Goal: Task Accomplishment & Management: Manage account settings

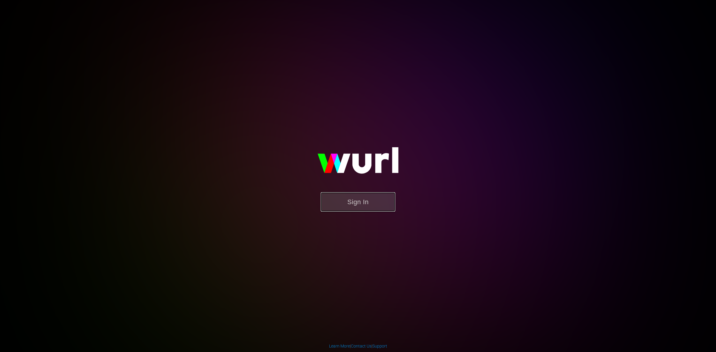
click at [363, 195] on button "Sign In" at bounding box center [358, 202] width 75 height 19
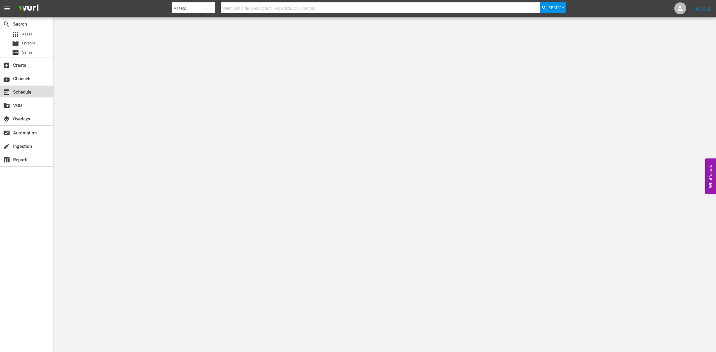
click at [20, 92] on div "event_available Schedule" at bounding box center [16, 91] width 33 height 5
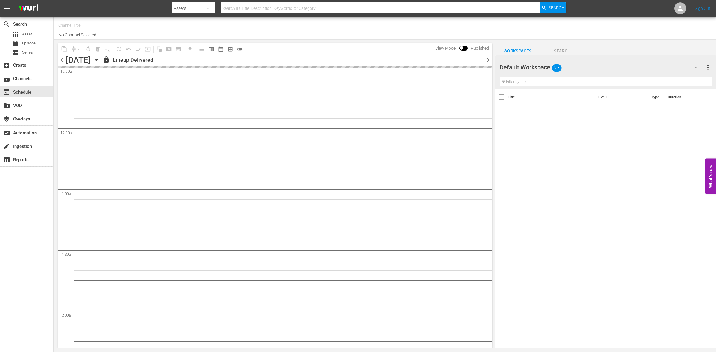
type input "So Real (1869)"
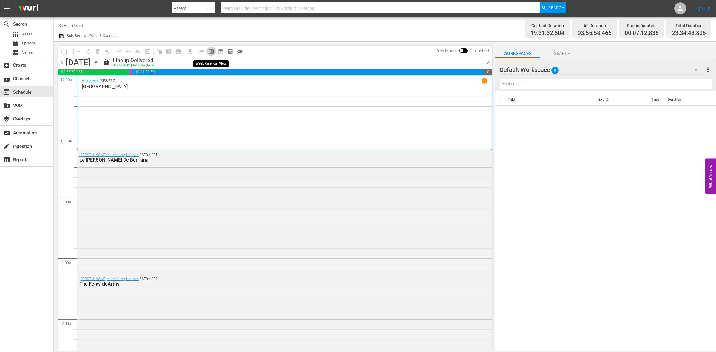
click at [211, 50] on span "calendar_view_week_outlined" at bounding box center [211, 52] width 6 height 6
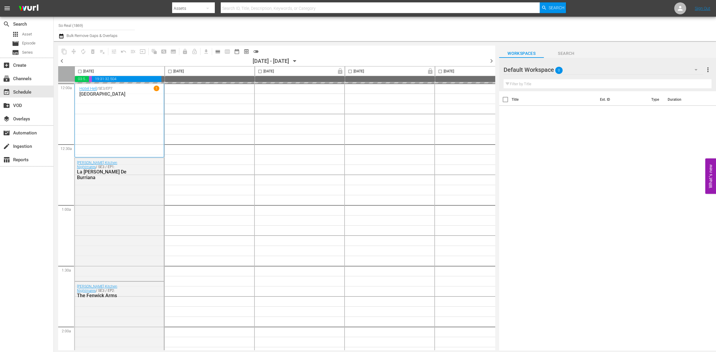
click at [298, 59] on icon "button" at bounding box center [295, 61] width 7 height 7
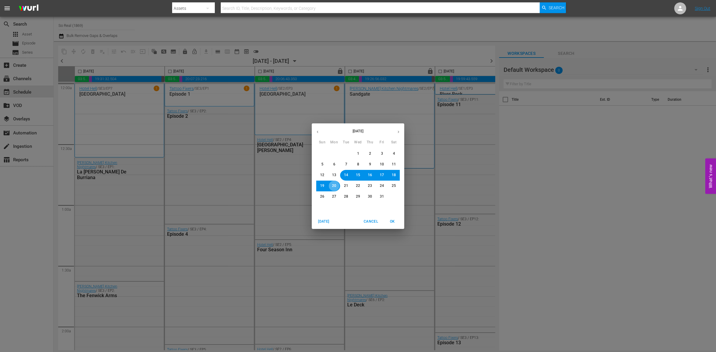
click at [335, 187] on span "20" at bounding box center [334, 186] width 4 height 5
click at [396, 224] on span "OK" at bounding box center [392, 222] width 14 height 6
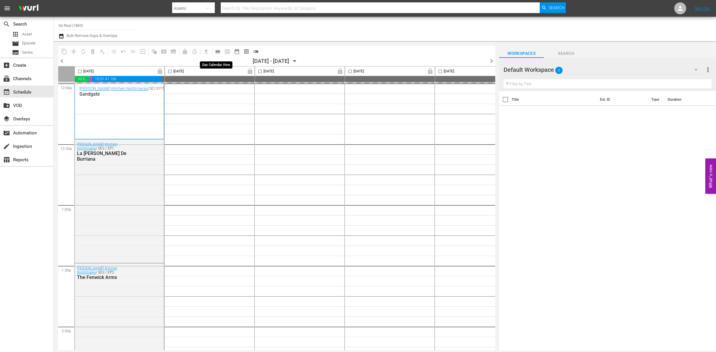
click at [217, 54] on span "calendar_view_day_outlined" at bounding box center [218, 52] width 6 height 6
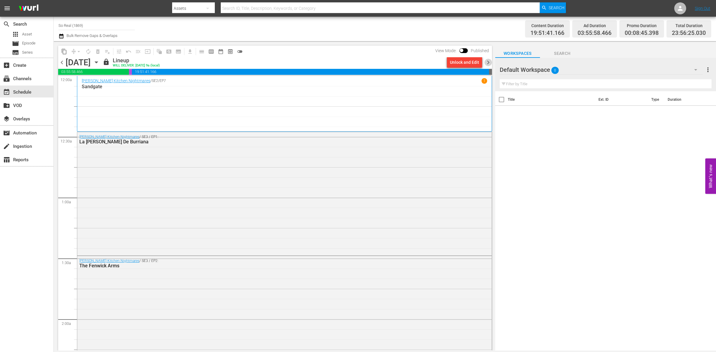
click at [487, 60] on span "chevron_right" at bounding box center [488, 62] width 7 height 7
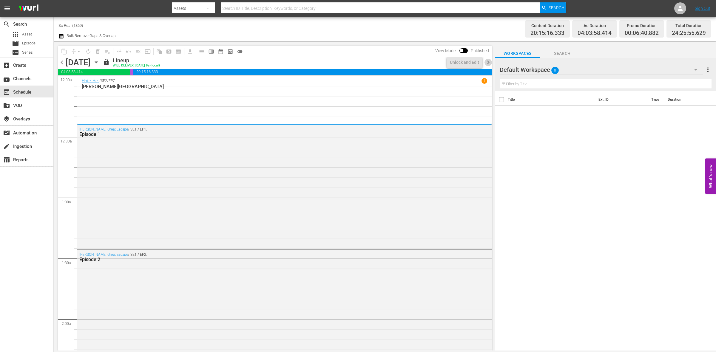
click at [487, 60] on span "chevron_right" at bounding box center [488, 62] width 7 height 7
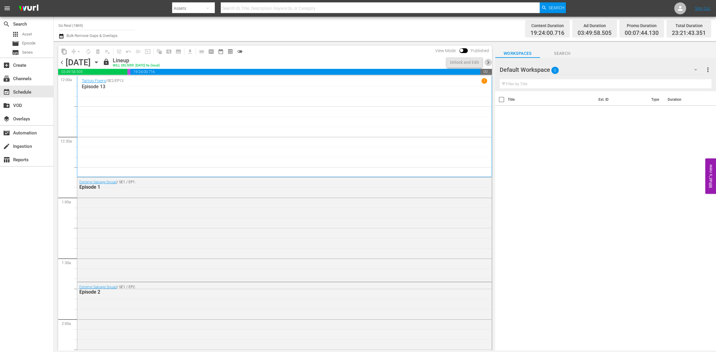
click at [487, 60] on span "chevron_right" at bounding box center [488, 62] width 7 height 7
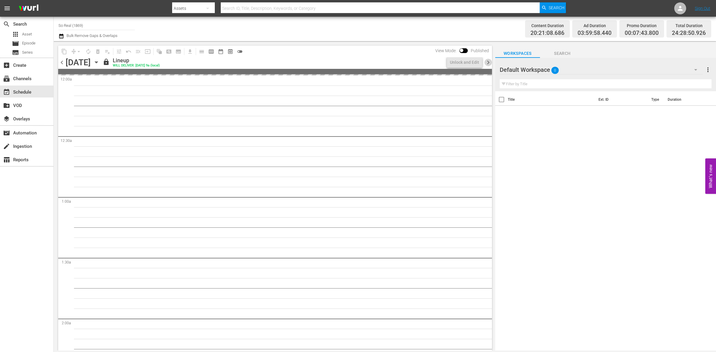
click at [487, 60] on span "chevron_right" at bounding box center [488, 62] width 7 height 7
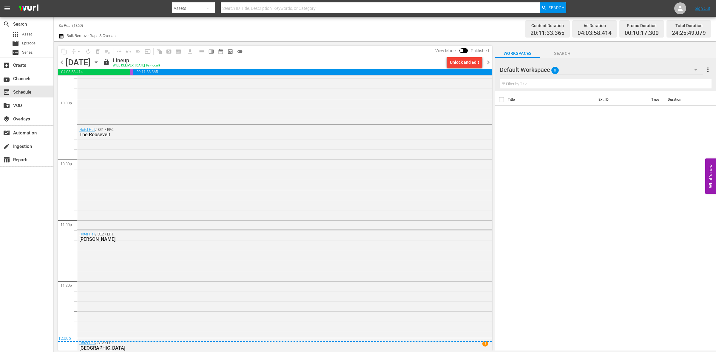
scroll to position [2748, 0]
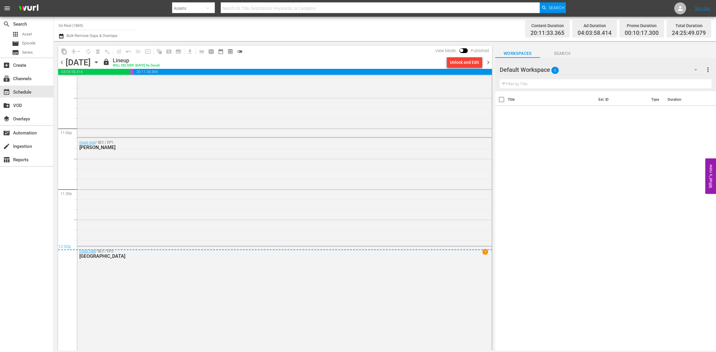
click at [489, 64] on span "chevron_right" at bounding box center [488, 62] width 7 height 7
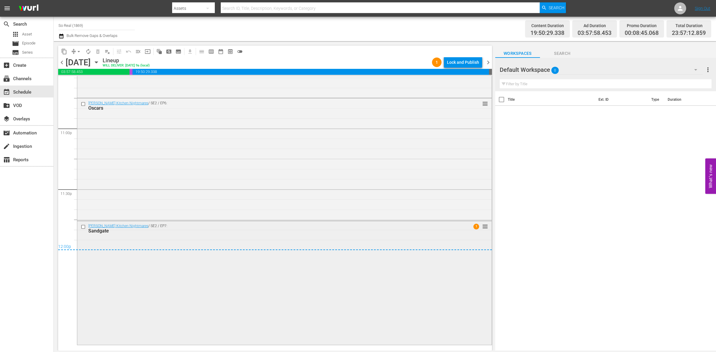
scroll to position [2768, 0]
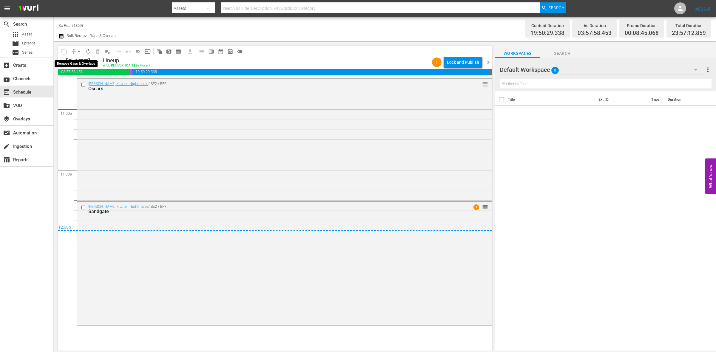
click at [78, 52] on span "arrow_drop_down" at bounding box center [79, 52] width 6 height 6
click at [81, 79] on li "Align to End of Previous Day" at bounding box center [79, 83] width 63 height 10
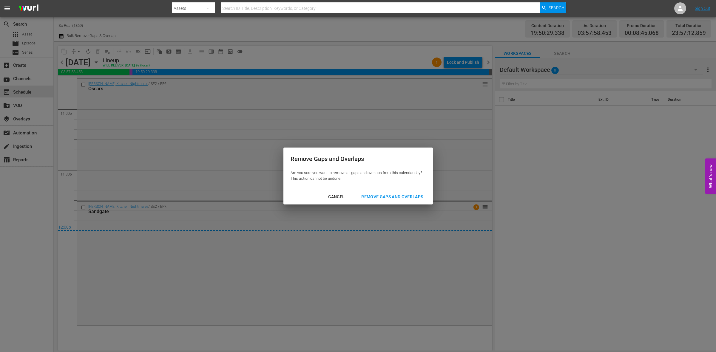
click at [384, 201] on button "Remove Gaps and Overlaps" at bounding box center [392, 197] width 76 height 11
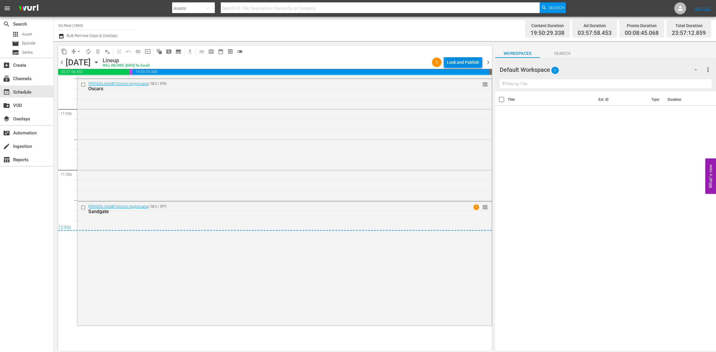
click at [478, 61] on div "Lock and Publish" at bounding box center [463, 62] width 32 height 11
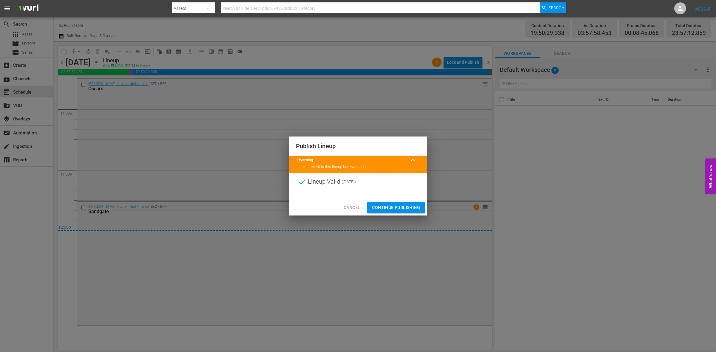
click at [393, 211] on span "Continue Publishing" at bounding box center [396, 207] width 48 height 7
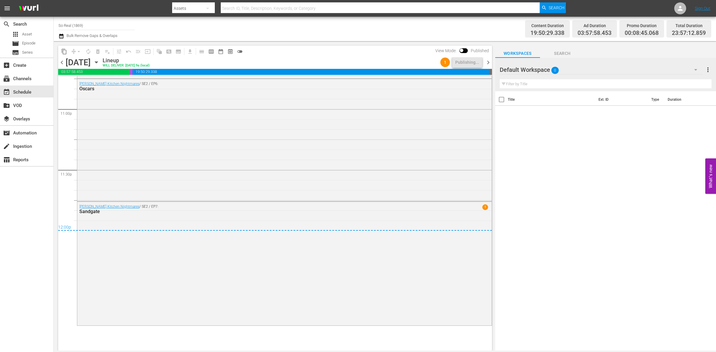
click at [488, 65] on span "chevron_right" at bounding box center [488, 62] width 7 height 7
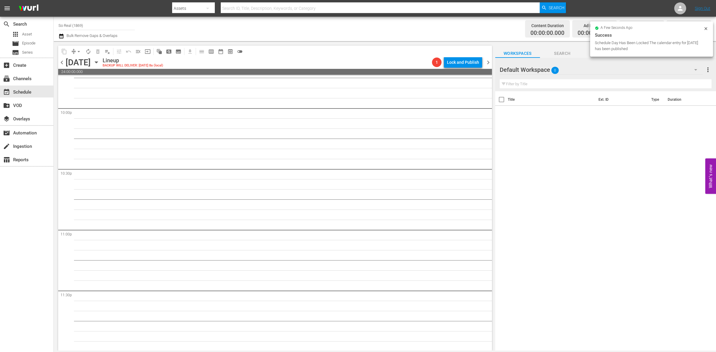
scroll to position [2648, 0]
click at [29, 43] on span "Episode" at bounding box center [28, 43] width 13 height 6
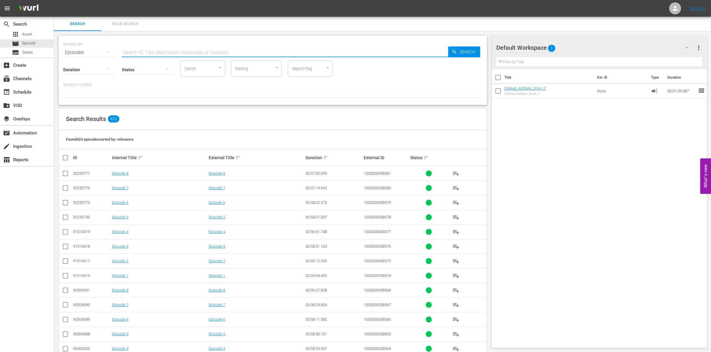
click at [146, 53] on input "text" at bounding box center [285, 52] width 326 height 14
paste input "1000000023295"
type input "1000000023295"
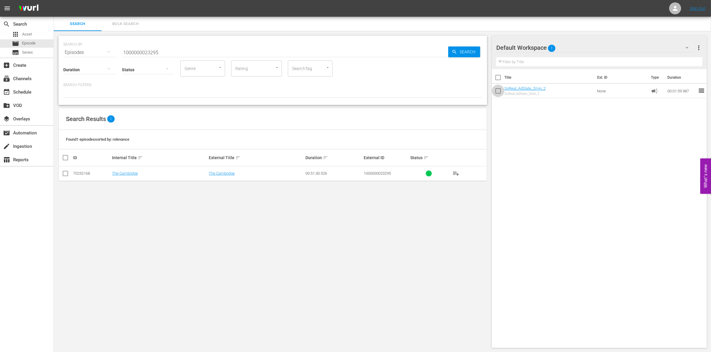
click at [500, 94] on input "checkbox" at bounding box center [498, 92] width 13 height 13
checkbox input "true"
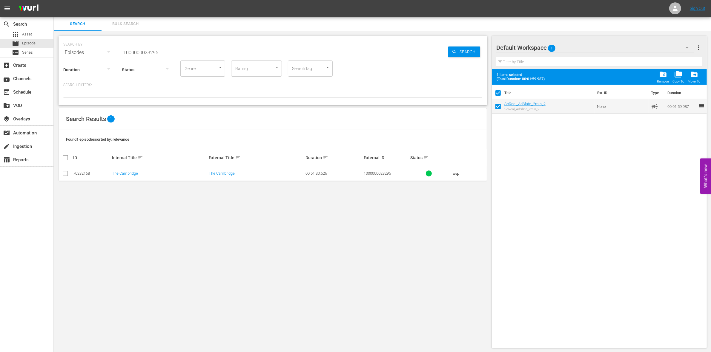
click at [662, 74] on span "folder_delete" at bounding box center [663, 74] width 8 height 8
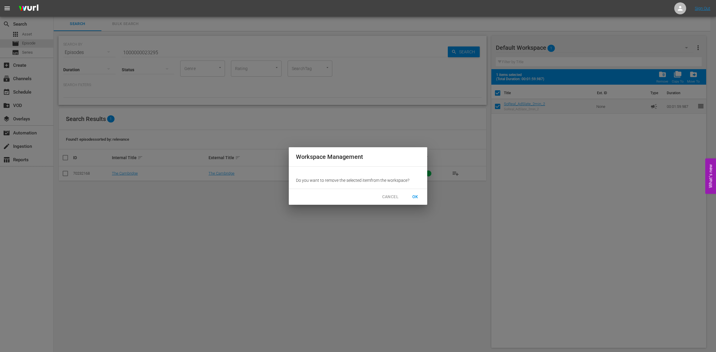
click at [417, 193] on span "OK" at bounding box center [416, 196] width 10 height 7
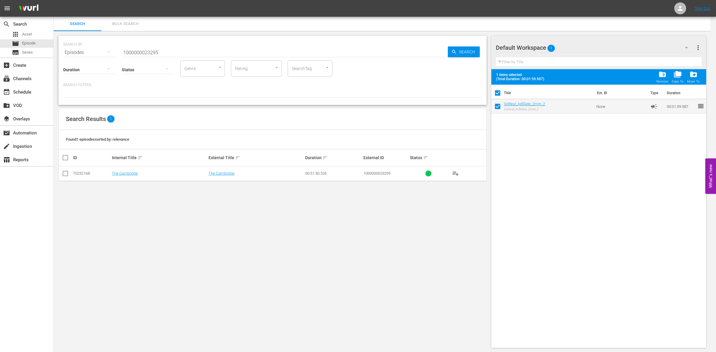
checkbox input "false"
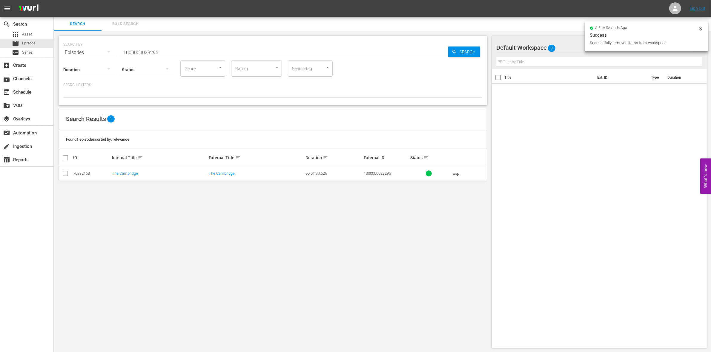
click at [64, 173] on input "checkbox" at bounding box center [65, 174] width 7 height 7
checkbox input "true"
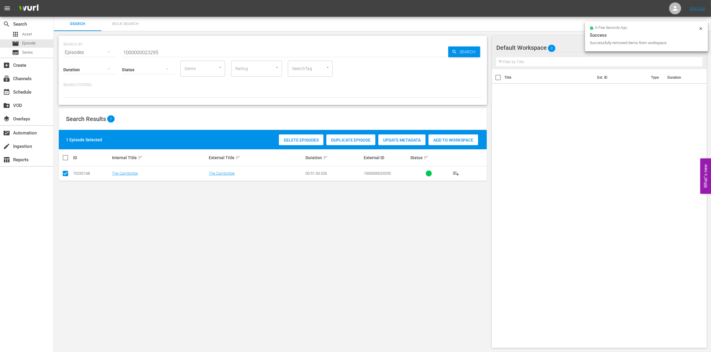
click at [449, 138] on span "Add to Workspace" at bounding box center [453, 140] width 50 height 5
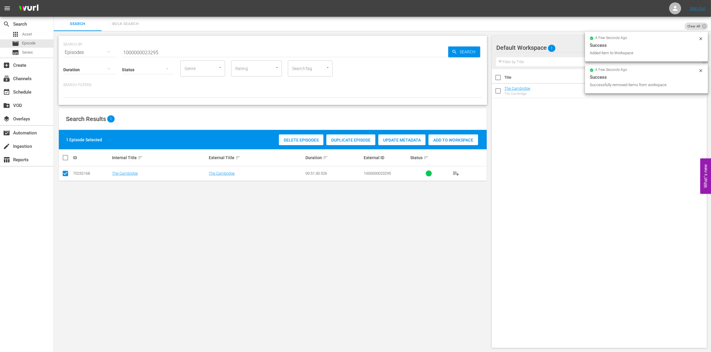
click at [177, 53] on input "1000000023295" at bounding box center [285, 52] width 326 height 14
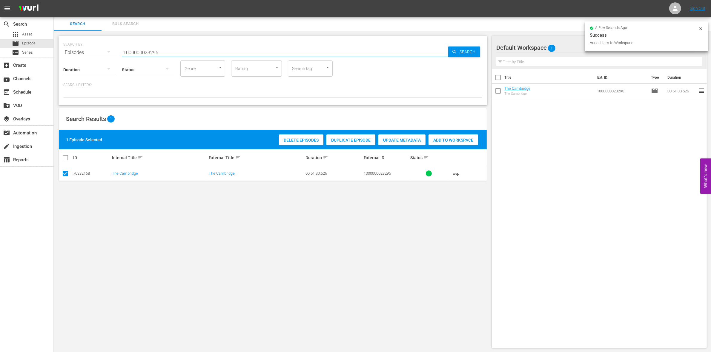
type input "1000000023296"
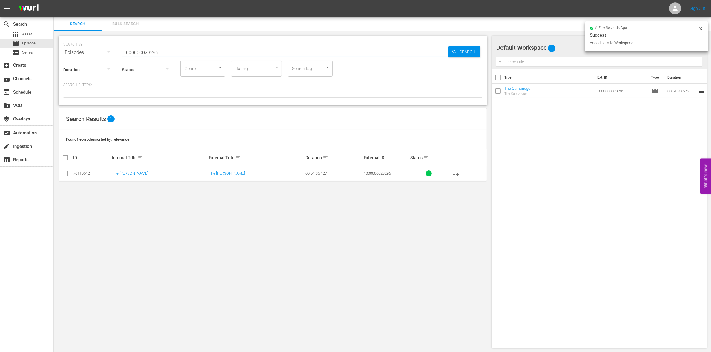
click at [66, 175] on input "checkbox" at bounding box center [65, 174] width 7 height 7
checkbox input "true"
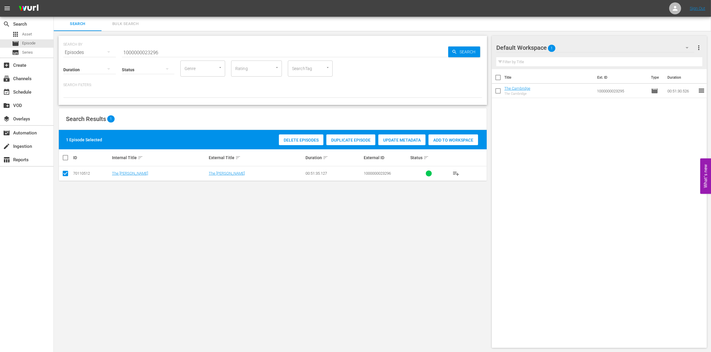
click at [427, 143] on div "Delete Episodes Duplicate Episode Update Metadata Add to Workspace" at bounding box center [378, 140] width 202 height 14
click at [436, 142] on span "Add to Workspace" at bounding box center [453, 140] width 50 height 5
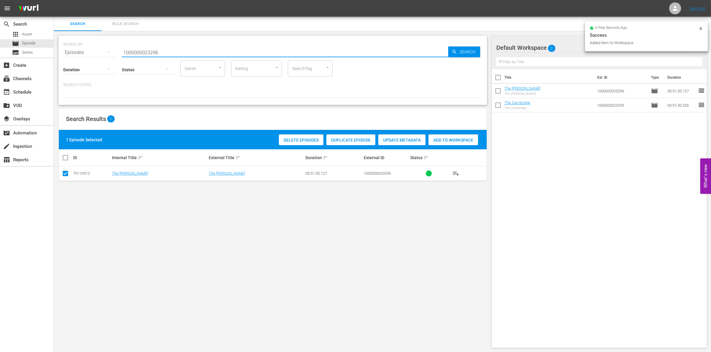
click at [194, 50] on input "1000000023296" at bounding box center [285, 52] width 326 height 14
type input "1000000023297"
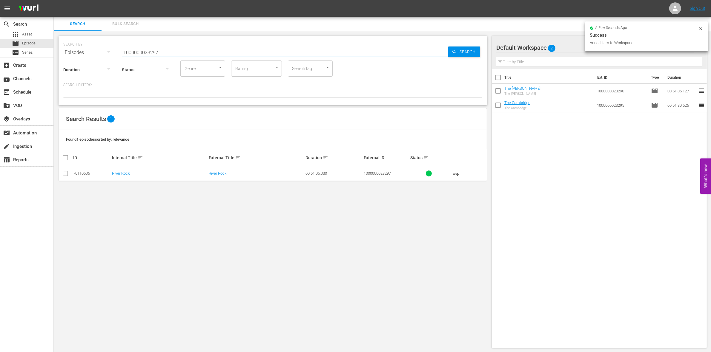
click at [61, 174] on td at bounding box center [65, 174] width 13 height 15
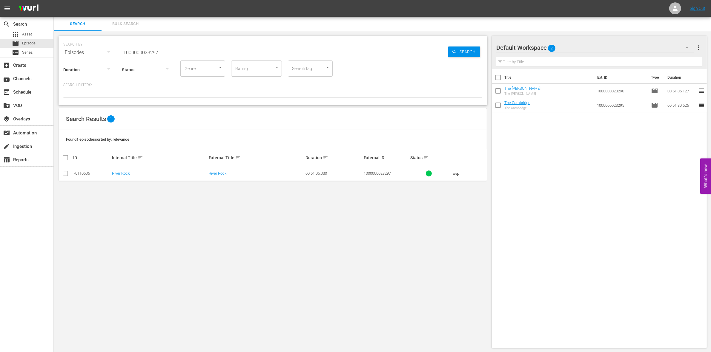
click at [64, 174] on input "checkbox" at bounding box center [65, 174] width 7 height 7
checkbox input "true"
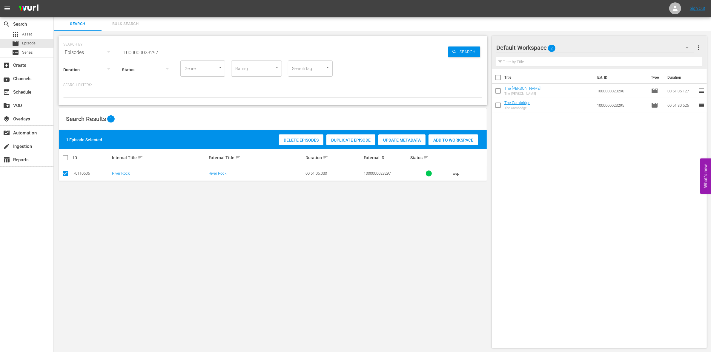
click at [441, 140] on span "Add to Workspace" at bounding box center [453, 140] width 50 height 5
click at [173, 48] on input "1000000023297" at bounding box center [285, 52] width 326 height 14
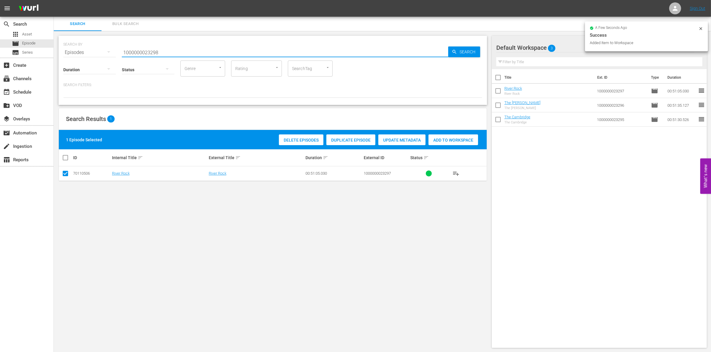
type input "1000000023298"
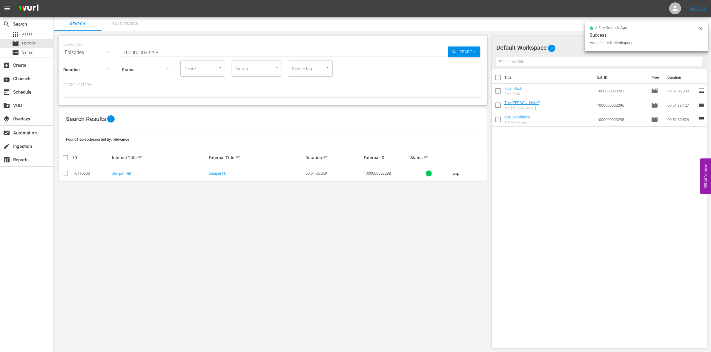
click at [62, 171] on icon at bounding box center [65, 173] width 7 height 7
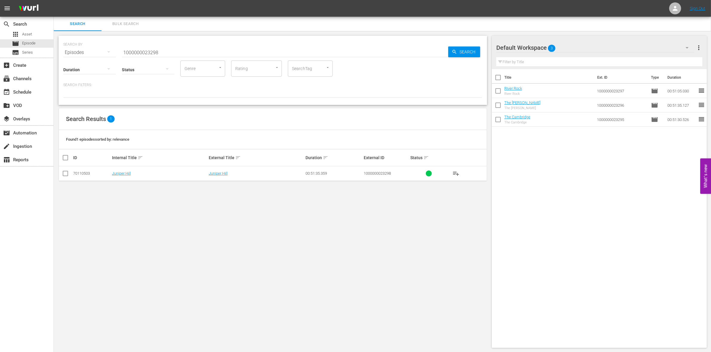
click at [70, 170] on td at bounding box center [65, 174] width 13 height 15
click at [66, 173] on input "checkbox" at bounding box center [65, 174] width 7 height 7
checkbox input "true"
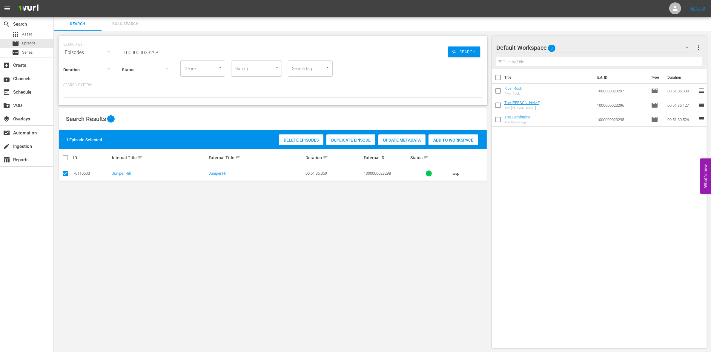
click at [466, 133] on div "Delete Episodes Duplicate Episode Update Metadata Add to Workspace" at bounding box center [378, 140] width 202 height 14
click at [457, 138] on span "Add to Workspace" at bounding box center [453, 140] width 50 height 5
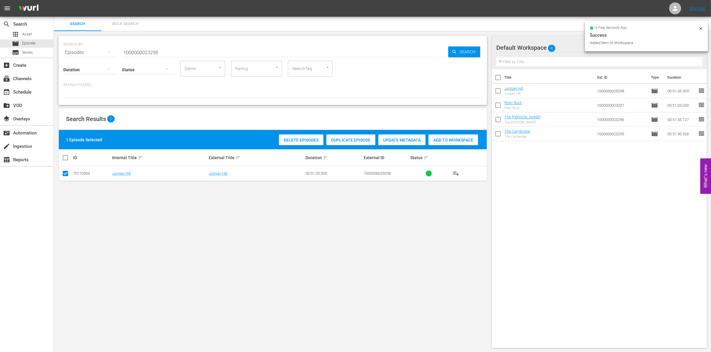
click at [162, 53] on input "1000000023298" at bounding box center [285, 52] width 326 height 14
type input "1000000023299"
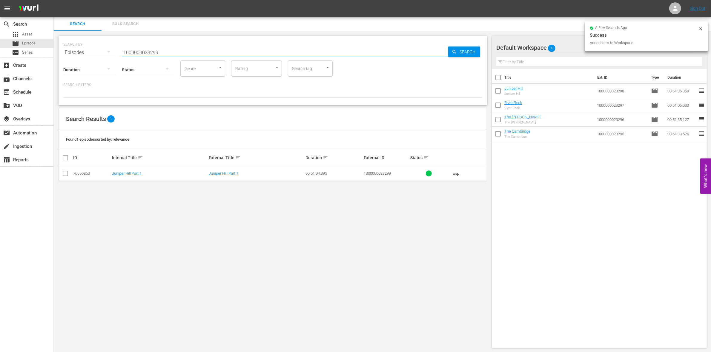
click at [64, 175] on input "checkbox" at bounding box center [65, 174] width 7 height 7
checkbox input "true"
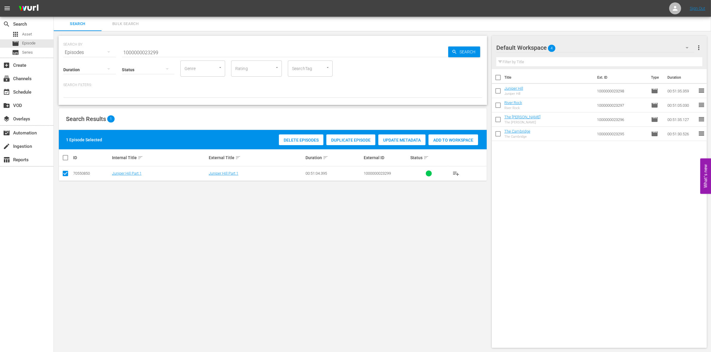
click at [438, 136] on div "Add to Workspace" at bounding box center [453, 140] width 50 height 11
click at [136, 53] on input "1000000023299" at bounding box center [285, 52] width 326 height 14
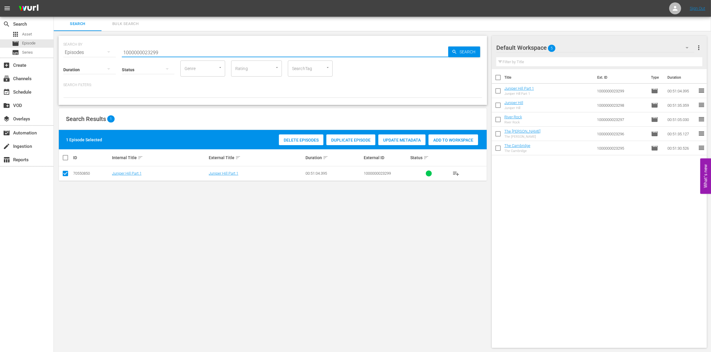
click at [136, 53] on input "1000000023299" at bounding box center [285, 52] width 326 height 14
paste input "04873"
type input "1000000004873"
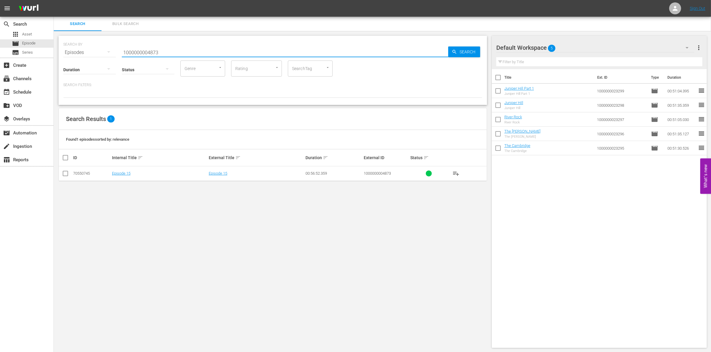
click at [66, 176] on input "checkbox" at bounding box center [65, 174] width 7 height 7
checkbox input "true"
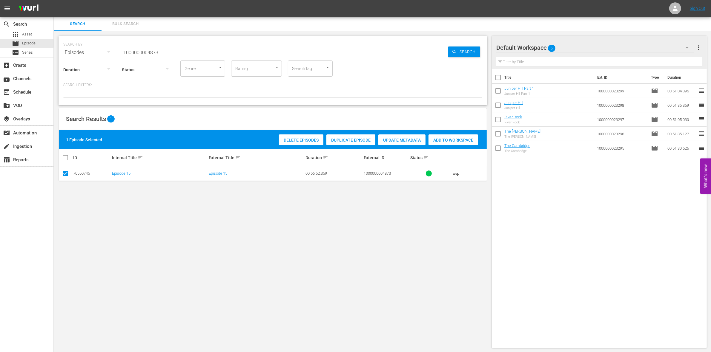
click at [464, 135] on div "Add to Workspace" at bounding box center [453, 140] width 50 height 11
click at [162, 46] on input "1000000004873" at bounding box center [285, 52] width 326 height 14
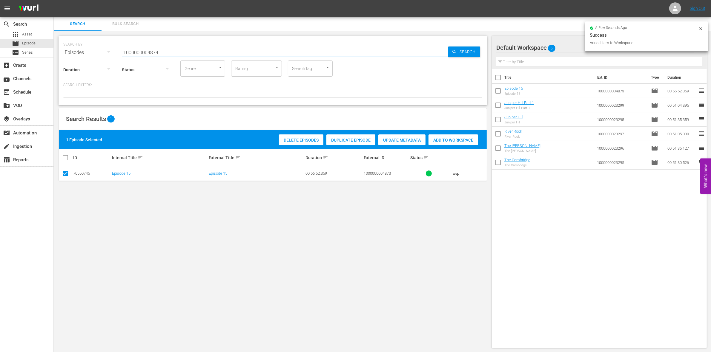
type input "1000000004874"
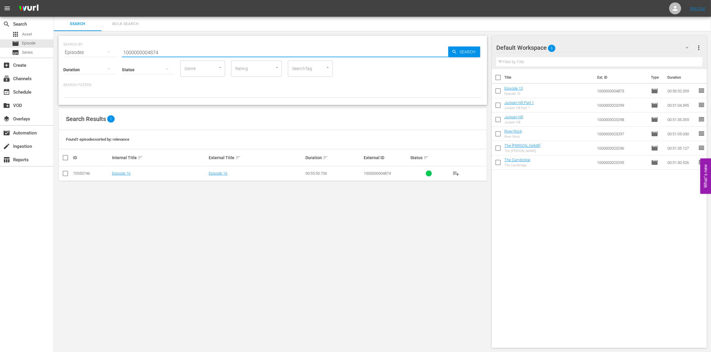
click at [68, 175] on input "checkbox" at bounding box center [65, 174] width 7 height 7
checkbox input "true"
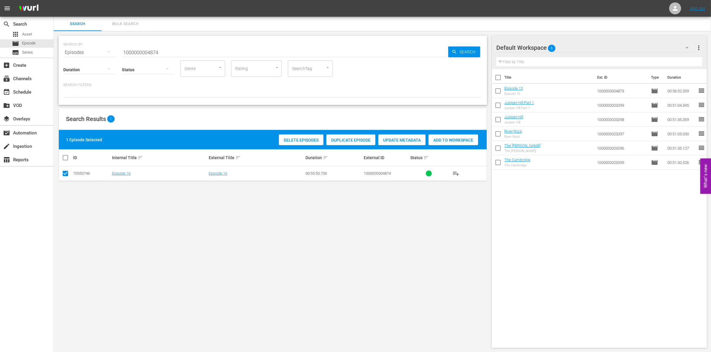
click at [448, 139] on span "Add to Workspace" at bounding box center [453, 140] width 50 height 5
click at [171, 51] on input "1000000004874" at bounding box center [285, 52] width 326 height 14
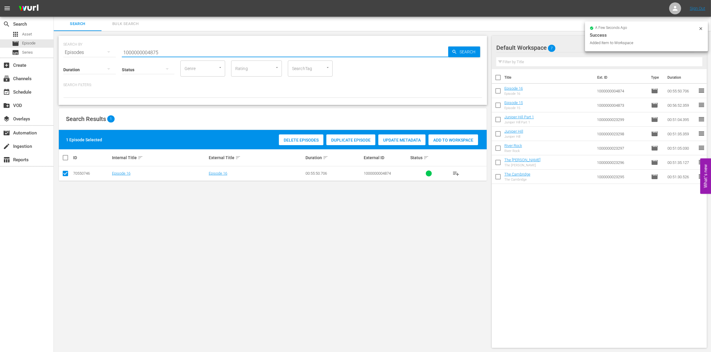
type input "1000000004875"
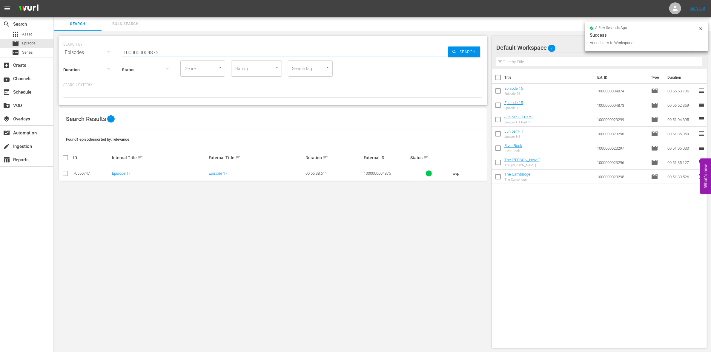
click at [67, 173] on input "checkbox" at bounding box center [65, 174] width 7 height 7
checkbox input "true"
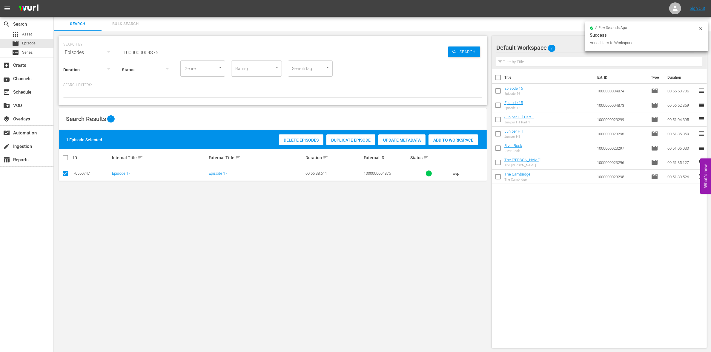
click at [440, 139] on span "Add to Workspace" at bounding box center [453, 140] width 50 height 5
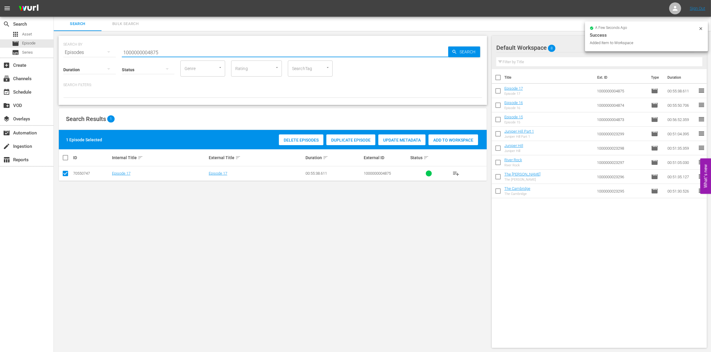
click at [174, 51] on input "1000000004875" at bounding box center [285, 52] width 326 height 14
type input "1000000004876"
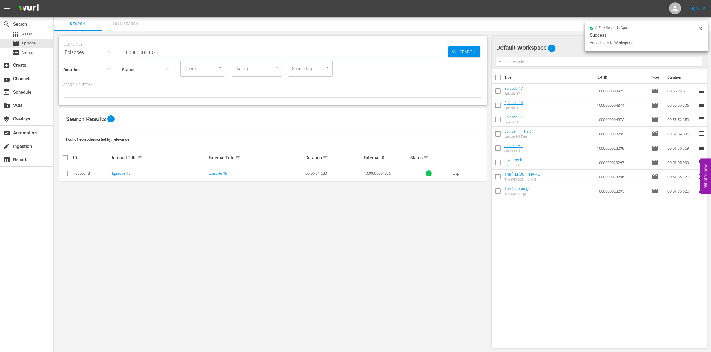
click at [66, 171] on input "checkbox" at bounding box center [65, 174] width 7 height 7
checkbox input "true"
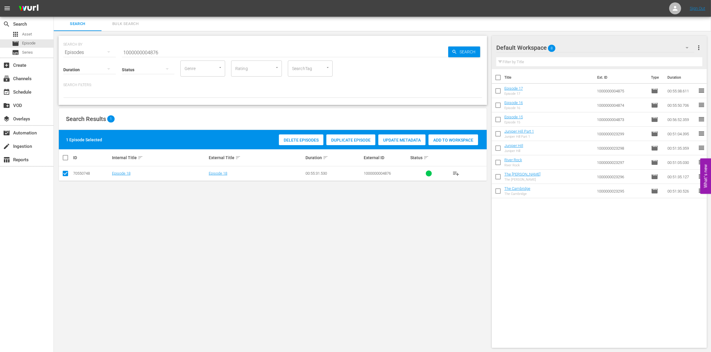
click at [441, 138] on span "Add to Workspace" at bounding box center [453, 140] width 50 height 5
click at [133, 53] on input "1000000004876" at bounding box center [285, 52] width 326 height 14
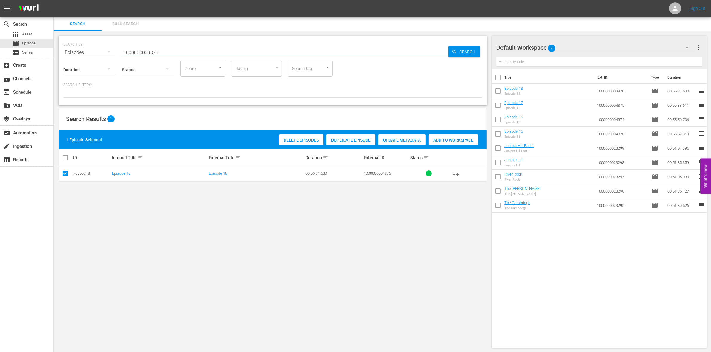
paste input "58574"
type input "1000000058574"
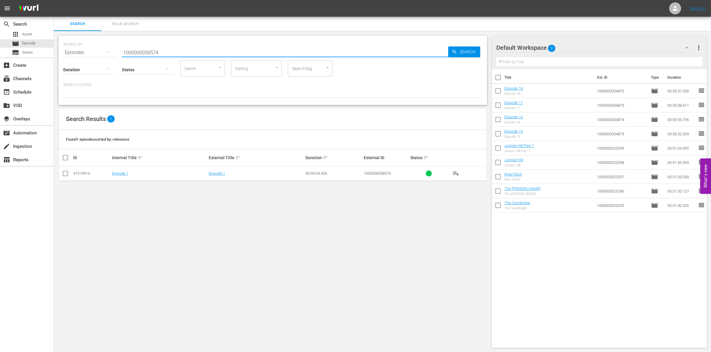
click at [68, 177] on input "checkbox" at bounding box center [65, 174] width 7 height 7
checkbox input "true"
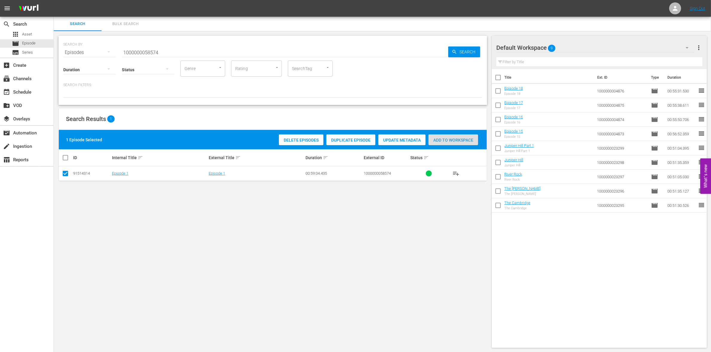
click at [474, 141] on span "Add to Workspace" at bounding box center [453, 140] width 50 height 5
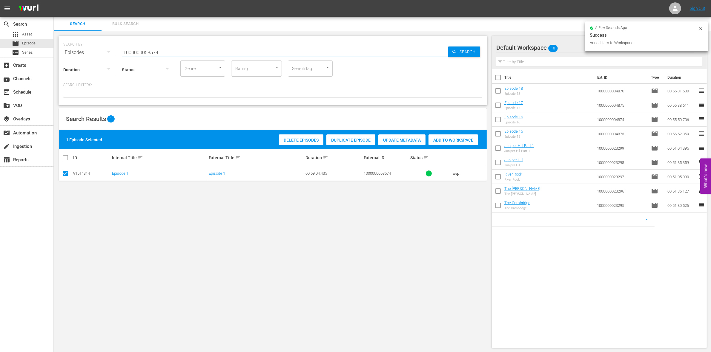
click at [169, 53] on input "1000000058574" at bounding box center [285, 52] width 326 height 14
type input "1000000058575"
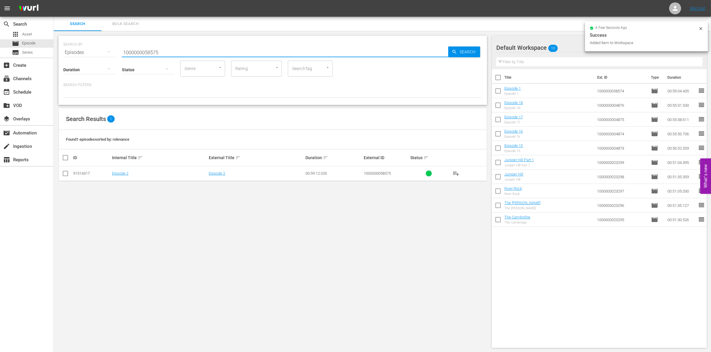
click at [66, 170] on icon at bounding box center [65, 173] width 7 height 7
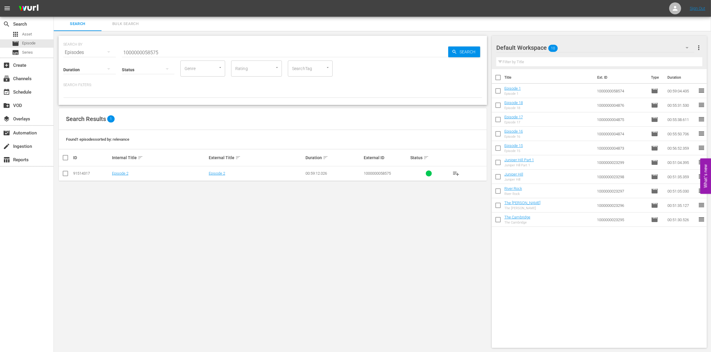
click at [66, 173] on input "checkbox" at bounding box center [65, 174] width 7 height 7
checkbox input "true"
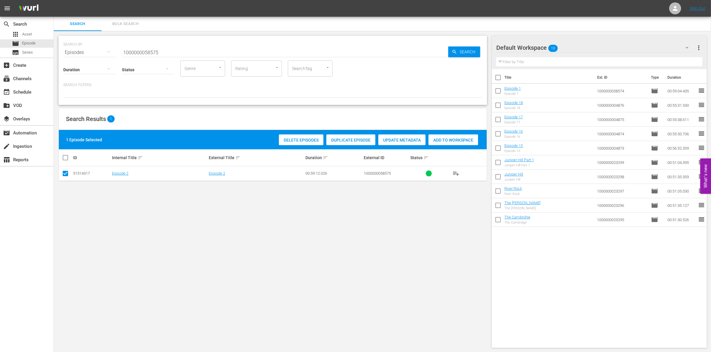
click at [461, 138] on span "Add to Workspace" at bounding box center [453, 140] width 50 height 5
click at [135, 51] on input "1000000058575" at bounding box center [285, 52] width 326 height 14
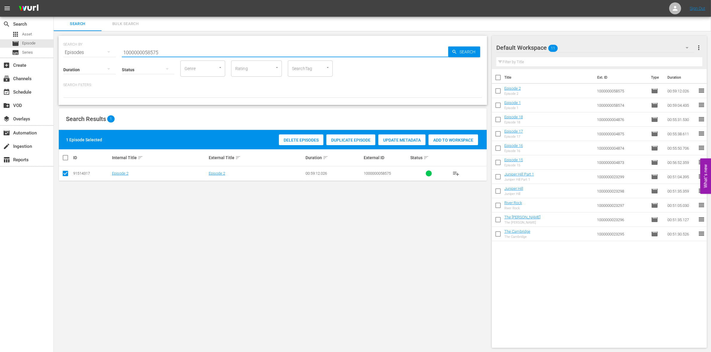
click at [135, 51] on input "1000000058575" at bounding box center [285, 52] width 326 height 14
paste input "35252"
type input "1000000035252"
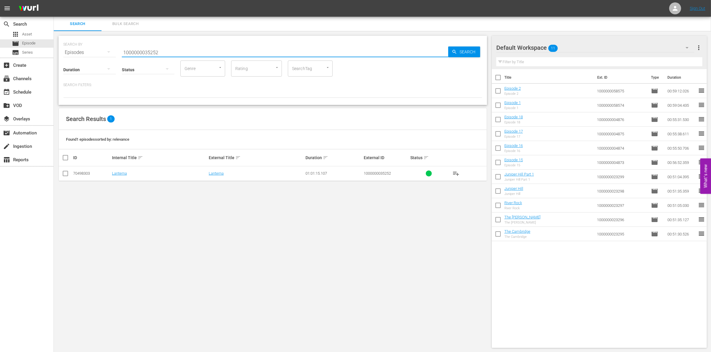
click at [72, 172] on td "70498303" at bounding box center [91, 174] width 39 height 15
click at [67, 173] on input "checkbox" at bounding box center [65, 174] width 7 height 7
checkbox input "true"
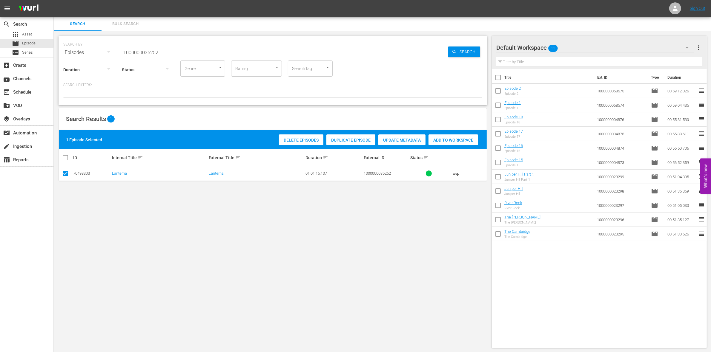
click at [443, 144] on div "Add to Workspace" at bounding box center [453, 140] width 50 height 11
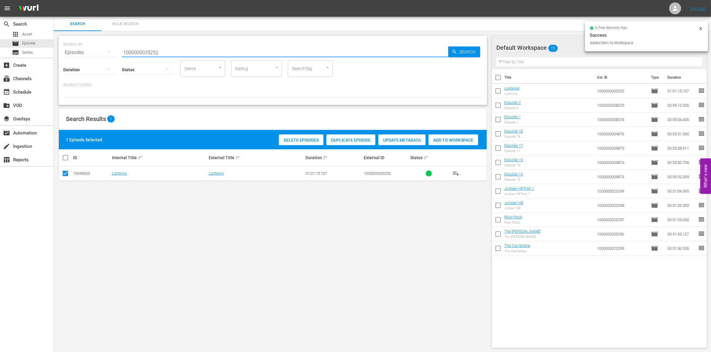
click at [190, 46] on input "1000000035252" at bounding box center [285, 52] width 326 height 14
type input "1000000035253"
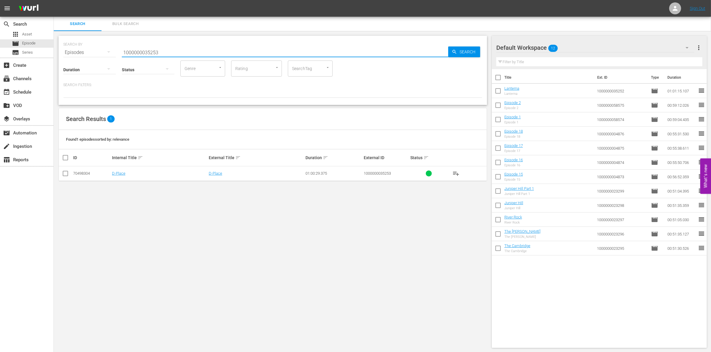
click at [66, 173] on input "checkbox" at bounding box center [65, 174] width 7 height 7
checkbox input "true"
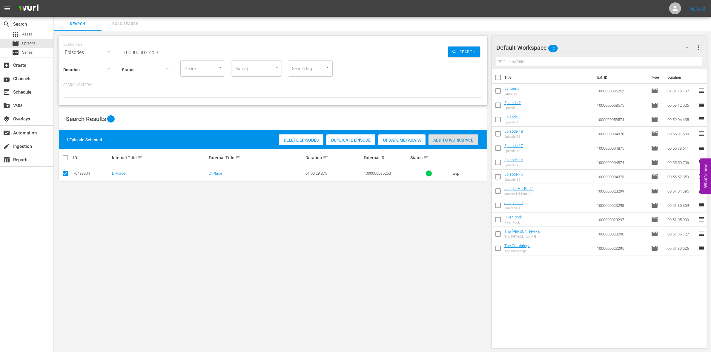
click at [466, 135] on div "Add to Workspace" at bounding box center [453, 140] width 50 height 11
click at [155, 39] on div "SEARCH BY Search By Episodes Search ID, Title, Description, Keywords, or Catego…" at bounding box center [272, 48] width 419 height 21
click at [138, 57] on div "Status" at bounding box center [148, 65] width 53 height 21
click at [135, 56] on div "Status" at bounding box center [148, 65] width 53 height 21
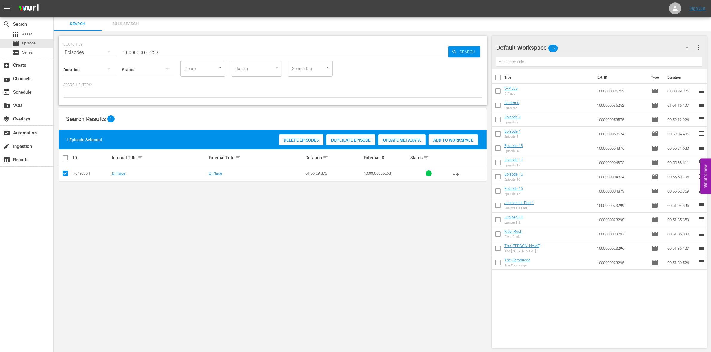
click at [135, 56] on div "Status" at bounding box center [148, 65] width 53 height 21
click at [133, 53] on input "1000000035253" at bounding box center [285, 52] width 326 height 14
paste input "57656"
type input "1000000057656"
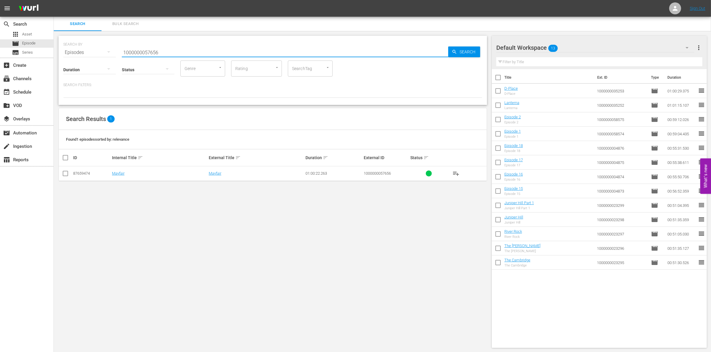
click at [66, 173] on input "checkbox" at bounding box center [65, 174] width 7 height 7
checkbox input "true"
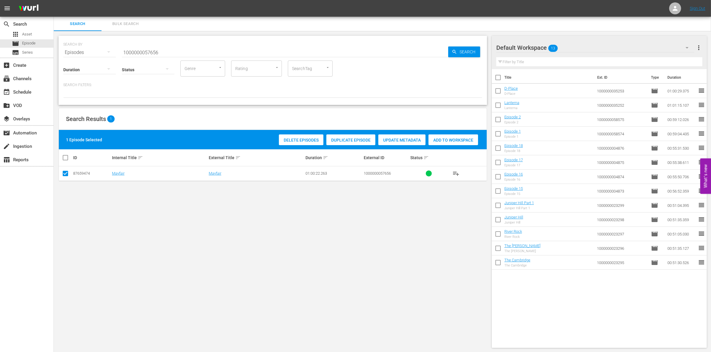
click at [463, 144] on div "Add to Workspace" at bounding box center [453, 140] width 50 height 11
click at [184, 53] on input "1000000057656" at bounding box center [285, 52] width 326 height 14
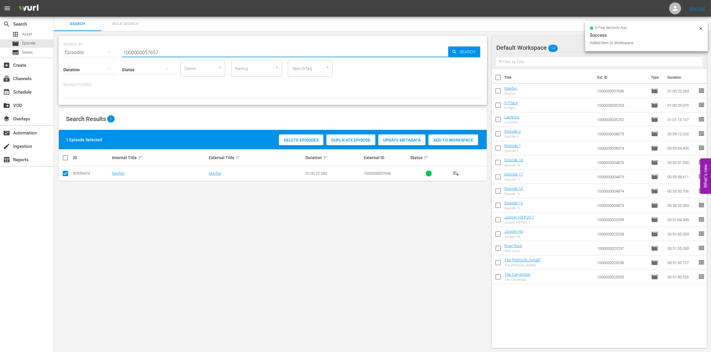
type input "1000000057657"
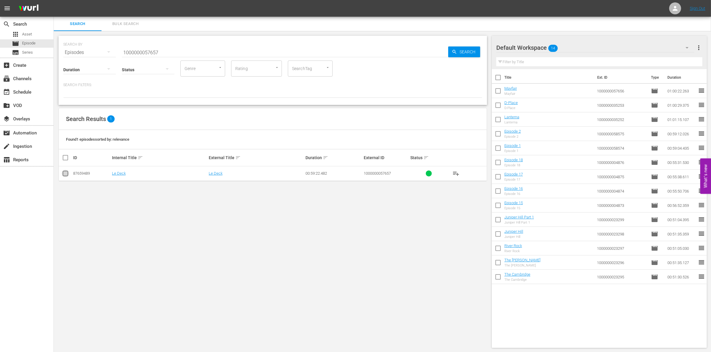
click at [64, 173] on input "checkbox" at bounding box center [65, 174] width 7 height 7
checkbox input "true"
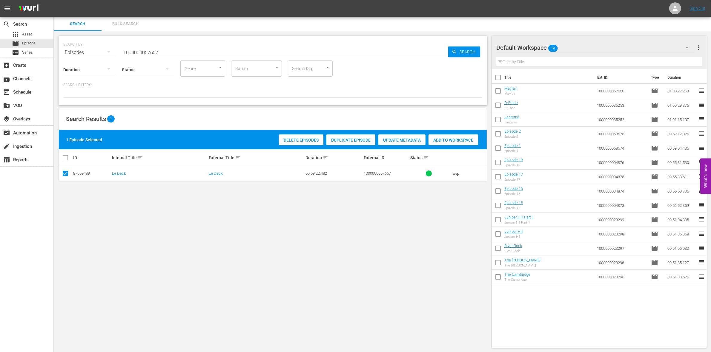
click at [451, 136] on div "Add to Workspace" at bounding box center [453, 140] width 50 height 11
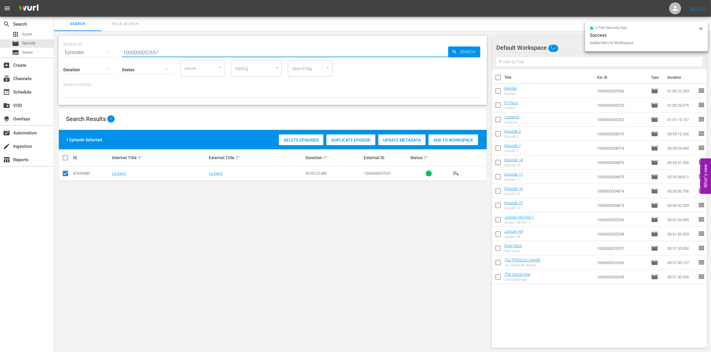
click at [186, 53] on input "1000000057657" at bounding box center [285, 52] width 326 height 14
type input "1000000057658"
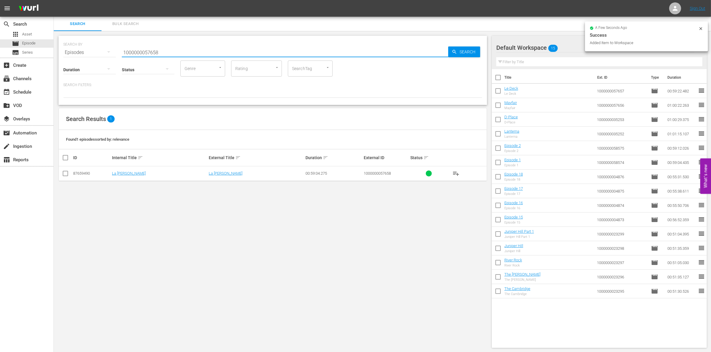
click at [63, 175] on input "checkbox" at bounding box center [65, 174] width 7 height 7
checkbox input "true"
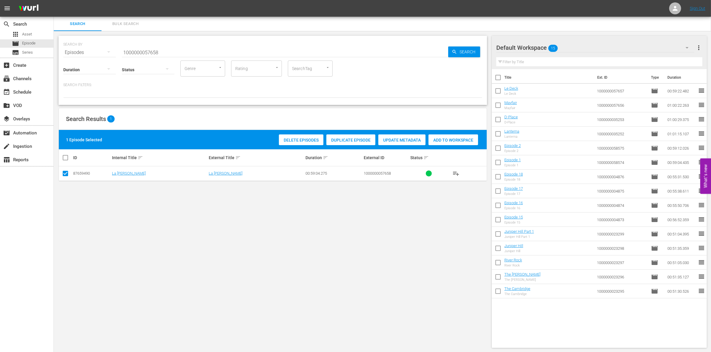
click at [462, 134] on div "Delete Episodes Duplicate Episode Update Metadata Add to Workspace" at bounding box center [378, 140] width 202 height 14
click at [455, 138] on span "Add to Workspace" at bounding box center [453, 140] width 50 height 5
click at [139, 52] on input "1000000057658" at bounding box center [285, 52] width 326 height 14
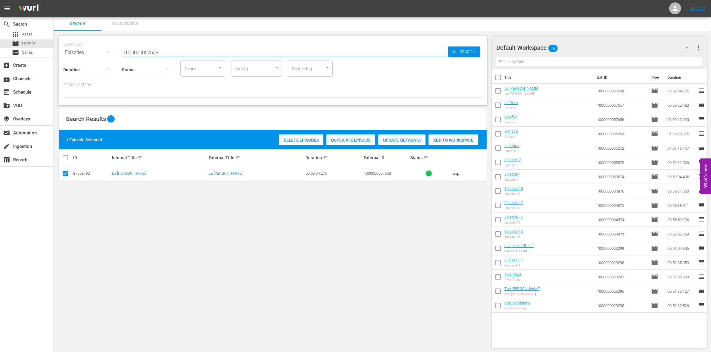
click at [139, 52] on input "1000000057658" at bounding box center [285, 52] width 326 height 14
paste input "1209"
type input "1000000012098"
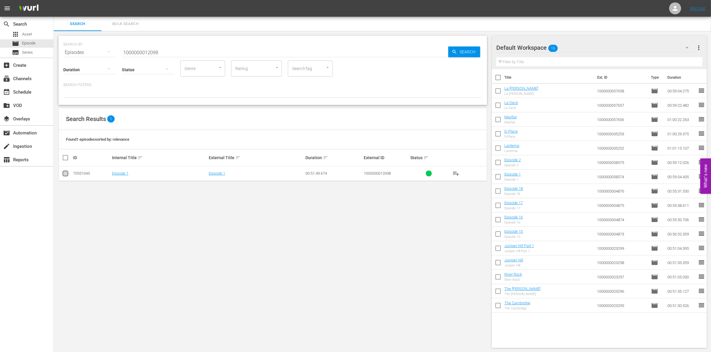
click at [64, 175] on input "checkbox" at bounding box center [65, 174] width 7 height 7
checkbox input "true"
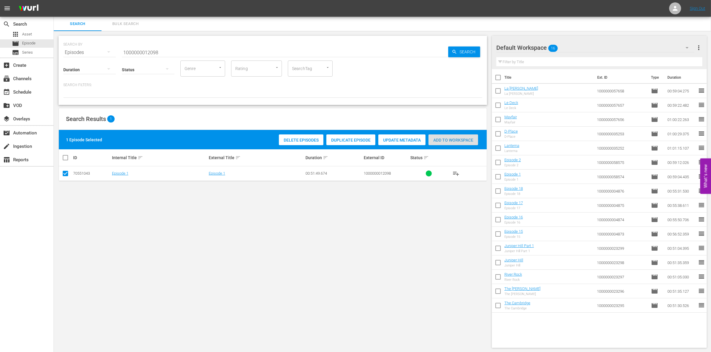
click at [463, 139] on span "Add to Workspace" at bounding box center [453, 140] width 50 height 5
click at [178, 53] on input "1000000012098" at bounding box center [285, 52] width 326 height 14
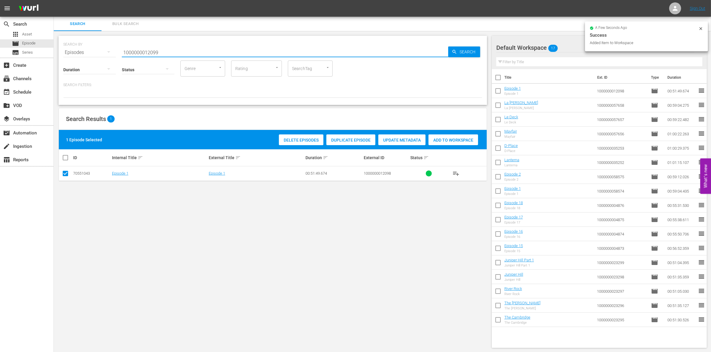
type input "1000000012099"
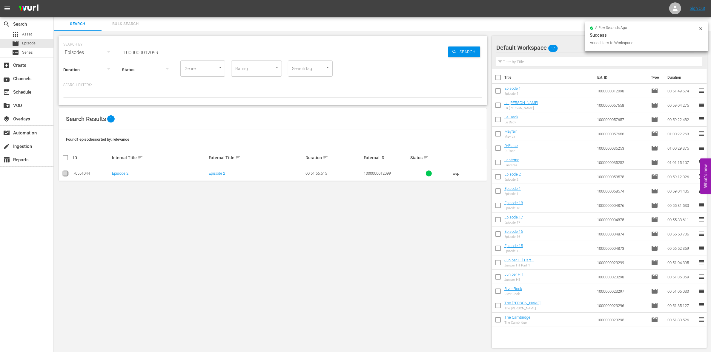
click at [66, 170] on icon at bounding box center [65, 173] width 7 height 7
click at [69, 174] on td at bounding box center [65, 174] width 13 height 15
click at [65, 174] on input "checkbox" at bounding box center [65, 174] width 7 height 7
checkbox input "true"
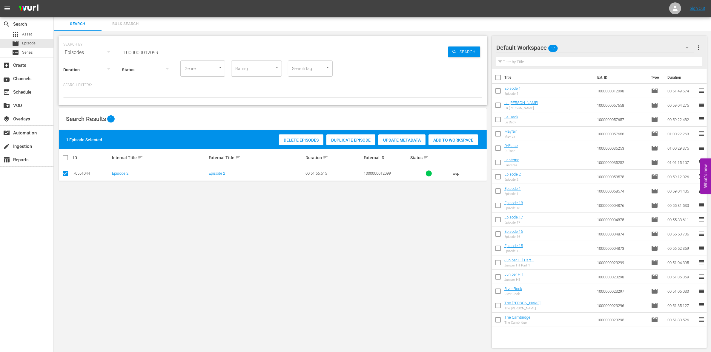
click at [463, 139] on span "Add to Workspace" at bounding box center [453, 140] width 50 height 5
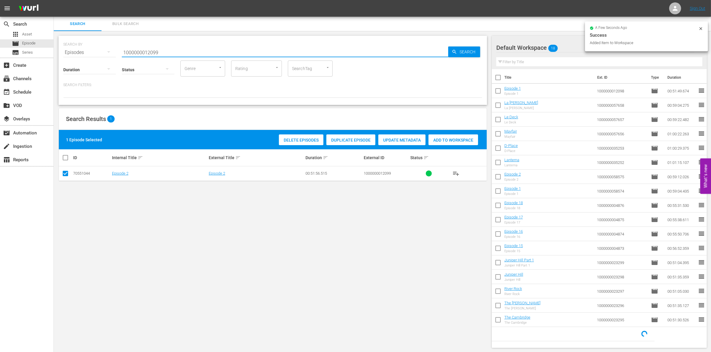
click at [201, 51] on input "1000000012099" at bounding box center [285, 52] width 326 height 14
type input "1000000012100"
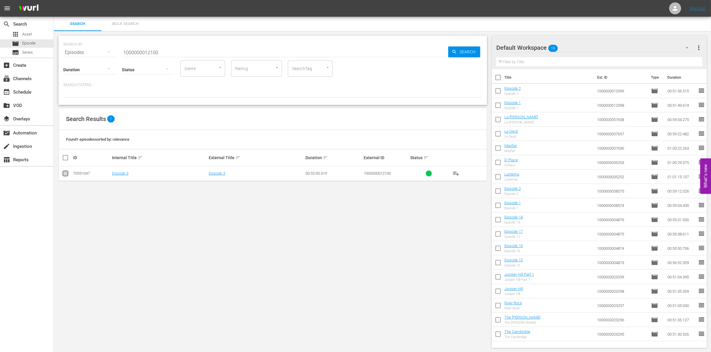
click at [63, 177] on input "checkbox" at bounding box center [65, 174] width 7 height 7
checkbox input "true"
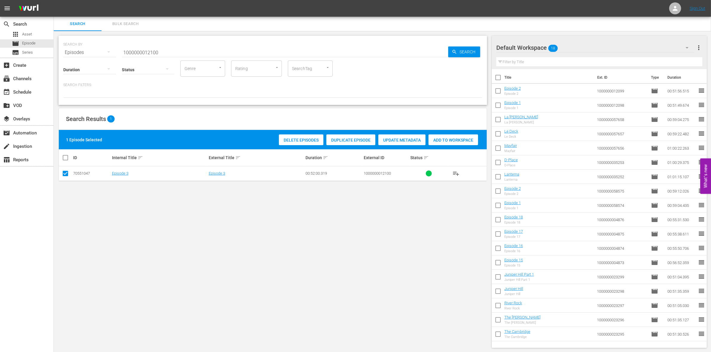
click at [458, 139] on span "Add to Workspace" at bounding box center [453, 140] width 50 height 5
click at [158, 48] on input "1000000012100" at bounding box center [285, 52] width 326 height 14
paste input "233"
type input "1000000023300"
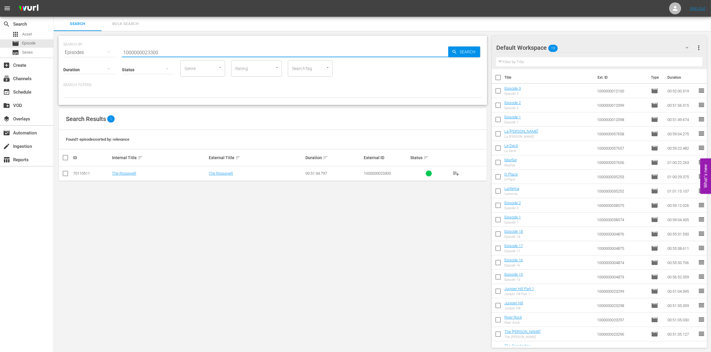
click at [64, 175] on input "checkbox" at bounding box center [65, 174] width 7 height 7
checkbox input "true"
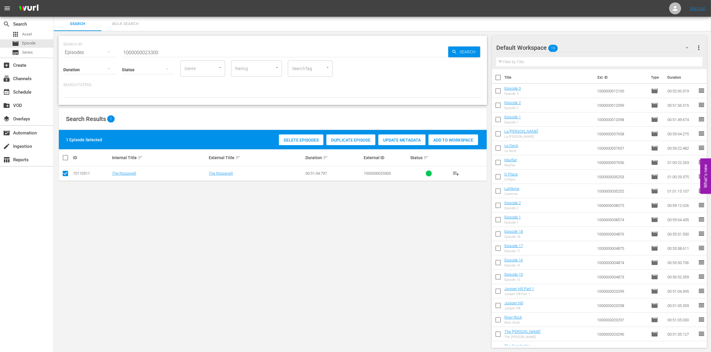
click at [444, 139] on span "Add to Workspace" at bounding box center [453, 140] width 50 height 5
click at [150, 50] on input "1000000023300" at bounding box center [285, 52] width 326 height 14
paste input "3"
type input "1000000023303"
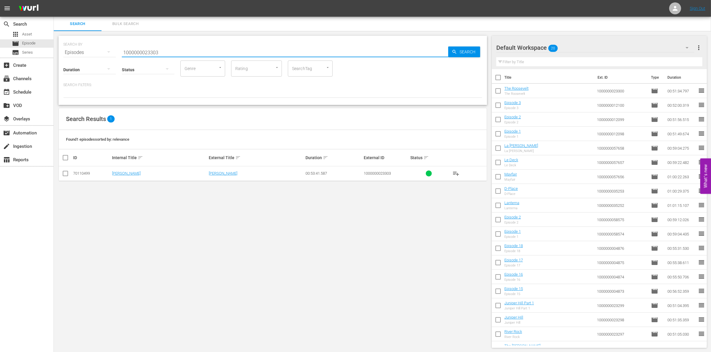
click at [66, 174] on input "checkbox" at bounding box center [65, 174] width 7 height 7
checkbox input "true"
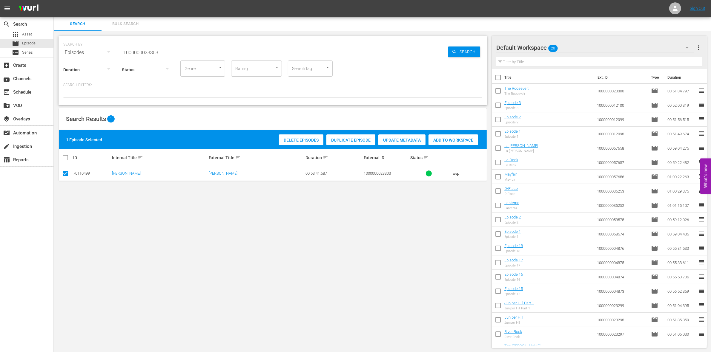
click at [454, 142] on span "Add to Workspace" at bounding box center [453, 140] width 50 height 5
click at [163, 51] on input "1000000023303" at bounding box center [285, 52] width 326 height 14
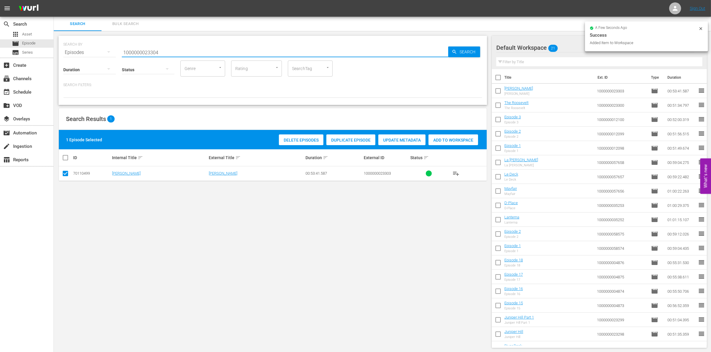
type input "1000000023304"
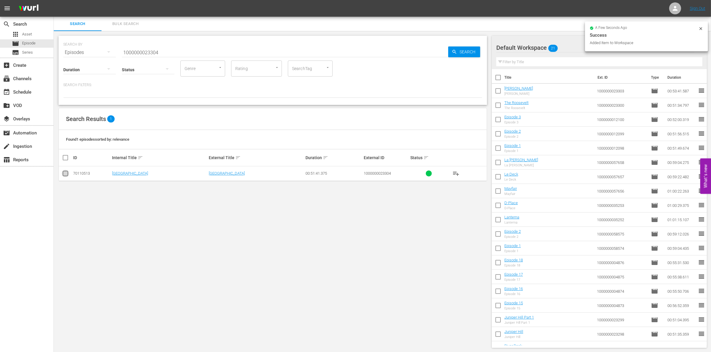
click at [62, 174] on input "checkbox" at bounding box center [65, 174] width 7 height 7
checkbox input "true"
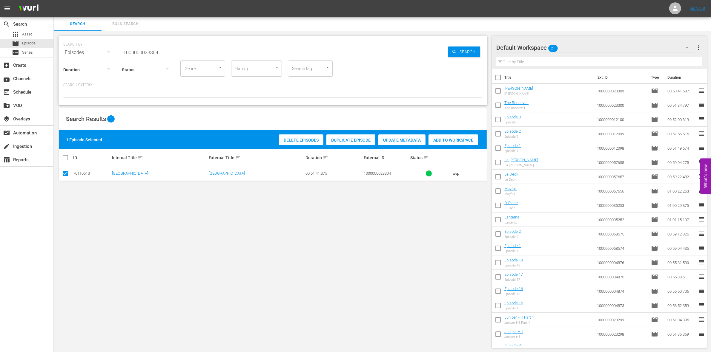
click at [445, 135] on div "Add to Workspace" at bounding box center [453, 140] width 50 height 11
click at [160, 49] on input "1000000023304" at bounding box center [285, 52] width 326 height 14
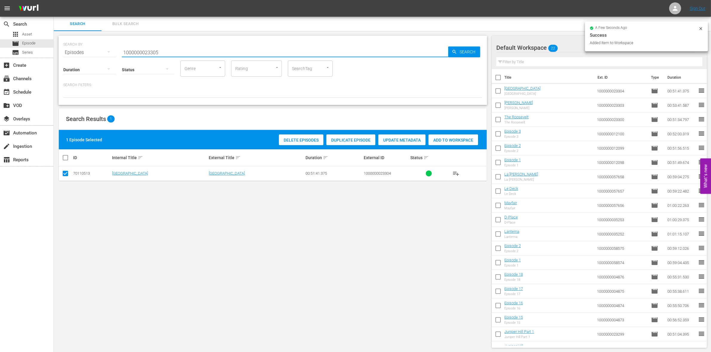
type input "1000000023305"
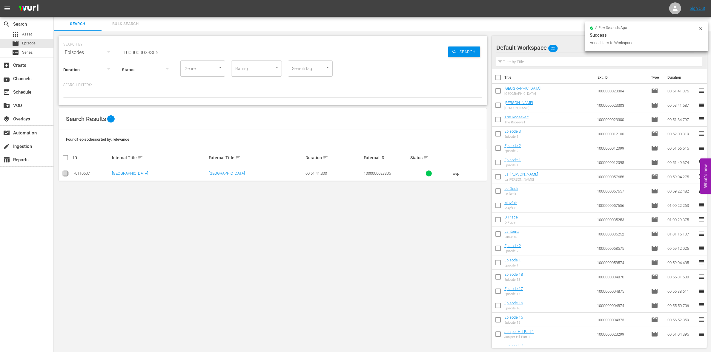
click at [63, 175] on input "checkbox" at bounding box center [65, 174] width 7 height 7
checkbox input "true"
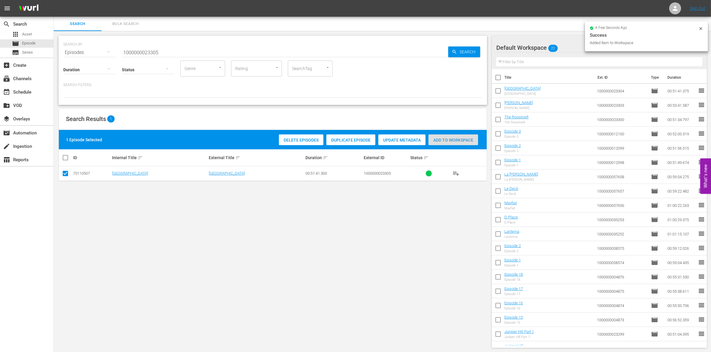
click at [464, 136] on div "Add to Workspace" at bounding box center [453, 140] width 50 height 11
click at [162, 51] on input "1000000023305" at bounding box center [285, 52] width 326 height 14
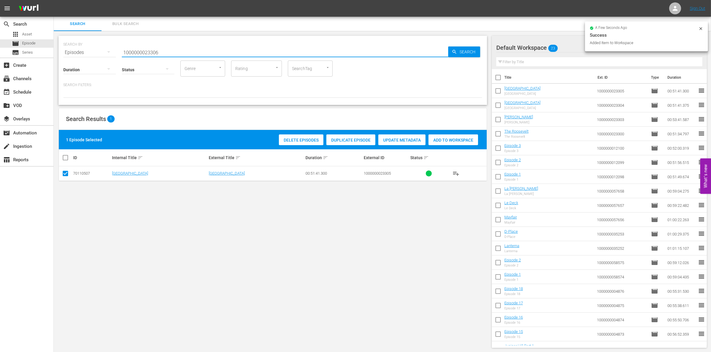
type input "1000000023306"
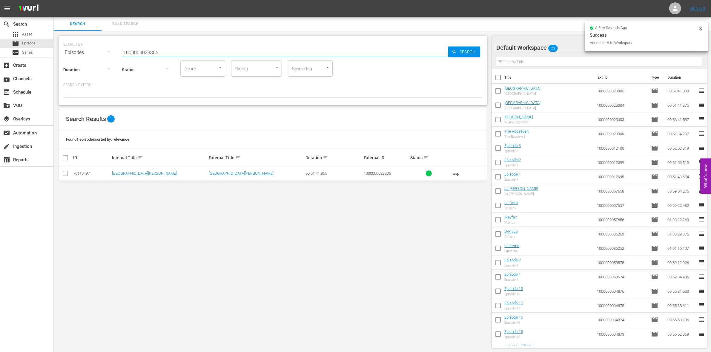
click at [66, 176] on input "checkbox" at bounding box center [65, 174] width 7 height 7
checkbox input "true"
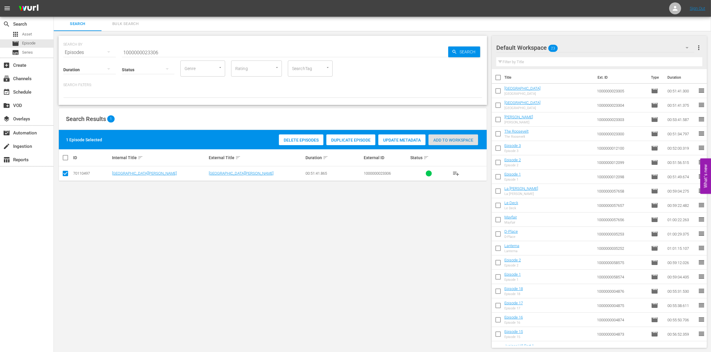
click at [464, 140] on span "Add to Workspace" at bounding box center [453, 140] width 50 height 5
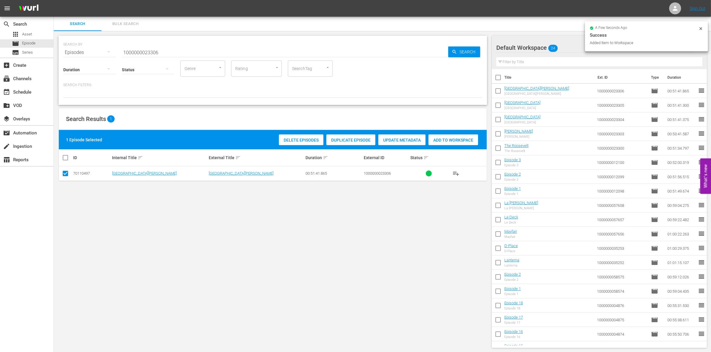
click at [170, 50] on input "1000000023306" at bounding box center [285, 52] width 326 height 14
type input "1000000023307"
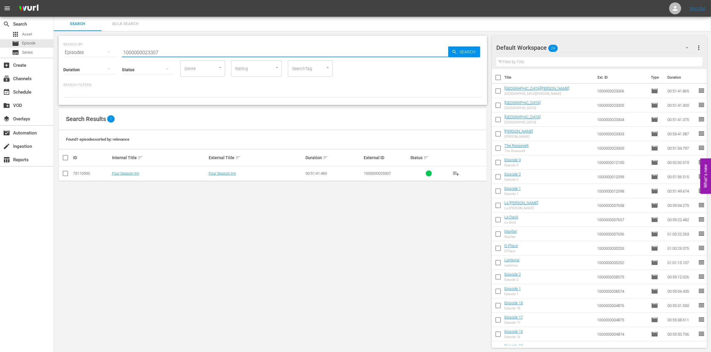
click at [66, 175] on input "checkbox" at bounding box center [65, 174] width 7 height 7
checkbox input "true"
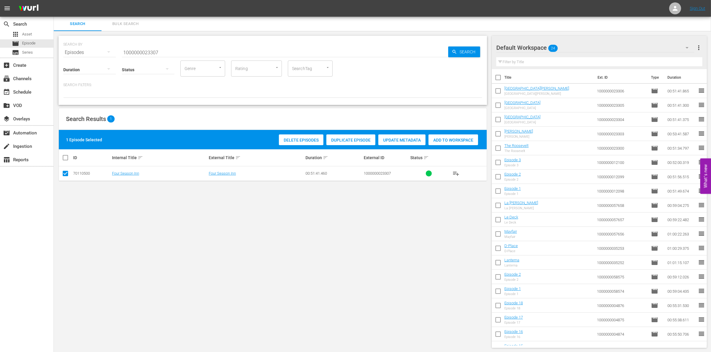
click at [464, 136] on div "Add to Workspace" at bounding box center [453, 140] width 50 height 11
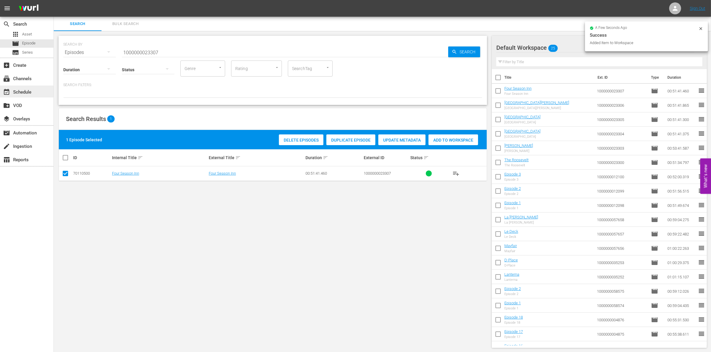
click at [27, 89] on div "event_available Schedule" at bounding box center [16, 91] width 33 height 5
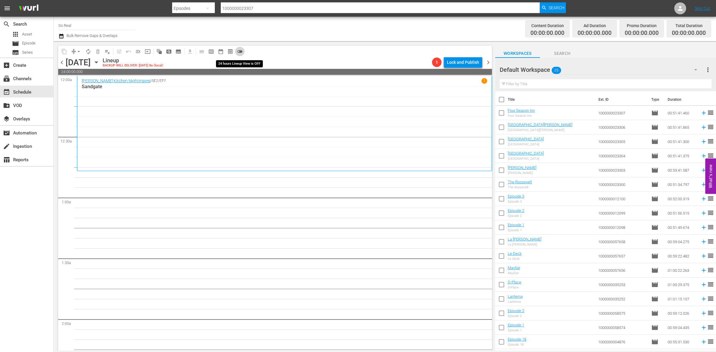
click at [241, 50] on span "toggle_off" at bounding box center [240, 52] width 6 height 6
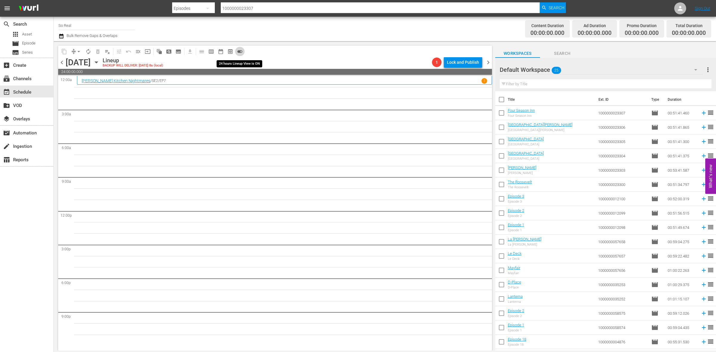
click at [241, 50] on span "toggle_on" at bounding box center [240, 52] width 6 height 6
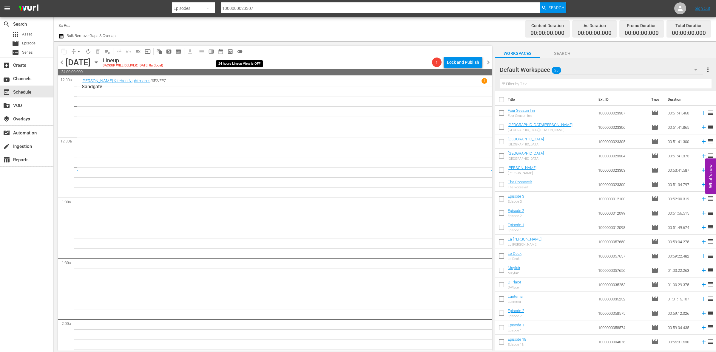
click at [241, 50] on span "toggle_off" at bounding box center [240, 52] width 6 height 6
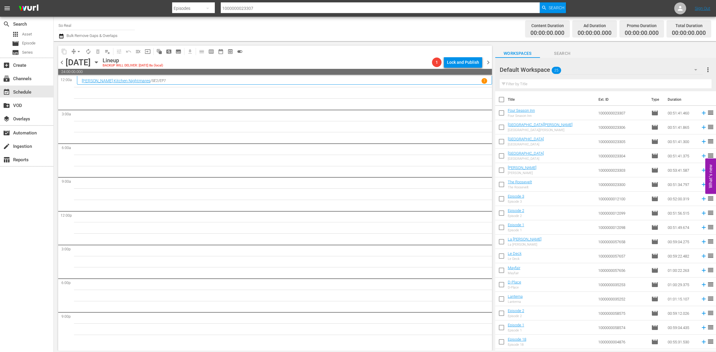
scroll to position [112, 0]
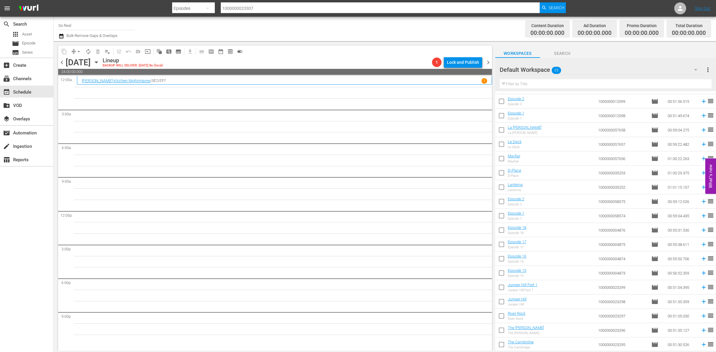
click at [506, 347] on input "checkbox" at bounding box center [501, 346] width 13 height 13
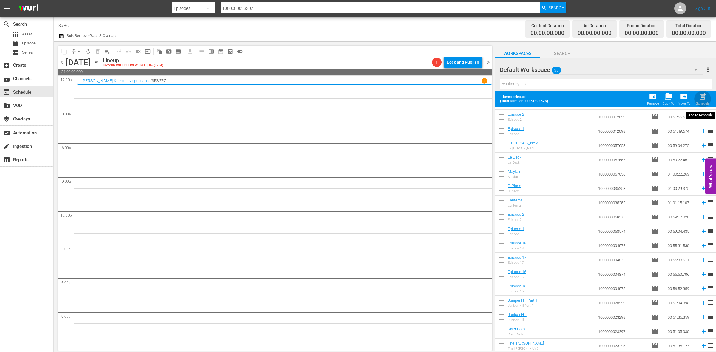
click at [702, 106] on div "Schedule" at bounding box center [702, 104] width 13 height 4
checkbox input "false"
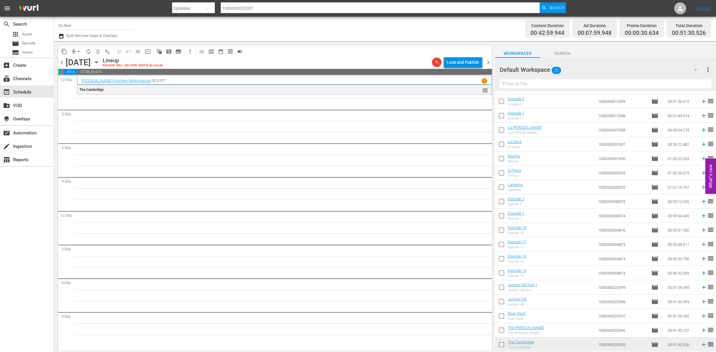
click at [502, 335] on input "checkbox" at bounding box center [501, 332] width 13 height 13
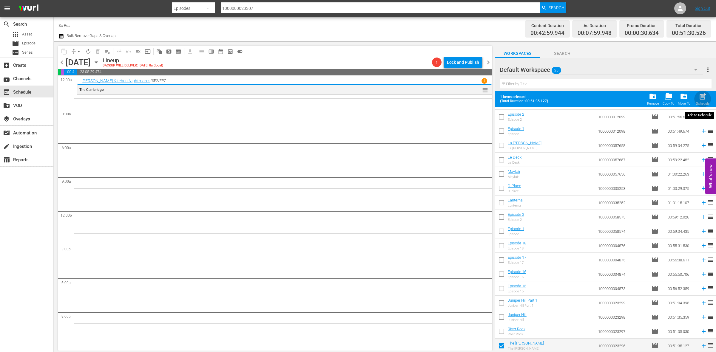
click at [700, 96] on span "post_add" at bounding box center [703, 97] width 8 height 8
checkbox input "false"
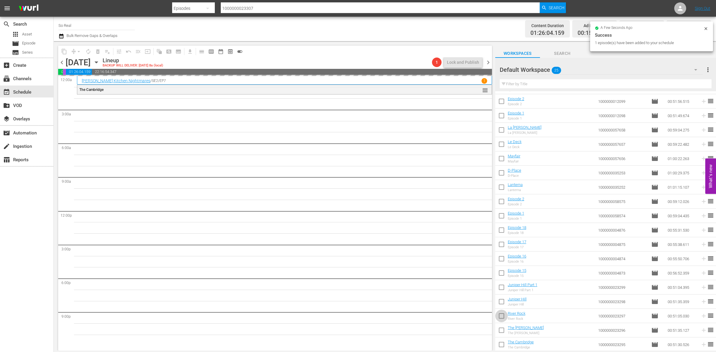
click at [500, 318] on input "checkbox" at bounding box center [501, 317] width 13 height 13
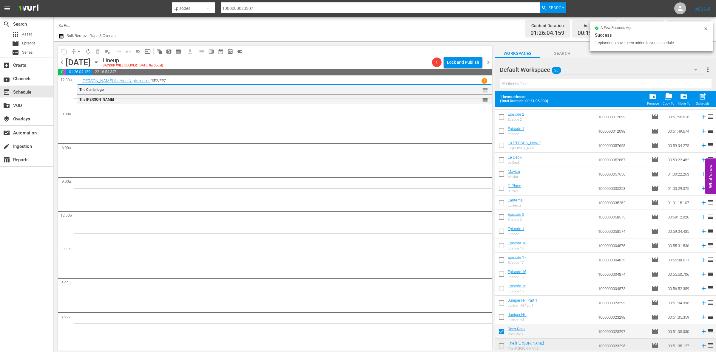
click at [704, 94] on span "post_add" at bounding box center [703, 97] width 8 height 8
checkbox input "false"
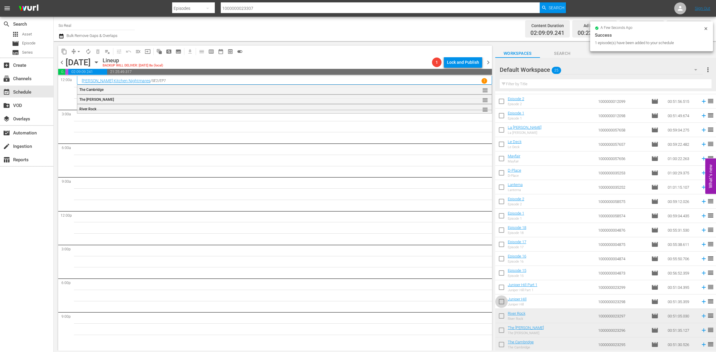
click at [502, 303] on input "checkbox" at bounding box center [501, 303] width 13 height 13
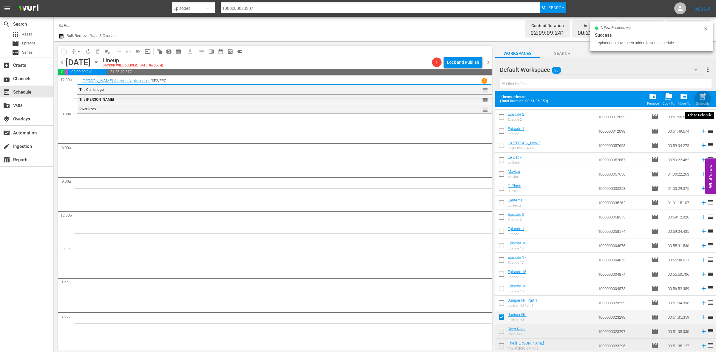
click at [706, 93] on span "post_add" at bounding box center [703, 97] width 8 height 8
checkbox input "false"
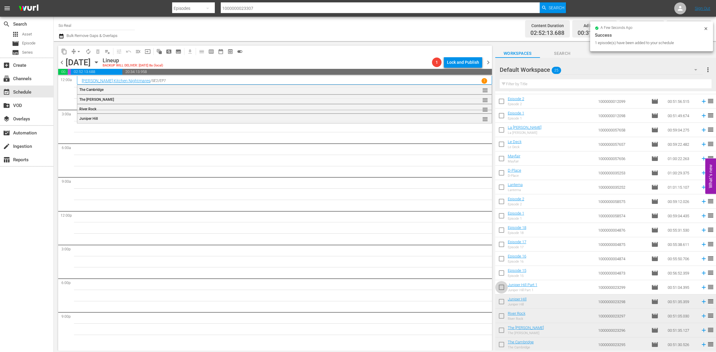
click at [499, 287] on input "checkbox" at bounding box center [501, 289] width 13 height 13
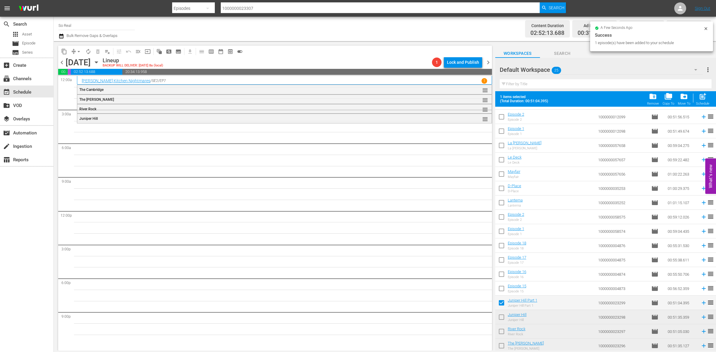
click at [703, 91] on button "post_add Schedule" at bounding box center [703, 99] width 17 height 17
checkbox input "false"
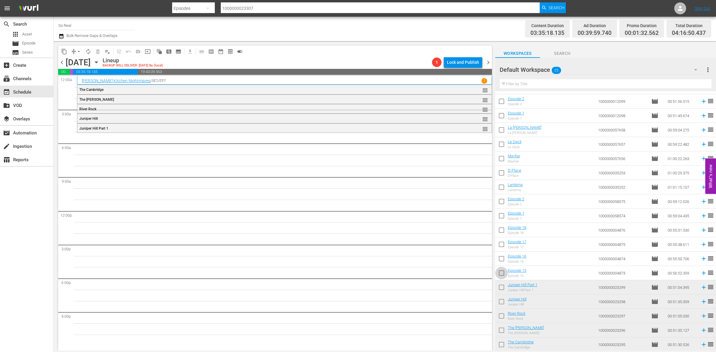
click at [498, 274] on input "checkbox" at bounding box center [501, 274] width 13 height 13
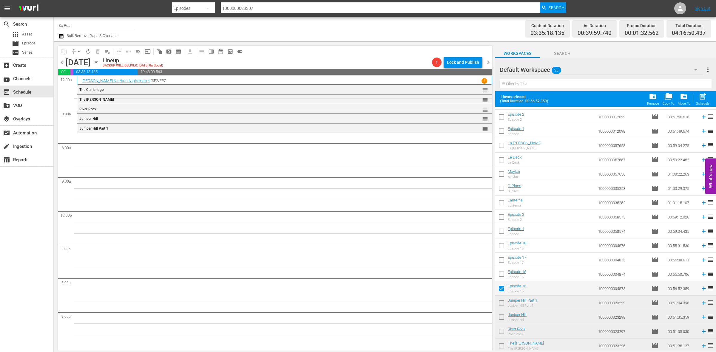
click at [702, 97] on span "post_add" at bounding box center [703, 97] width 8 height 8
checkbox input "false"
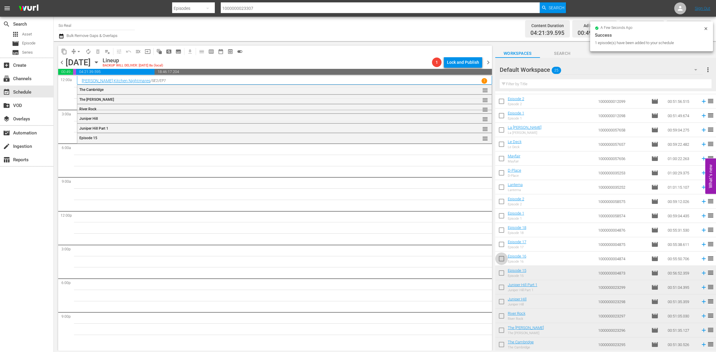
click at [502, 257] on input "checkbox" at bounding box center [501, 260] width 13 height 13
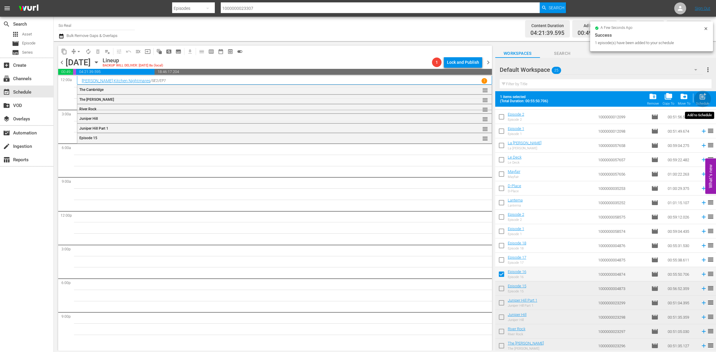
click at [704, 96] on span "post_add" at bounding box center [703, 97] width 8 height 8
checkbox input "false"
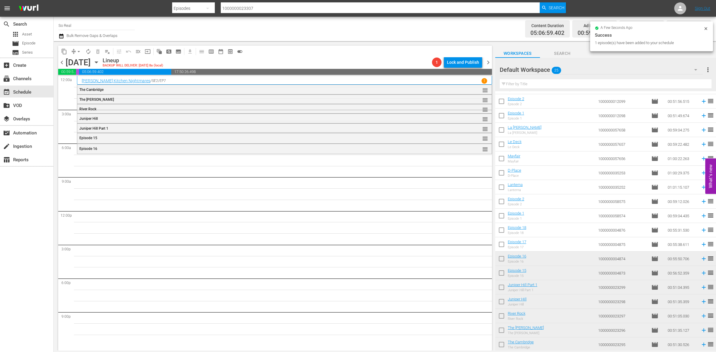
click at [500, 241] on input "checkbox" at bounding box center [501, 246] width 13 height 13
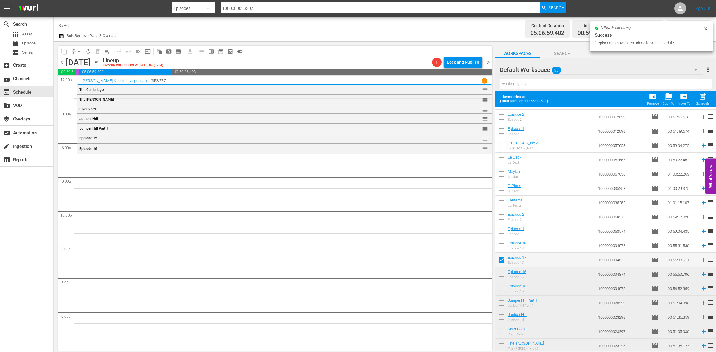
click at [699, 102] on div "Schedule" at bounding box center [702, 104] width 13 height 4
checkbox input "false"
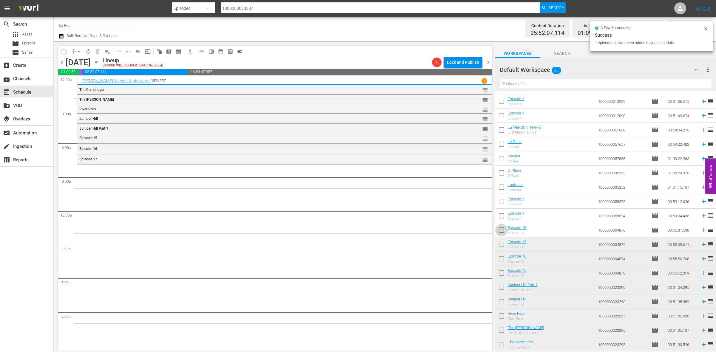
click at [499, 229] on input "checkbox" at bounding box center [501, 231] width 13 height 13
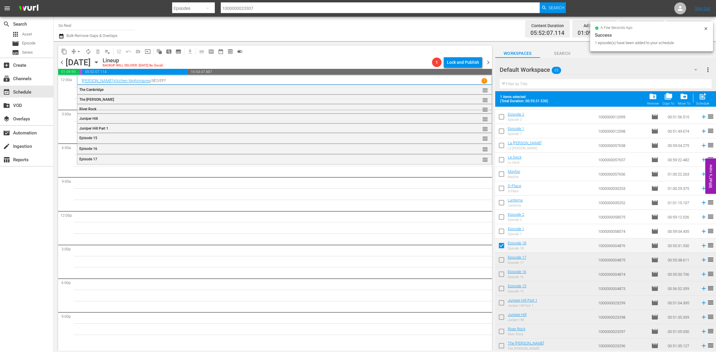
click at [703, 98] on span "post_add" at bounding box center [703, 97] width 8 height 8
checkbox input "false"
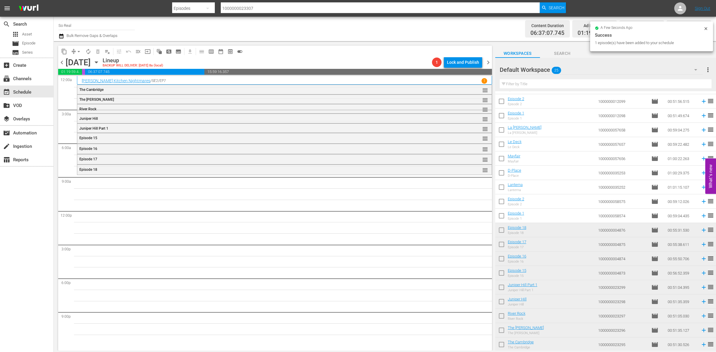
click at [505, 220] on input "checkbox" at bounding box center [501, 217] width 13 height 13
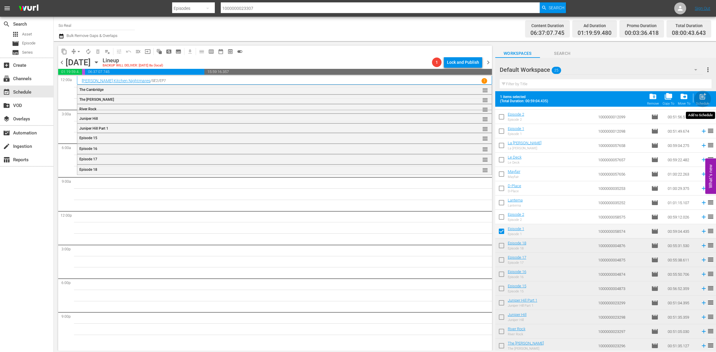
click at [700, 95] on span "post_add" at bounding box center [703, 97] width 8 height 8
checkbox input "false"
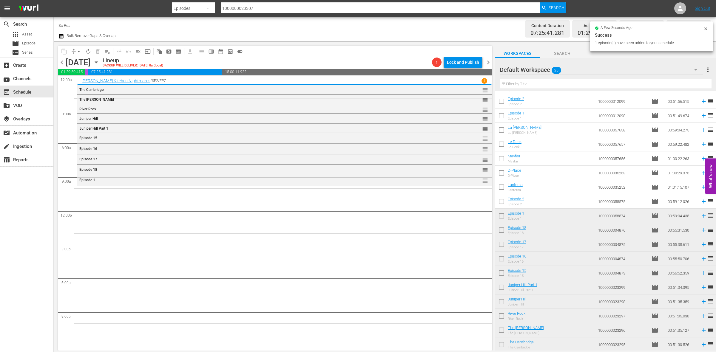
click at [501, 200] on input "checkbox" at bounding box center [501, 203] width 13 height 13
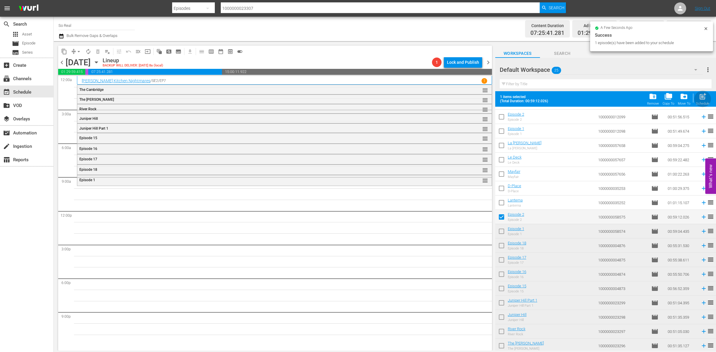
click at [701, 101] on span "post_add" at bounding box center [703, 97] width 8 height 8
checkbox input "false"
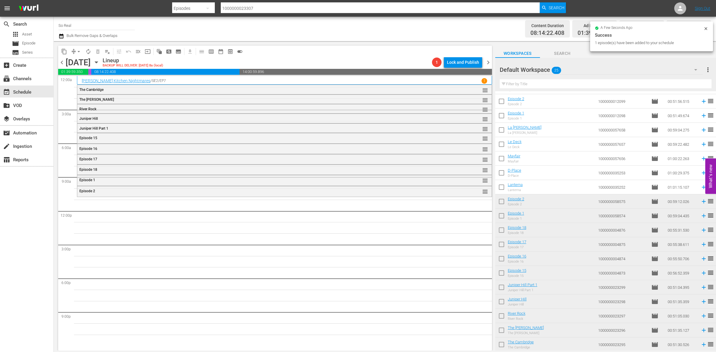
click at [502, 189] on input "checkbox" at bounding box center [501, 188] width 13 height 13
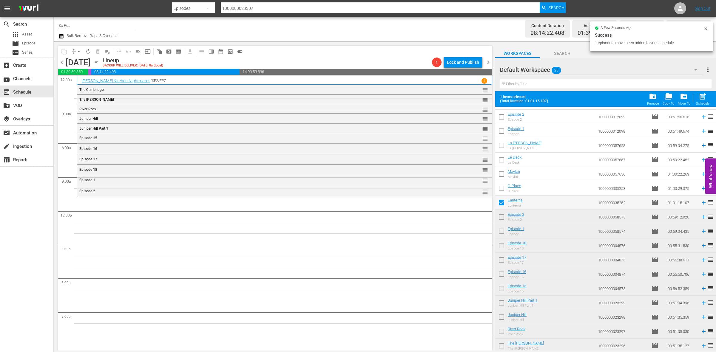
click at [703, 101] on div "post_add Schedule" at bounding box center [702, 99] width 13 height 13
checkbox input "false"
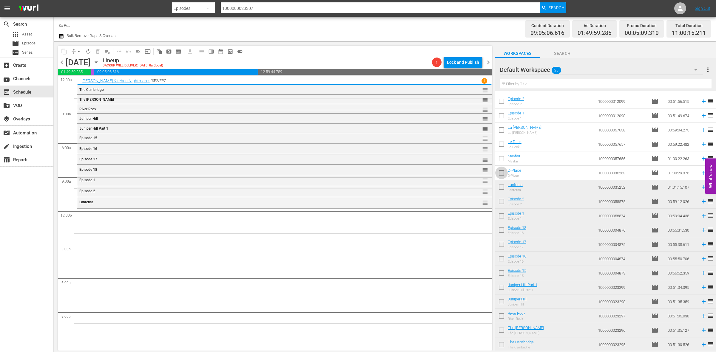
click at [503, 172] on input "checkbox" at bounding box center [501, 174] width 13 height 13
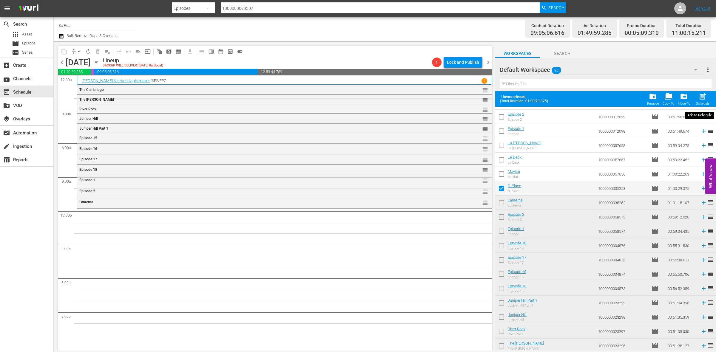
click at [698, 101] on div "post_add Schedule" at bounding box center [702, 99] width 13 height 13
checkbox input "false"
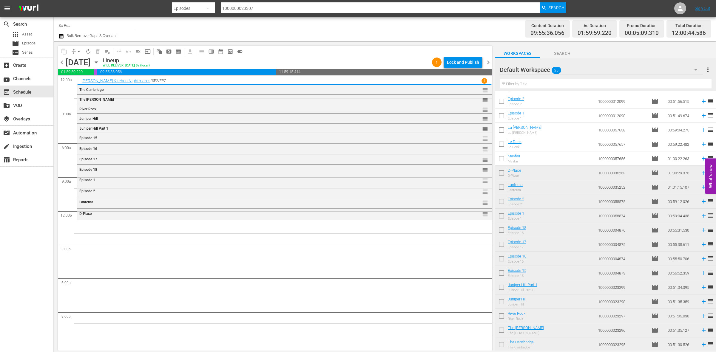
click at [505, 162] on input "checkbox" at bounding box center [501, 160] width 13 height 13
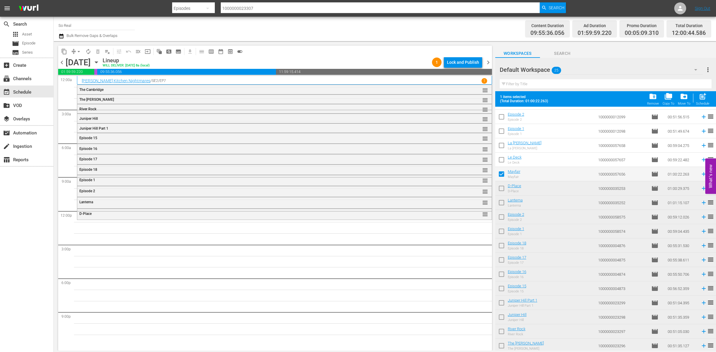
click at [699, 101] on span "post_add" at bounding box center [703, 97] width 8 height 8
checkbox input "false"
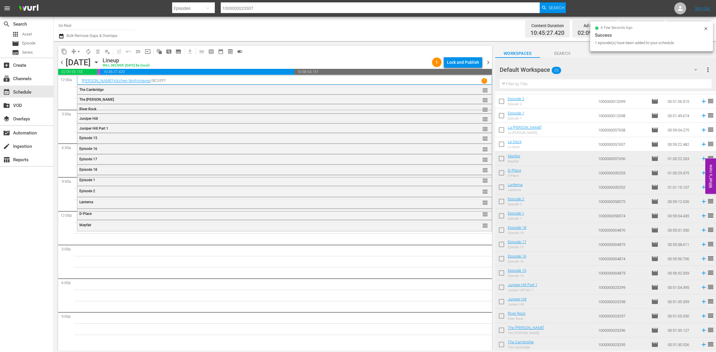
click at [504, 141] on input "checkbox" at bounding box center [501, 145] width 13 height 13
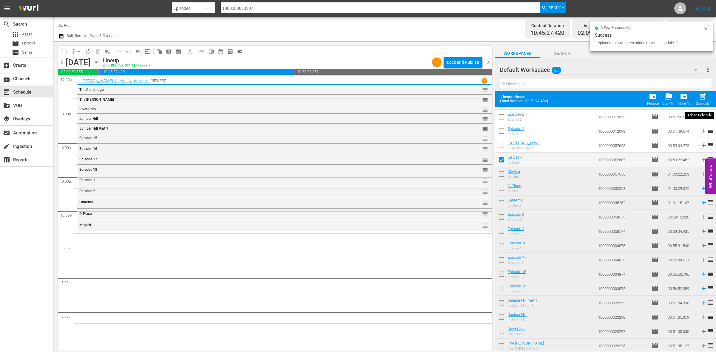
click at [702, 97] on span "post_add" at bounding box center [703, 97] width 8 height 8
checkbox input "false"
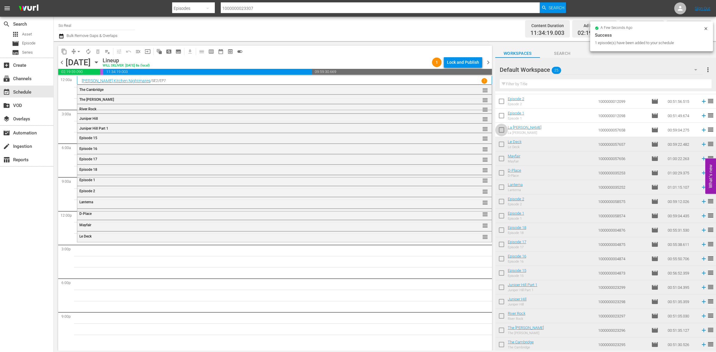
click at [503, 131] on input "checkbox" at bounding box center [501, 131] width 13 height 13
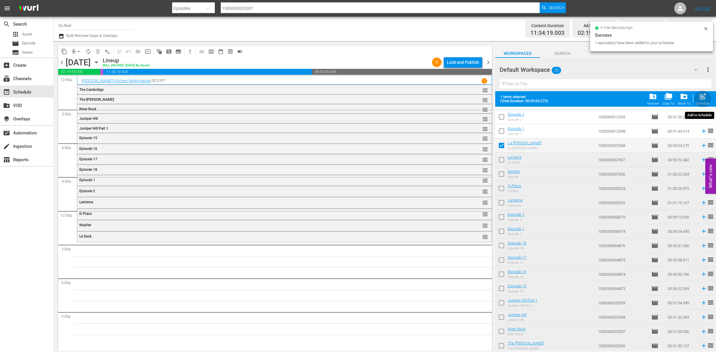
click at [700, 105] on div "Schedule" at bounding box center [702, 104] width 13 height 4
checkbox input "false"
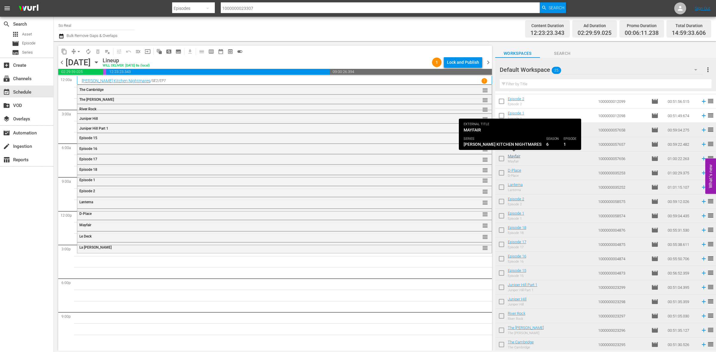
scroll to position [0, 0]
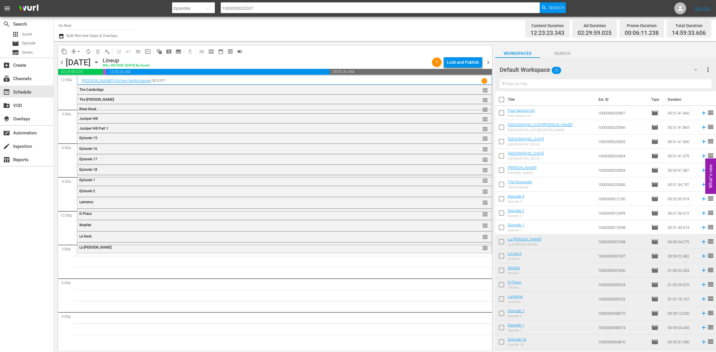
click at [505, 227] on input "checkbox" at bounding box center [501, 229] width 13 height 13
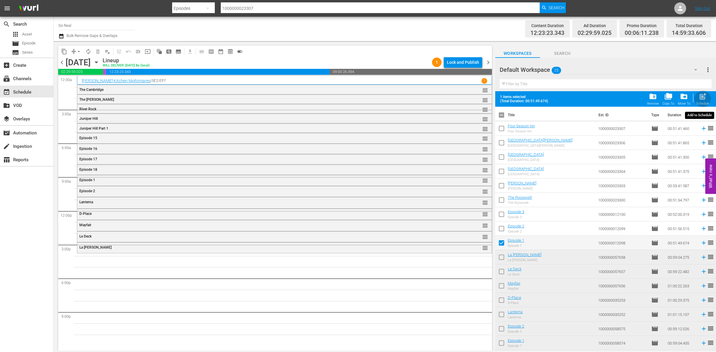
click at [700, 104] on div "Schedule" at bounding box center [702, 104] width 13 height 4
checkbox input "false"
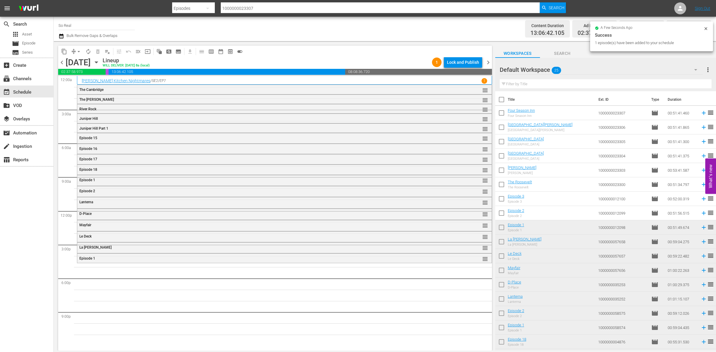
click at [504, 214] on input "checkbox" at bounding box center [501, 214] width 13 height 13
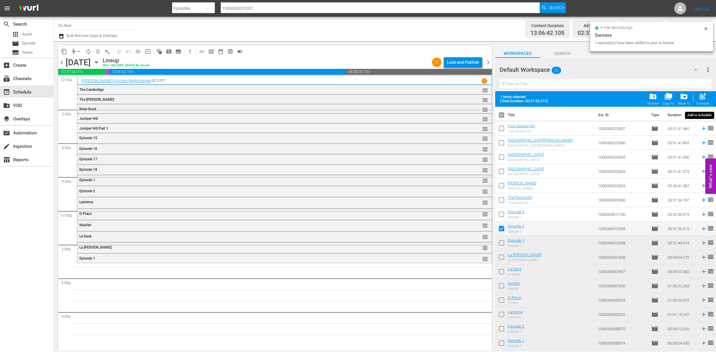
click at [700, 100] on span "post_add" at bounding box center [703, 97] width 8 height 8
checkbox input "false"
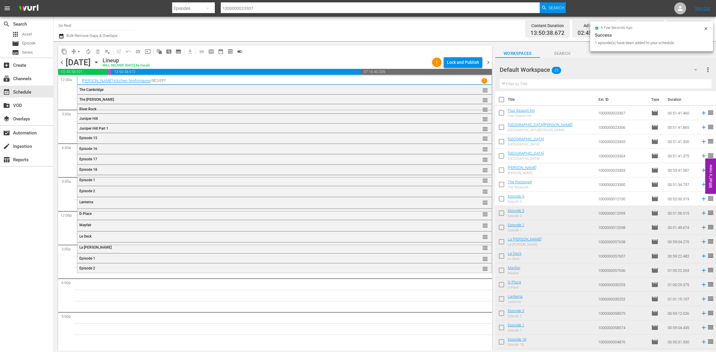
click at [502, 199] on input "checkbox" at bounding box center [501, 200] width 13 height 13
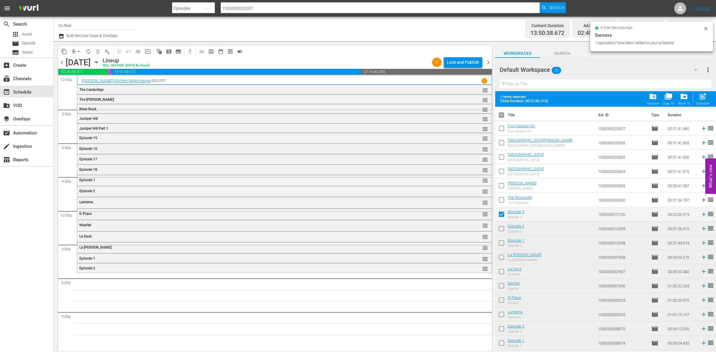
click at [700, 96] on span "post_add" at bounding box center [703, 97] width 8 height 8
checkbox input "false"
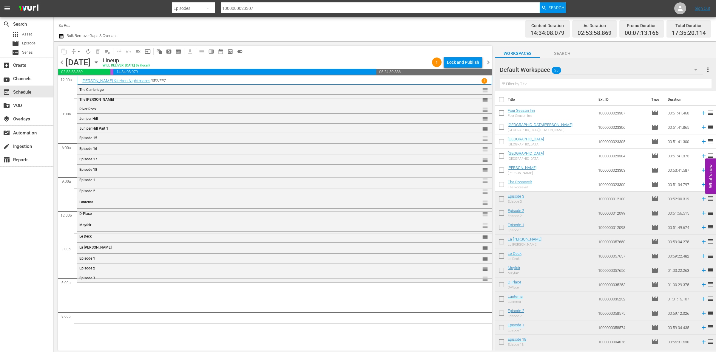
click at [501, 184] on input "checkbox" at bounding box center [501, 186] width 13 height 13
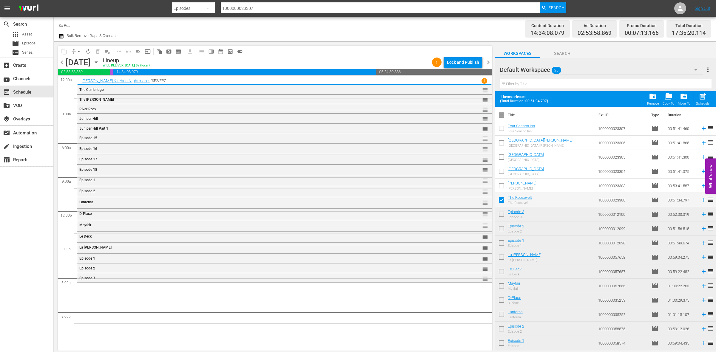
click at [706, 92] on button "post_add Schedule" at bounding box center [703, 99] width 17 height 17
checkbox input "false"
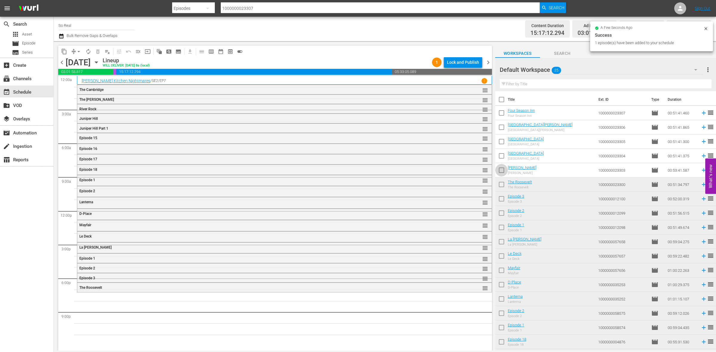
click at [502, 173] on input "checkbox" at bounding box center [501, 171] width 13 height 13
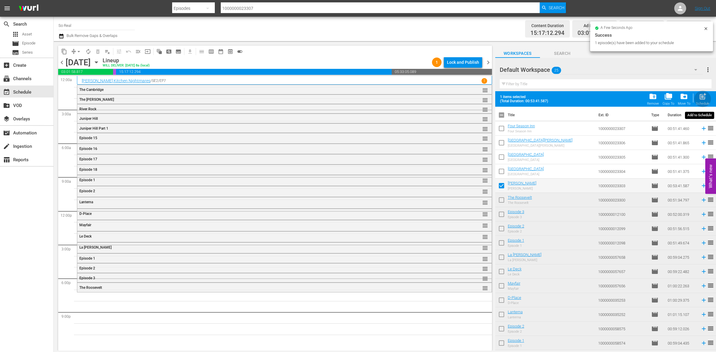
click at [704, 101] on span "post_add" at bounding box center [703, 97] width 8 height 8
checkbox input "false"
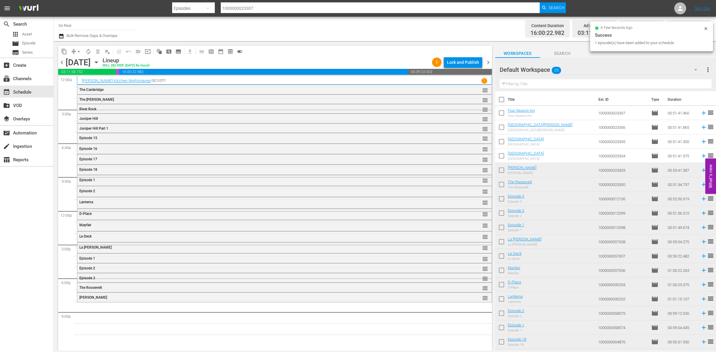
click at [499, 156] on input "checkbox" at bounding box center [501, 157] width 13 height 13
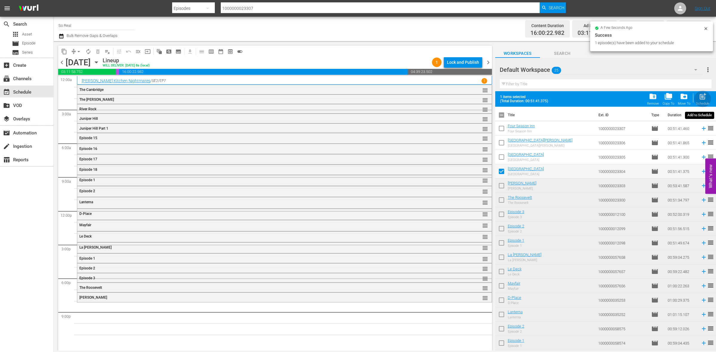
click at [701, 100] on span "post_add" at bounding box center [703, 97] width 8 height 8
checkbox input "false"
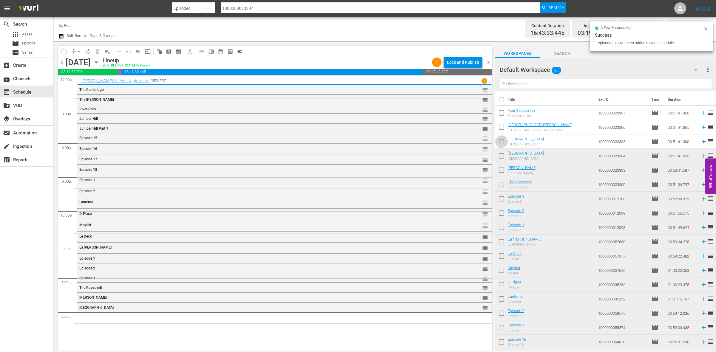
click at [499, 146] on input "checkbox" at bounding box center [501, 143] width 13 height 13
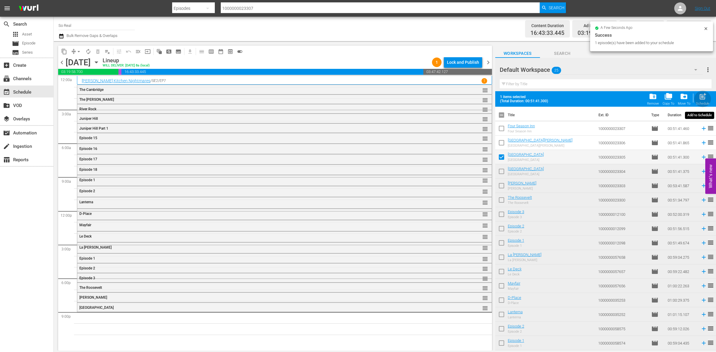
click at [699, 94] on span "post_add" at bounding box center [703, 97] width 8 height 8
checkbox input "false"
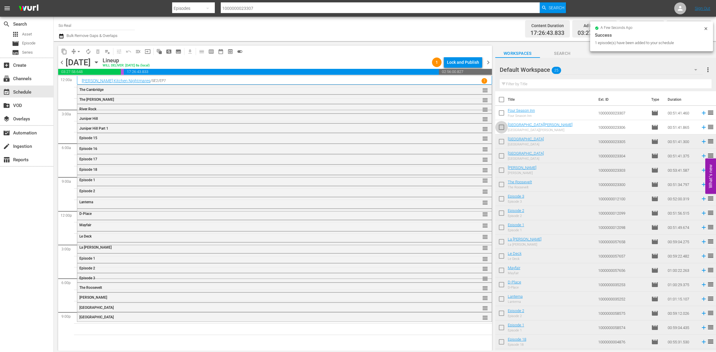
click at [504, 126] on input "checkbox" at bounding box center [501, 128] width 13 height 13
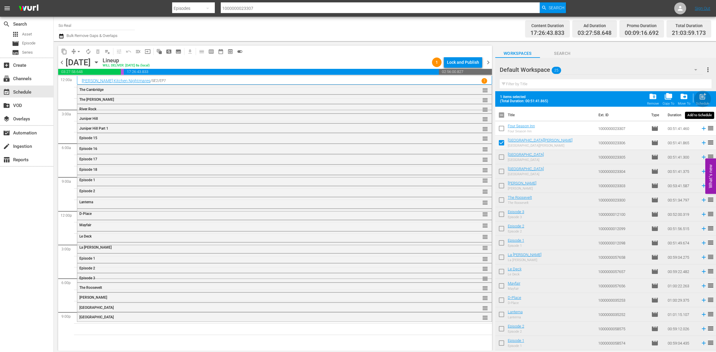
click at [702, 100] on span "post_add" at bounding box center [703, 97] width 8 height 8
checkbox input "false"
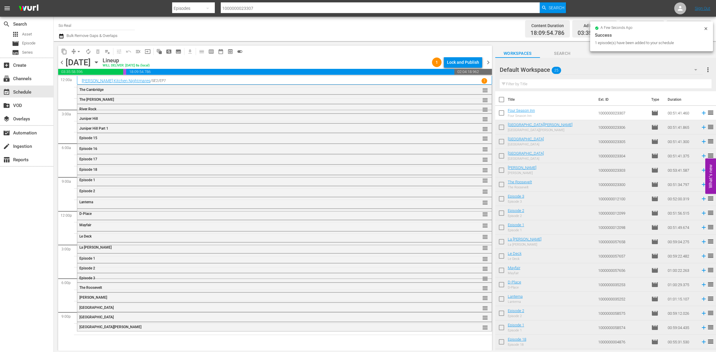
click at [501, 113] on input "checkbox" at bounding box center [501, 114] width 13 height 13
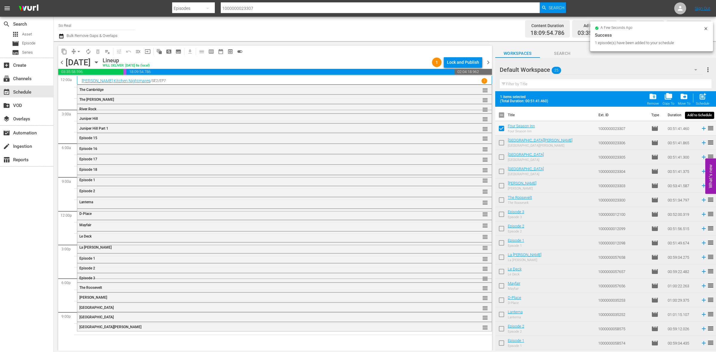
click at [703, 96] on span "post_add" at bounding box center [703, 97] width 8 height 8
checkbox input "false"
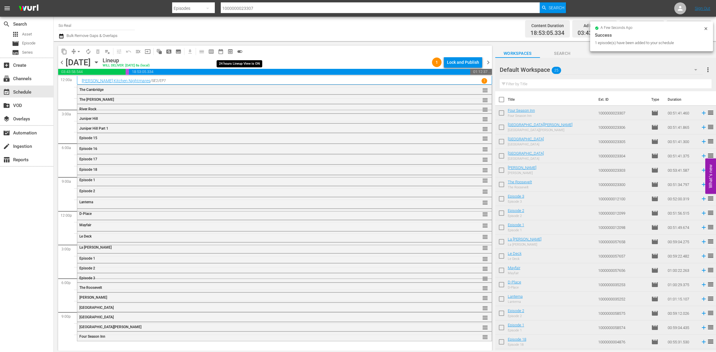
click at [237, 53] on span "toggle_on" at bounding box center [240, 52] width 6 height 6
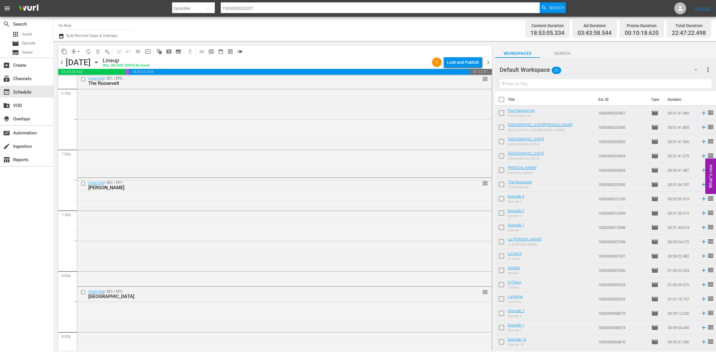
scroll to position [2647, 0]
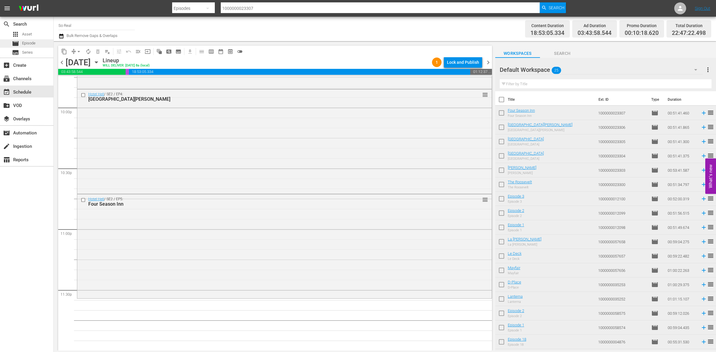
click at [39, 43] on div "movie Episode" at bounding box center [26, 43] width 53 height 8
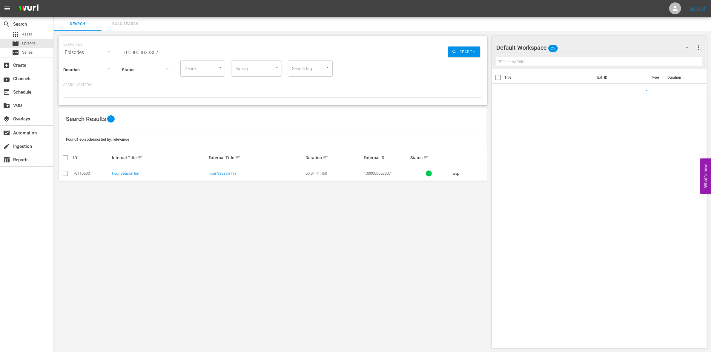
click at [175, 54] on input "1000000023307" at bounding box center [285, 52] width 326 height 14
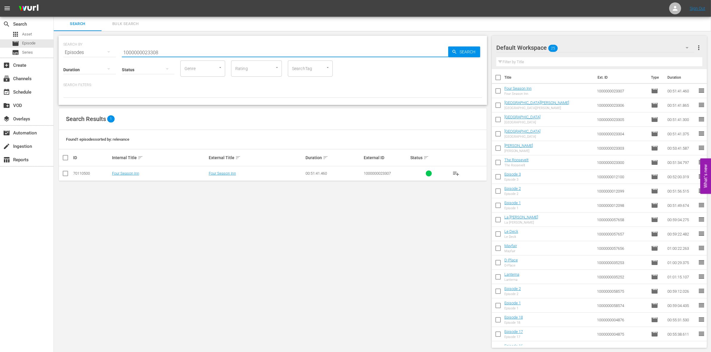
type input "1000000023308"
click at [64, 175] on input "checkbox" at bounding box center [65, 174] width 7 height 7
checkbox input "true"
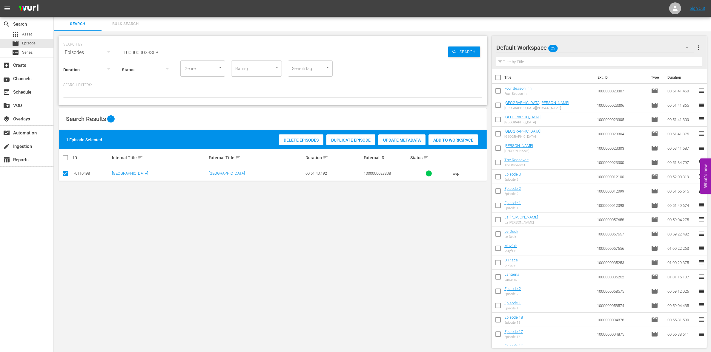
click at [448, 142] on div "Add to Workspace" at bounding box center [453, 140] width 50 height 11
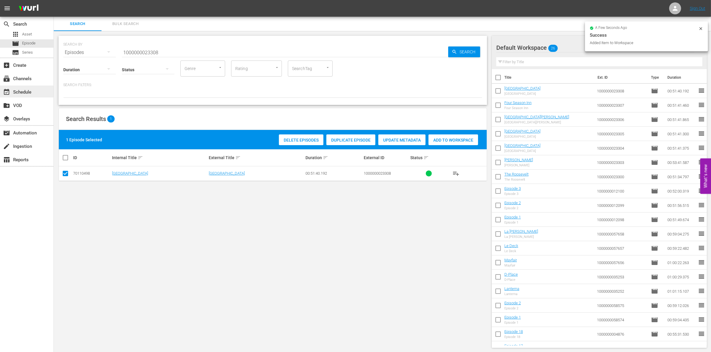
click at [19, 90] on div "event_available Schedule" at bounding box center [16, 91] width 33 height 5
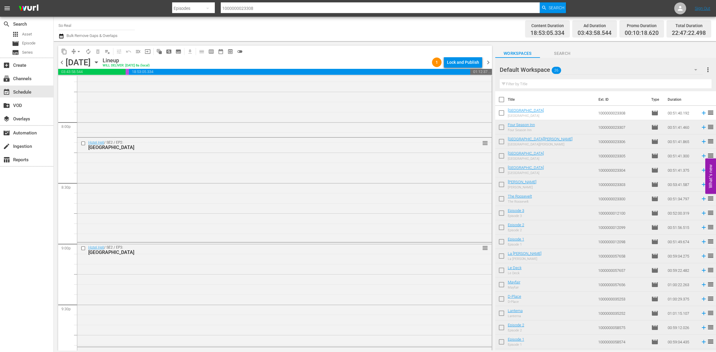
scroll to position [2647, 0]
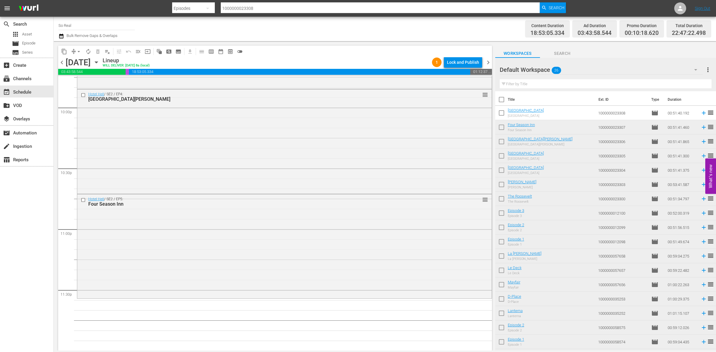
click at [503, 116] on input "checkbox" at bounding box center [501, 114] width 13 height 13
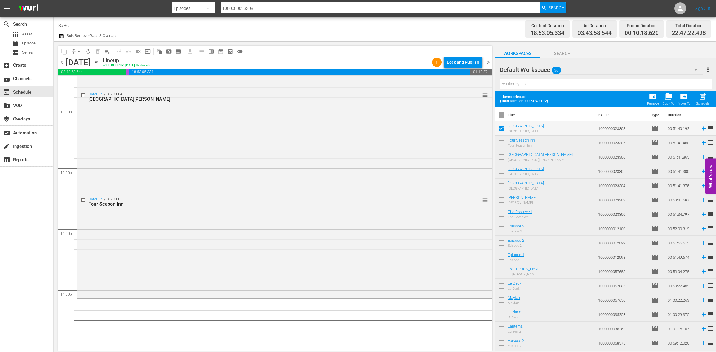
click at [702, 102] on div "post_add Schedule" at bounding box center [702, 99] width 13 height 13
checkbox input "false"
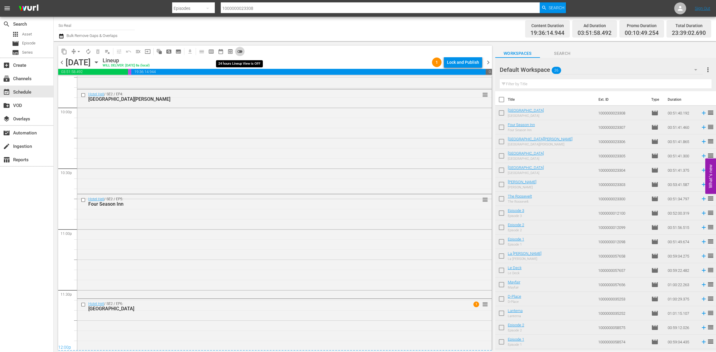
click at [240, 51] on span "toggle_off" at bounding box center [240, 52] width 6 height 6
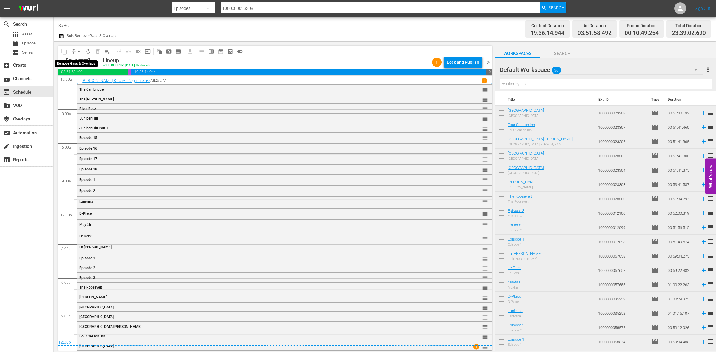
click at [78, 53] on span "arrow_drop_down" at bounding box center [79, 52] width 6 height 6
click at [77, 87] on li "Align to End of Previous Day" at bounding box center [79, 83] width 63 height 10
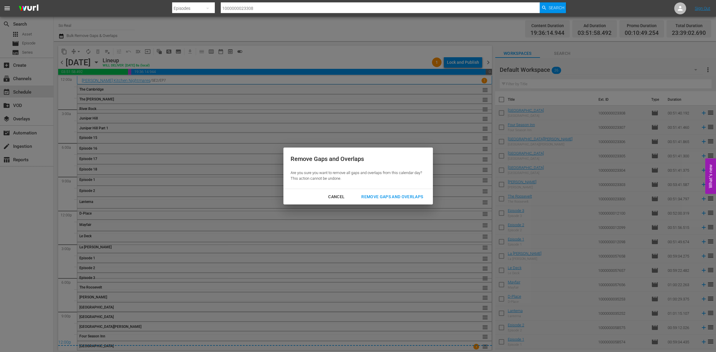
click at [389, 198] on div "Remove Gaps and Overlaps" at bounding box center [392, 196] width 71 height 7
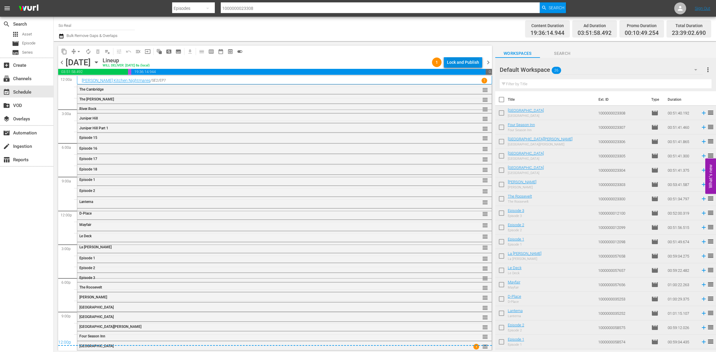
click at [471, 62] on div "Lock and Publish" at bounding box center [463, 62] width 32 height 11
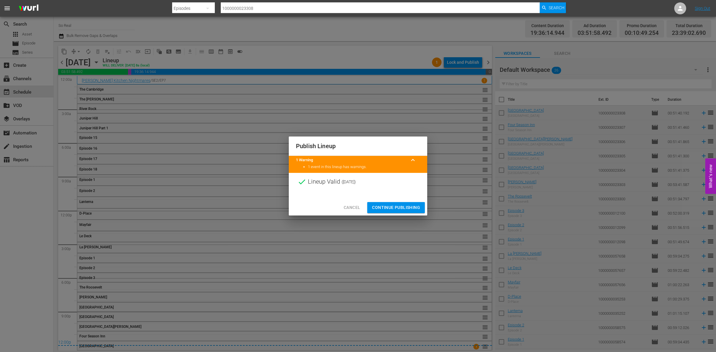
click at [398, 205] on span "Continue Publishing" at bounding box center [396, 207] width 48 height 7
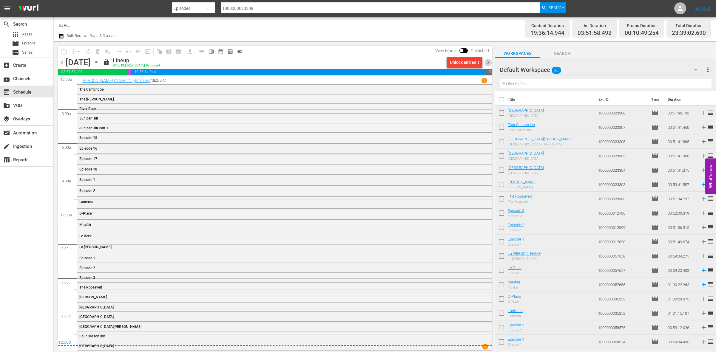
click at [489, 64] on span "chevron_right" at bounding box center [488, 62] width 7 height 7
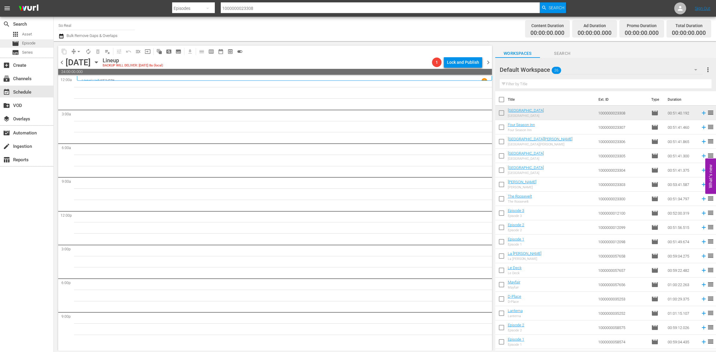
click at [37, 47] on div "movie Episode" at bounding box center [26, 43] width 53 height 8
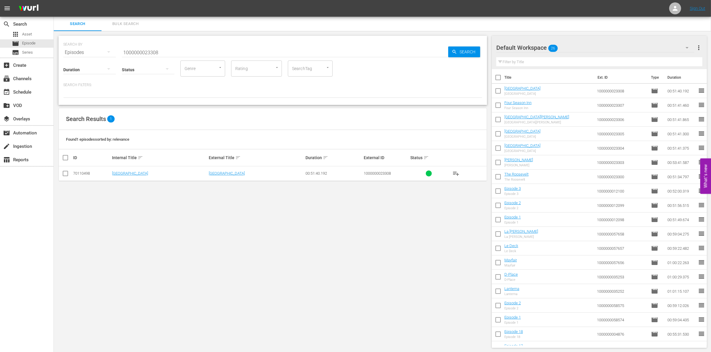
click at [501, 82] on input "checkbox" at bounding box center [498, 79] width 13 height 13
checkbox input "true"
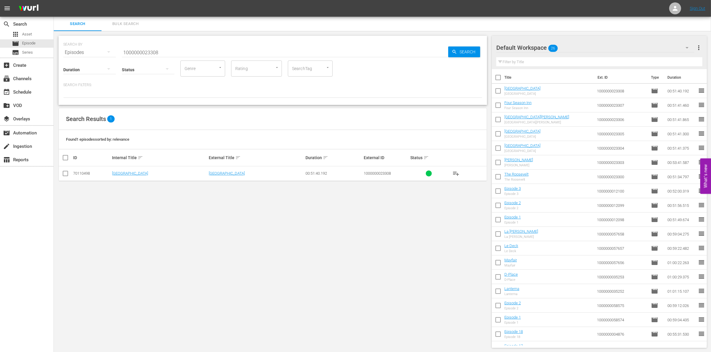
checkbox input "true"
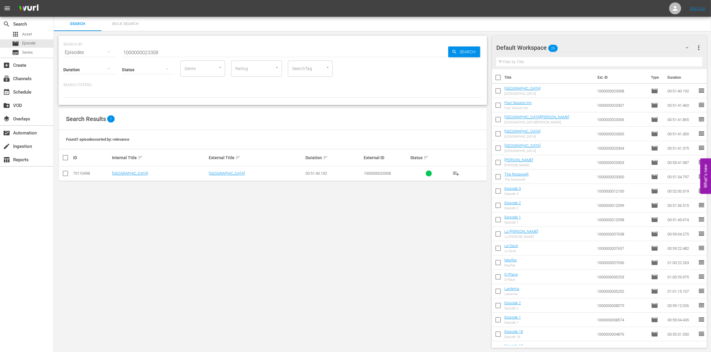
checkbox input "true"
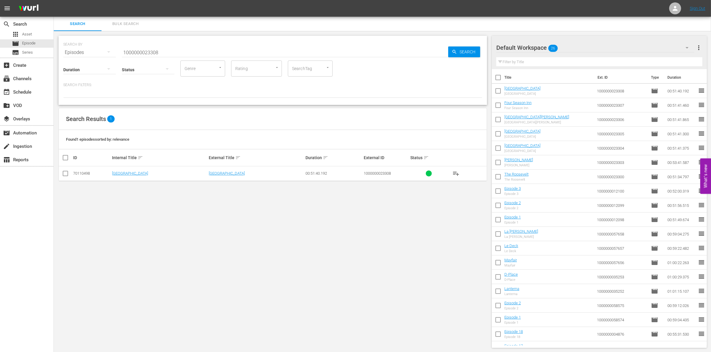
checkbox input "true"
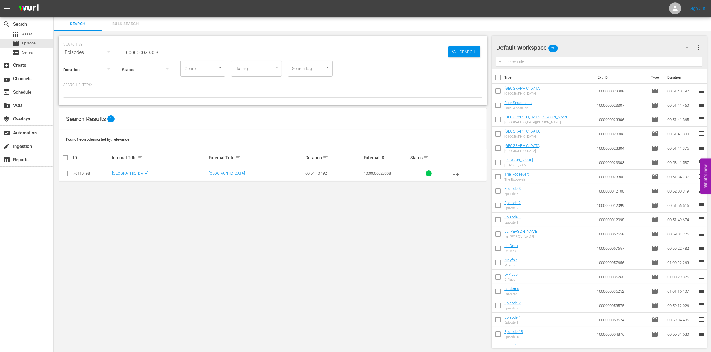
checkbox input "true"
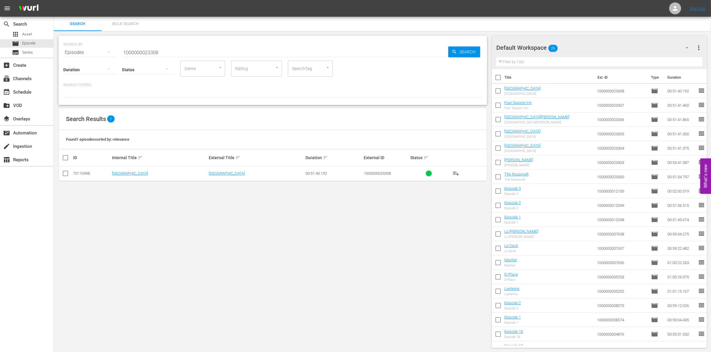
checkbox input "true"
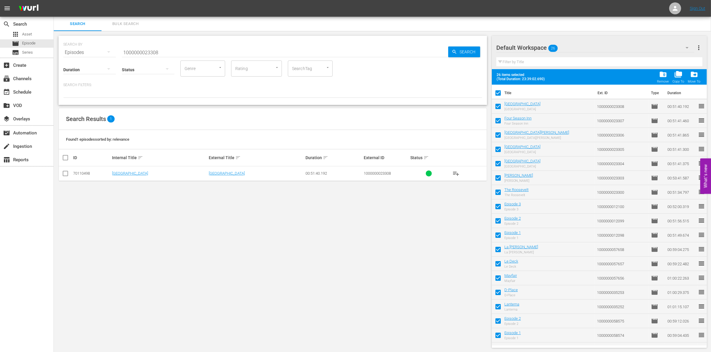
click at [666, 78] on span "folder_delete" at bounding box center [663, 74] width 8 height 8
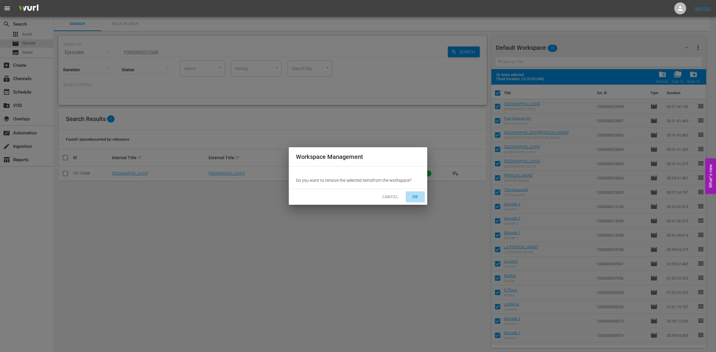
click at [415, 197] on span "OK" at bounding box center [416, 196] width 10 height 7
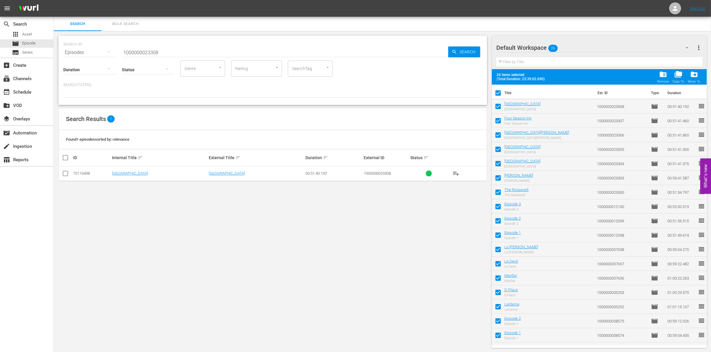
checkbox input "false"
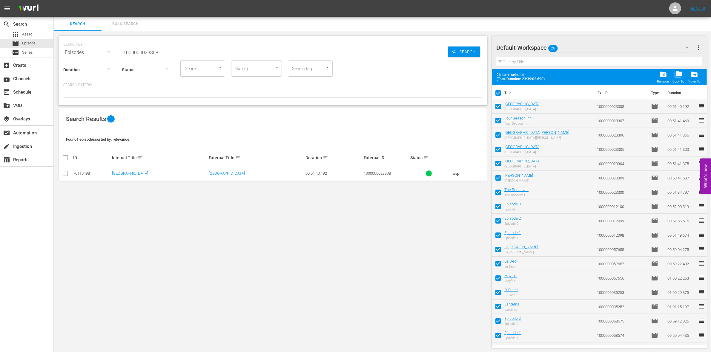
checkbox input "false"
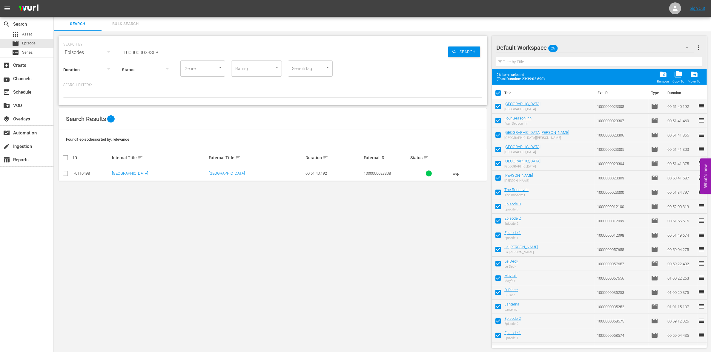
checkbox input "false"
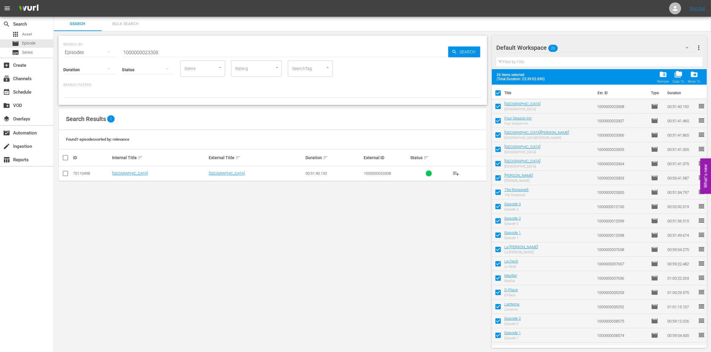
checkbox input "false"
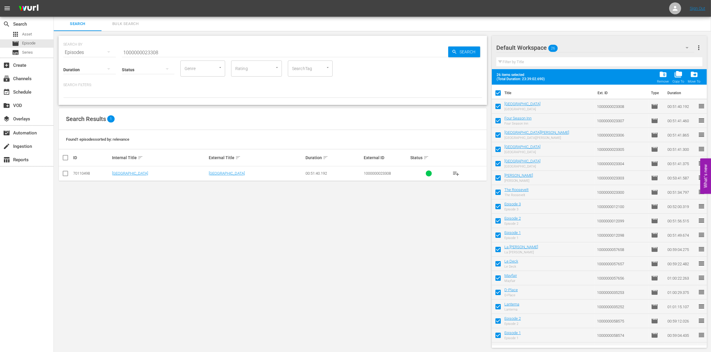
checkbox input "false"
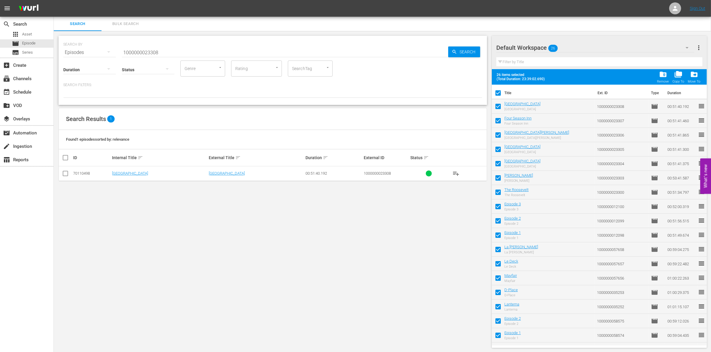
checkbox input "false"
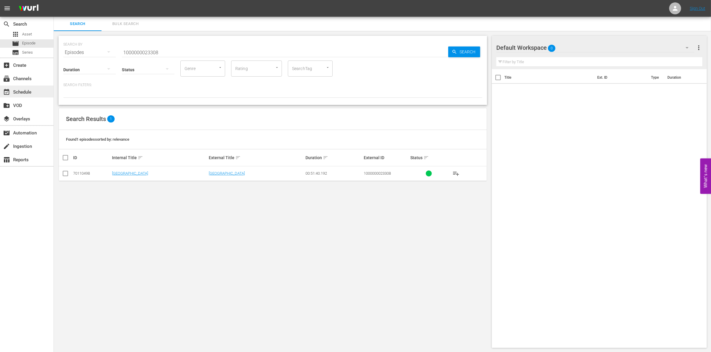
click at [33, 90] on div "event_available Schedule" at bounding box center [26, 92] width 53 height 12
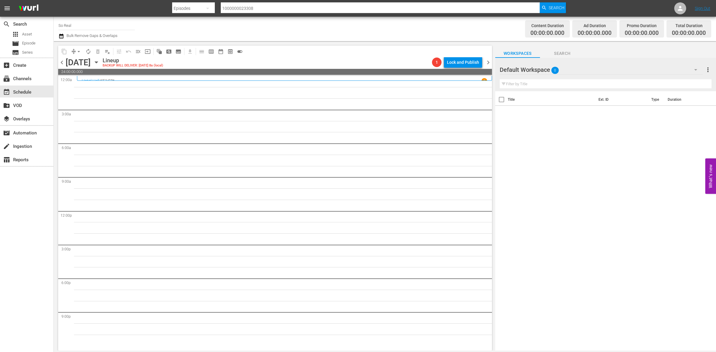
click at [107, 80] on p "SE2 /" at bounding box center [105, 81] width 8 height 4
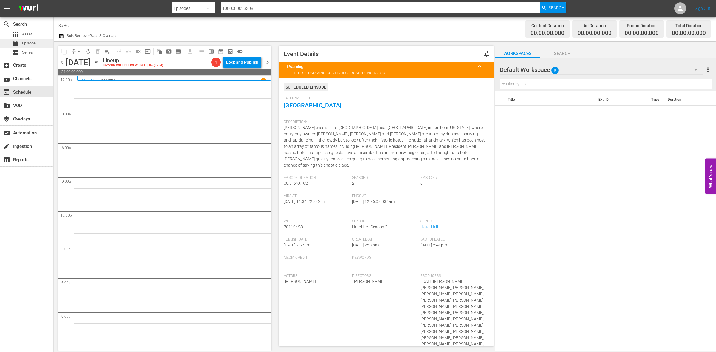
click at [35, 40] on div "movie Episode" at bounding box center [24, 43] width 24 height 8
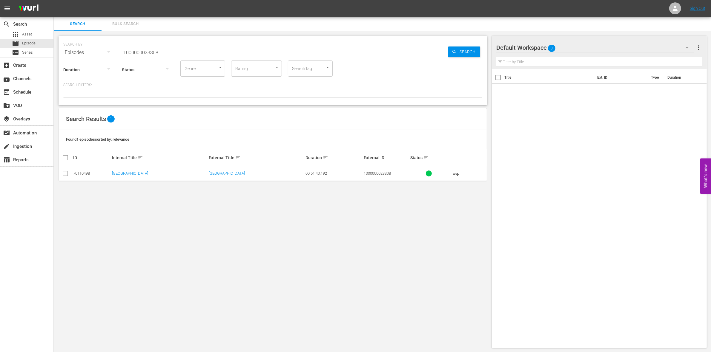
click at [175, 45] on input "1000000023308" at bounding box center [285, 52] width 326 height 14
paste input "9"
type input "1000000023309"
click at [68, 175] on input "checkbox" at bounding box center [65, 174] width 7 height 7
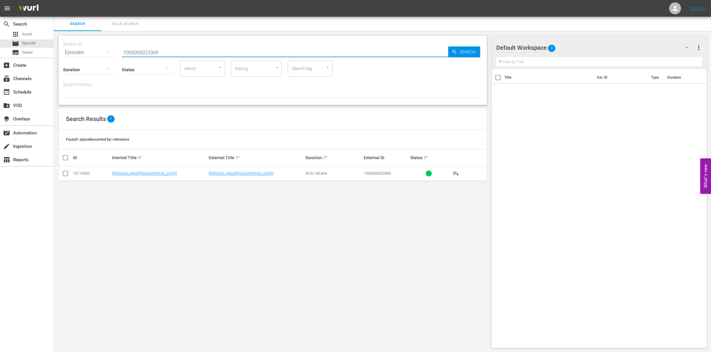
checkbox input "true"
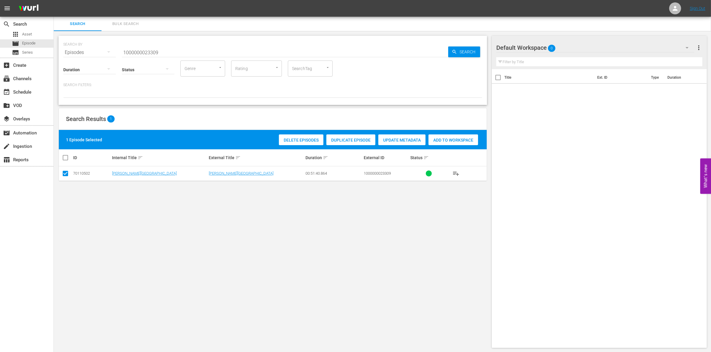
click at [452, 136] on div "Add to Workspace" at bounding box center [453, 140] width 50 height 11
click at [172, 49] on input "1000000023309" at bounding box center [285, 52] width 326 height 14
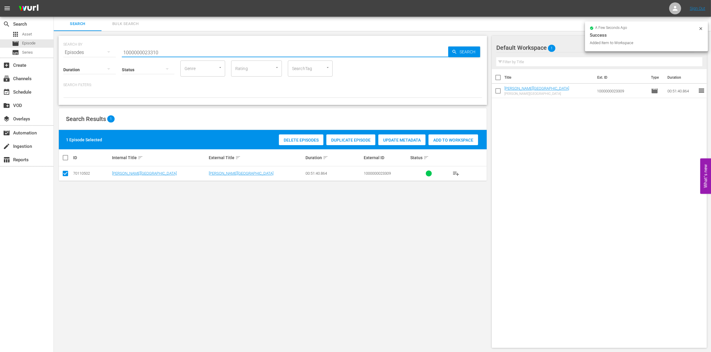
type input "1000000023310"
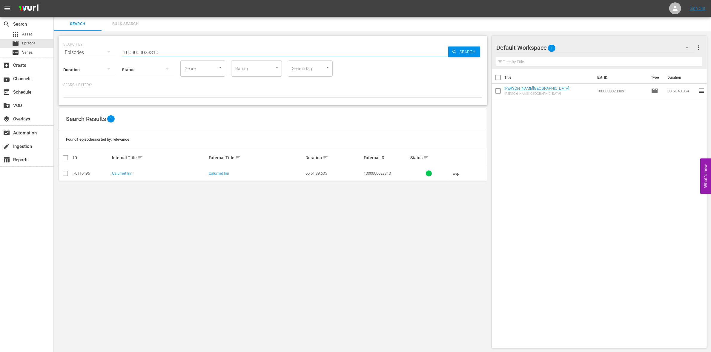
click at [63, 174] on input "checkbox" at bounding box center [65, 174] width 7 height 7
checkbox input "true"
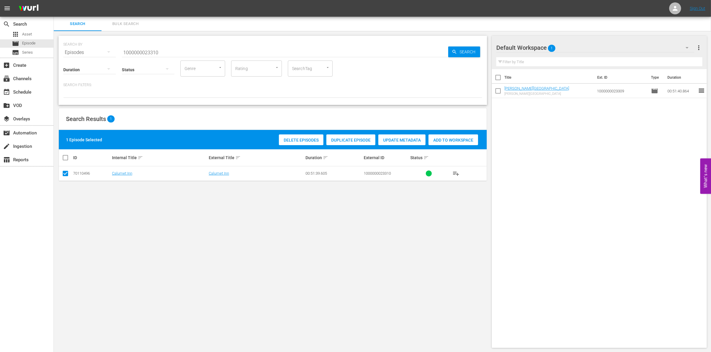
click at [439, 142] on span "Add to Workspace" at bounding box center [453, 140] width 50 height 5
click at [158, 54] on input "1000000023310" at bounding box center [285, 52] width 326 height 14
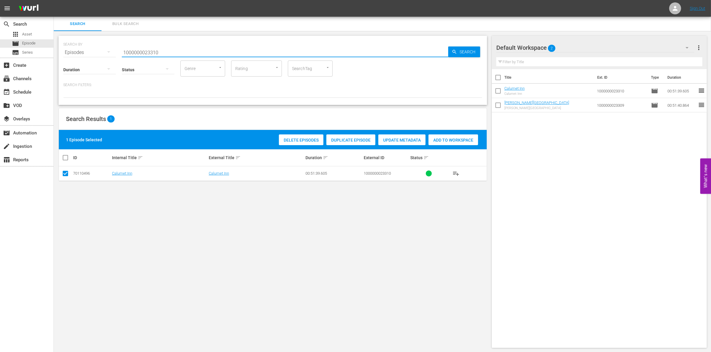
click at [158, 54] on input "1000000023310" at bounding box center [285, 52] width 326 height 14
paste input "3"
type input "1000000023313"
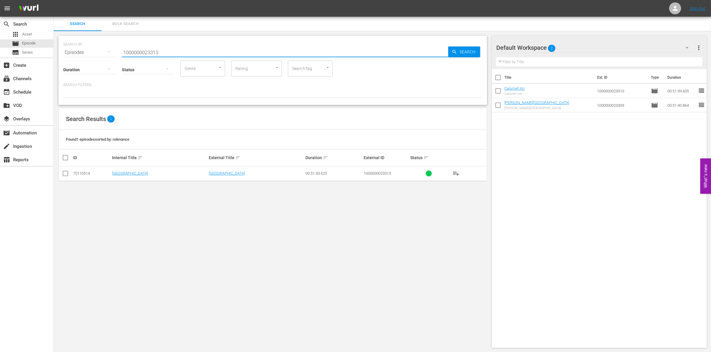
click at [67, 178] on input "checkbox" at bounding box center [65, 174] width 7 height 7
checkbox input "true"
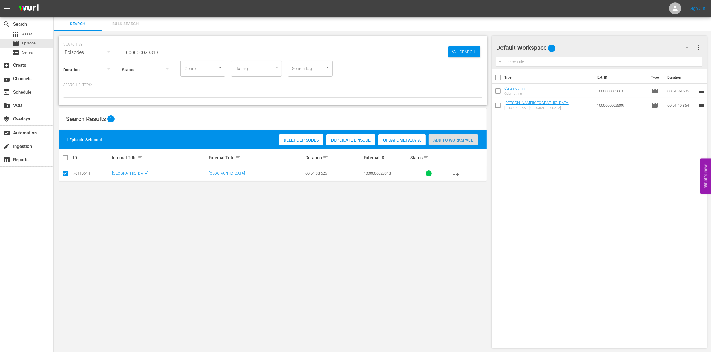
click at [451, 135] on div "Add to Workspace" at bounding box center [453, 140] width 50 height 11
click at [170, 47] on input "1000000023313" at bounding box center [285, 52] width 326 height 14
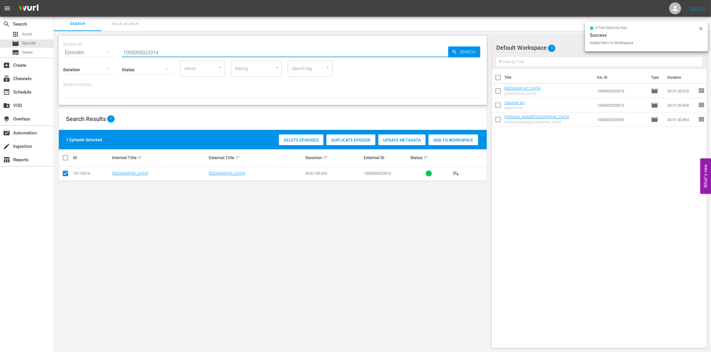
type input "1000000023314"
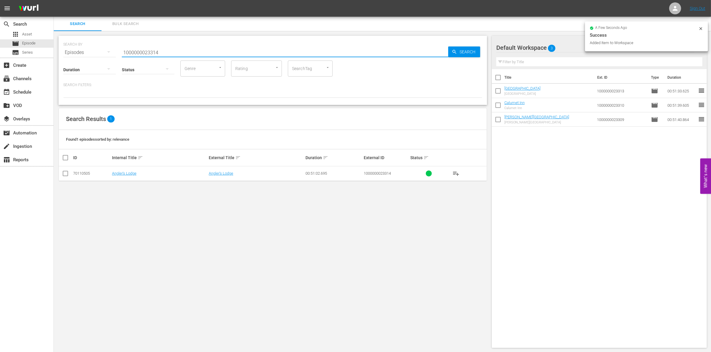
click at [64, 177] on input "checkbox" at bounding box center [65, 174] width 7 height 7
checkbox input "true"
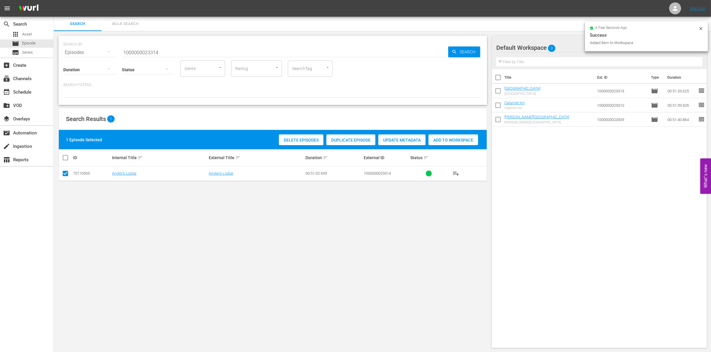
click at [450, 142] on span "Add to Workspace" at bounding box center [453, 140] width 50 height 5
click at [172, 51] on input "1000000023314" at bounding box center [285, 52] width 326 height 14
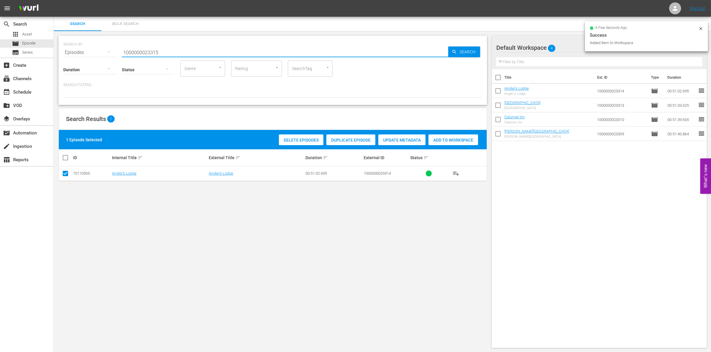
type input "1000000023315"
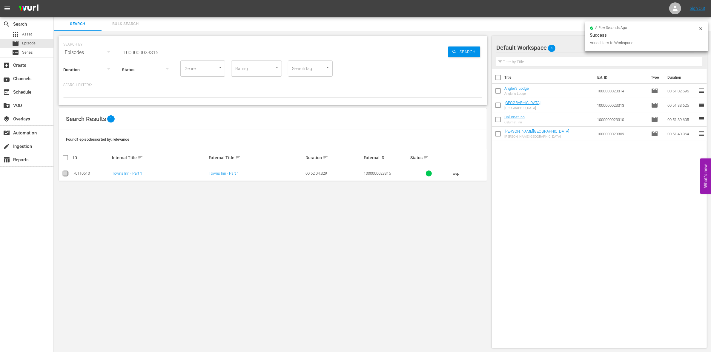
click at [64, 175] on input "checkbox" at bounding box center [65, 174] width 7 height 7
checkbox input "true"
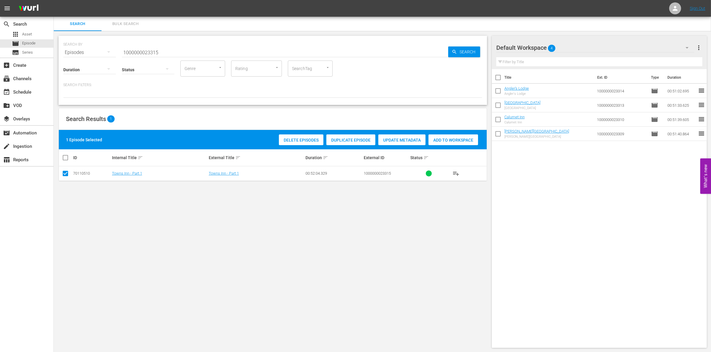
click at [458, 135] on div "Add to Workspace" at bounding box center [453, 140] width 50 height 11
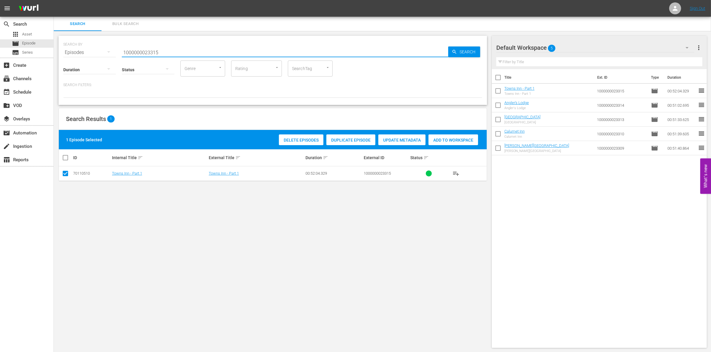
click at [159, 46] on input "1000000023315" at bounding box center [285, 52] width 326 height 14
paste input "04877"
type input "1000000004877"
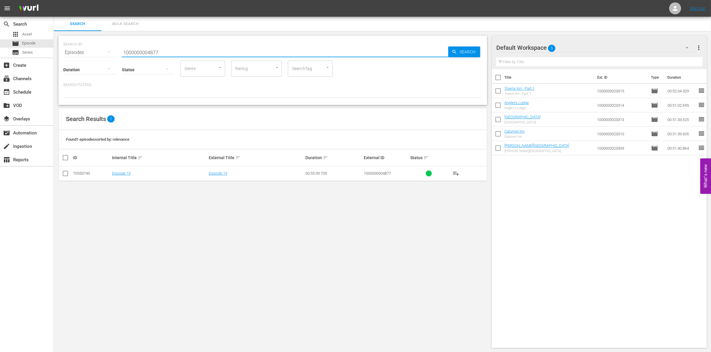
click at [67, 175] on input "checkbox" at bounding box center [65, 174] width 7 height 7
checkbox input "true"
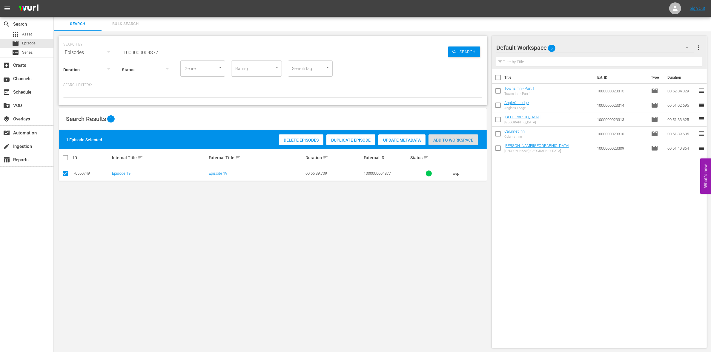
click at [452, 139] on span "Add to Workspace" at bounding box center [453, 140] width 50 height 5
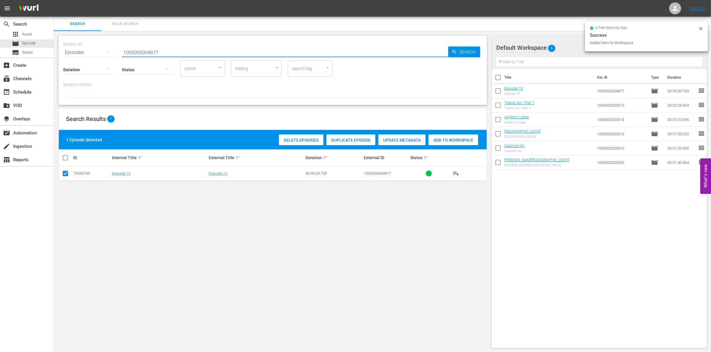
click at [162, 50] on input "1000000004877" at bounding box center [285, 52] width 326 height 14
type input "1000000004878"
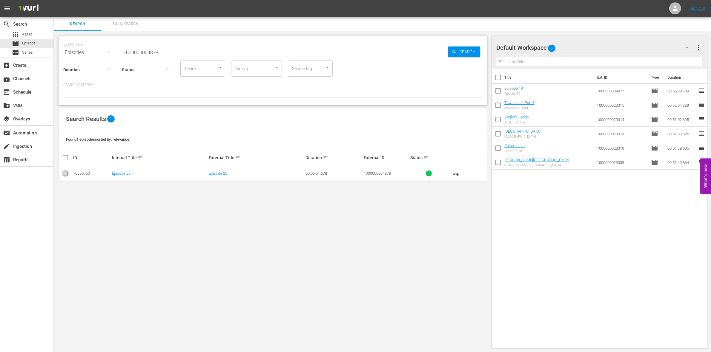
click at [66, 173] on input "checkbox" at bounding box center [65, 174] width 7 height 7
checkbox input "true"
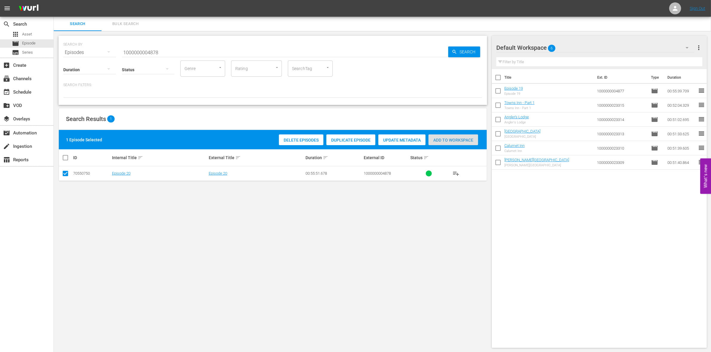
click at [452, 144] on div "Add to Workspace" at bounding box center [453, 140] width 50 height 11
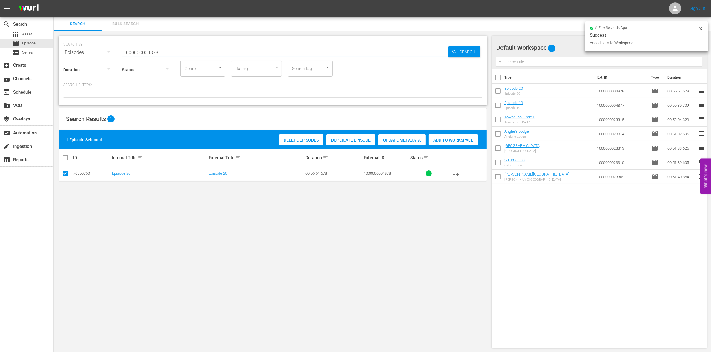
click at [156, 48] on input "1000000004878" at bounding box center [285, 52] width 326 height 14
type input "1000000004879"
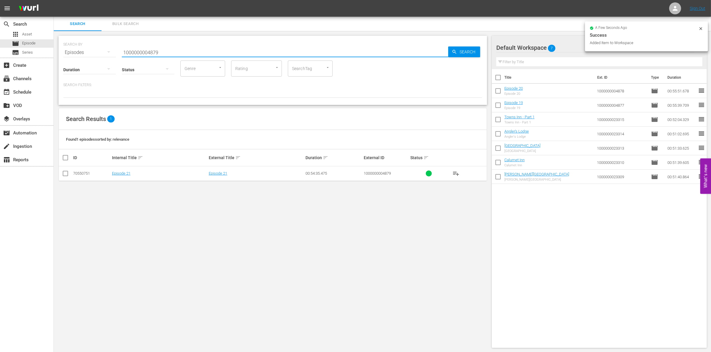
click at [65, 174] on input "checkbox" at bounding box center [65, 174] width 7 height 7
checkbox input "true"
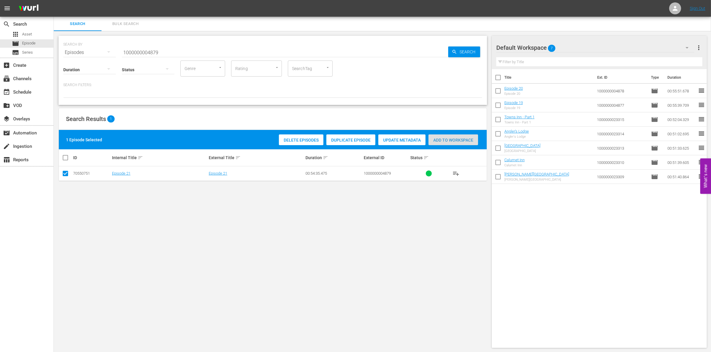
click at [465, 137] on div "Add to Workspace" at bounding box center [453, 140] width 50 height 11
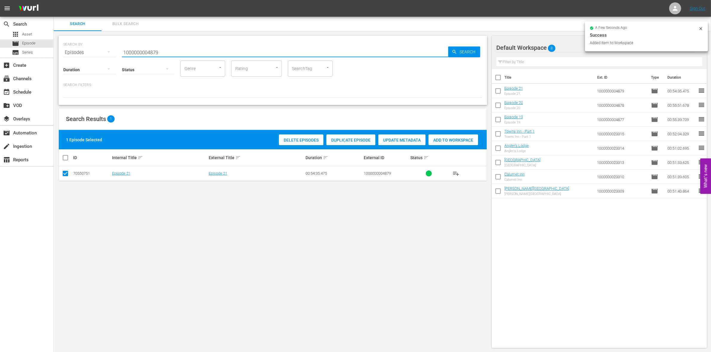
click at [181, 56] on input "1000000004879" at bounding box center [285, 52] width 326 height 14
type input "1000000004880"
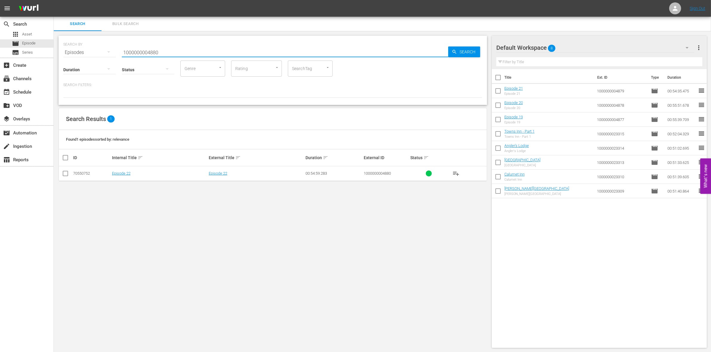
click at [66, 175] on input "checkbox" at bounding box center [65, 174] width 7 height 7
checkbox input "true"
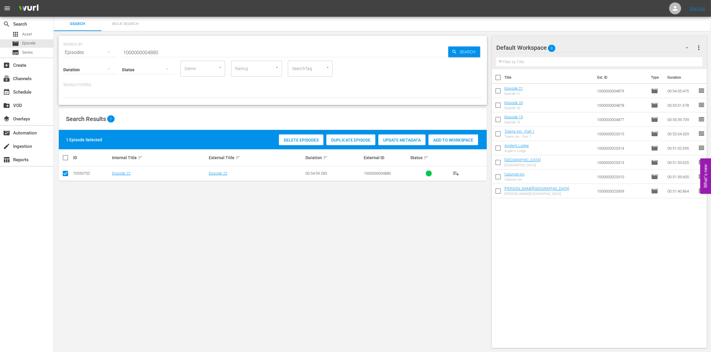
click at [453, 147] on div "1 Episode Selected Delete Episodes Duplicate Episode Update Metadata Add to Wor…" at bounding box center [273, 139] width 428 height 19
click at [448, 140] on span "Add to Workspace" at bounding box center [453, 140] width 50 height 5
click at [136, 47] on input "1000000004880" at bounding box center [285, 52] width 326 height 14
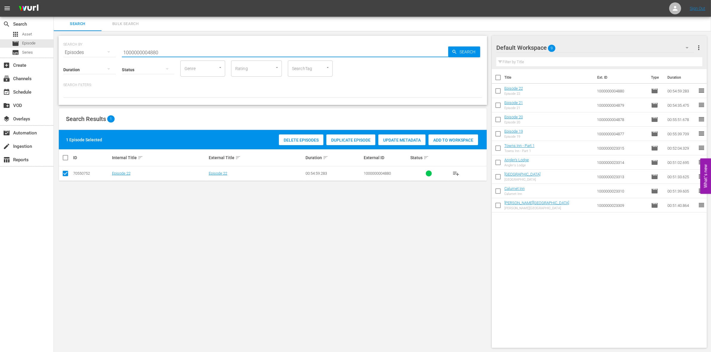
click at [136, 47] on input "1000000004880" at bounding box center [285, 52] width 326 height 14
paste input "58576"
type input "1000000058576"
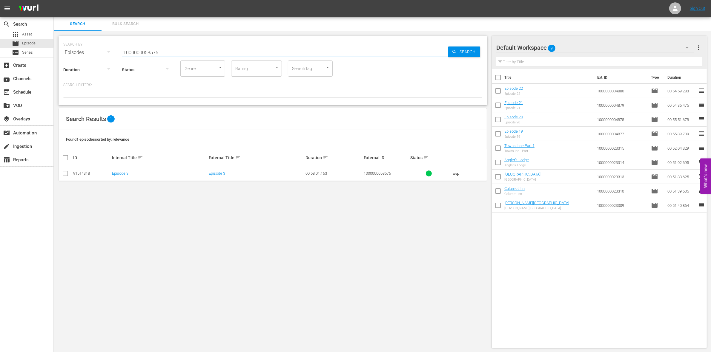
click at [67, 173] on input "checkbox" at bounding box center [65, 174] width 7 height 7
checkbox input "true"
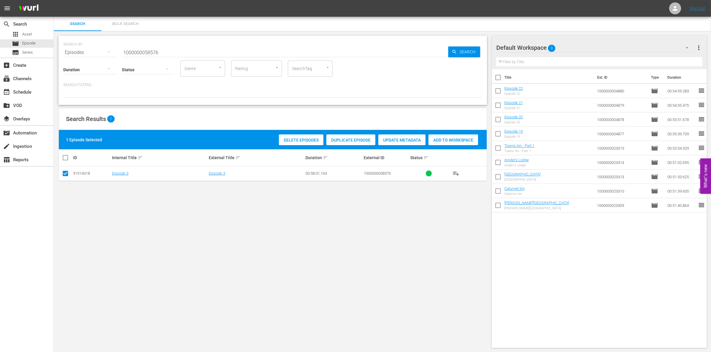
click at [455, 142] on div "Add to Workspace" at bounding box center [453, 140] width 50 height 11
click at [168, 54] on input "1000000058576" at bounding box center [285, 52] width 326 height 14
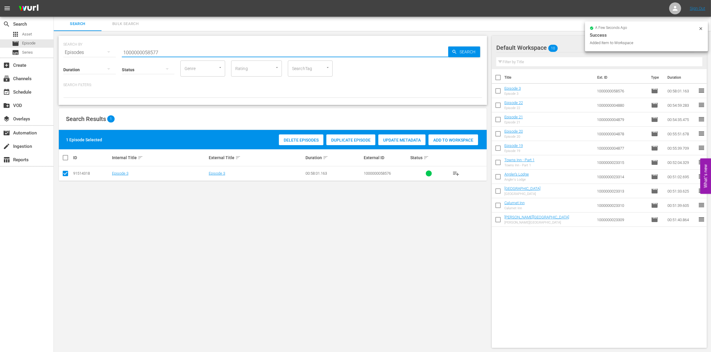
type input "1000000058577"
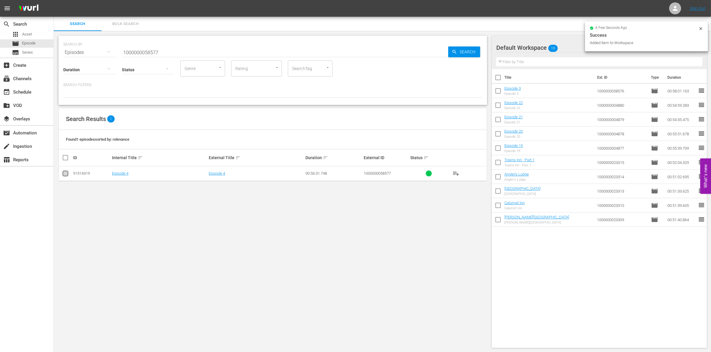
click at [63, 177] on input "checkbox" at bounding box center [65, 174] width 7 height 7
checkbox input "true"
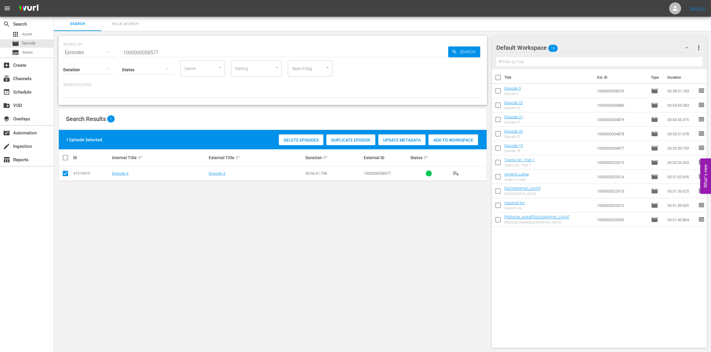
click at [445, 139] on span "Add to Workspace" at bounding box center [453, 140] width 50 height 5
click at [181, 50] on input "1000000058577" at bounding box center [285, 52] width 326 height 14
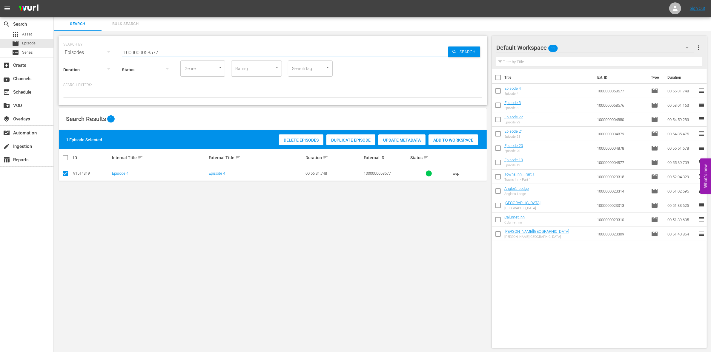
paste input "35254"
type input "1000000035254"
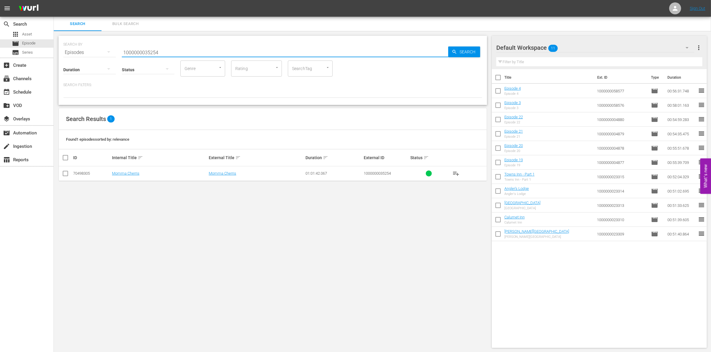
click at [64, 175] on input "checkbox" at bounding box center [65, 174] width 7 height 7
checkbox input "true"
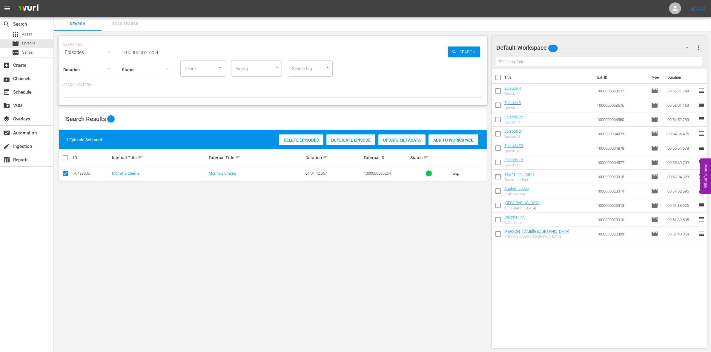
click at [463, 136] on div "Add to Workspace" at bounding box center [453, 140] width 50 height 11
click at [179, 54] on input "1000000035254" at bounding box center [285, 52] width 326 height 14
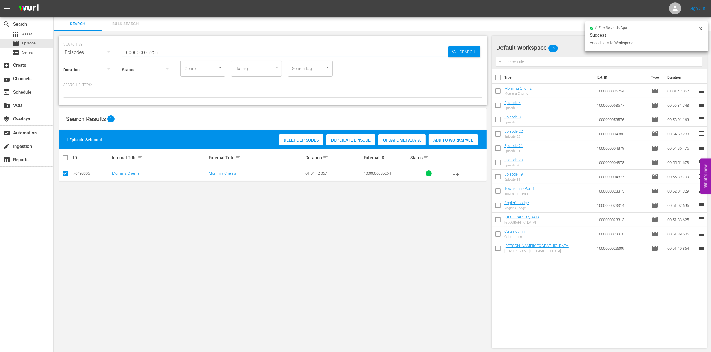
type input "1000000035255"
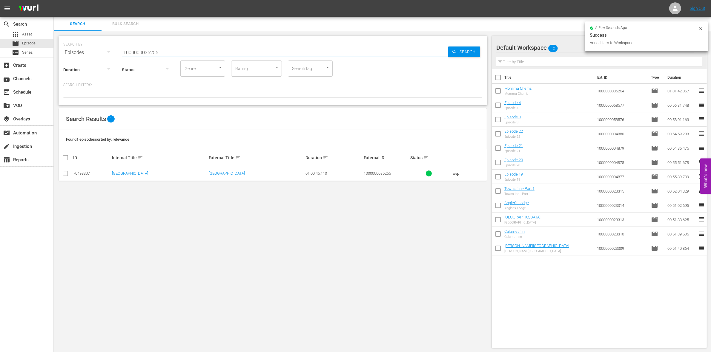
click at [66, 172] on input "checkbox" at bounding box center [65, 174] width 7 height 7
checkbox input "true"
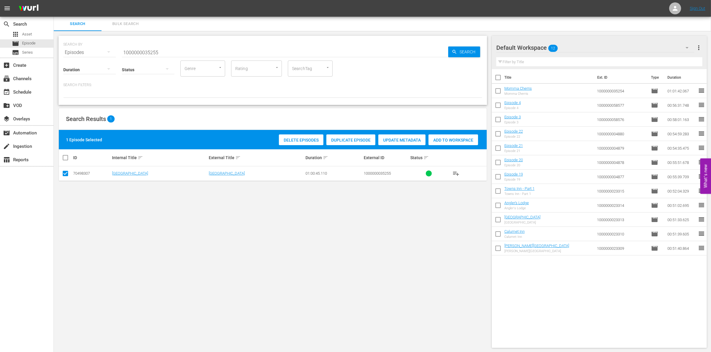
click at [458, 134] on div "Delete Episodes Duplicate Episode Update Metadata Add to Workspace" at bounding box center [378, 140] width 202 height 14
click at [445, 141] on span "Add to Workspace" at bounding box center [453, 140] width 50 height 5
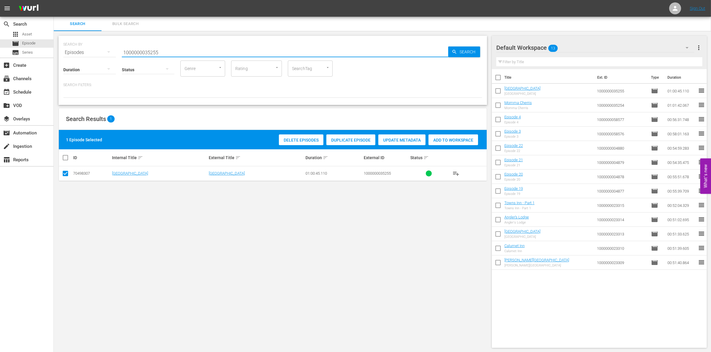
click at [146, 48] on input "1000000035255" at bounding box center [285, 52] width 326 height 14
paste input "CEG1002966"
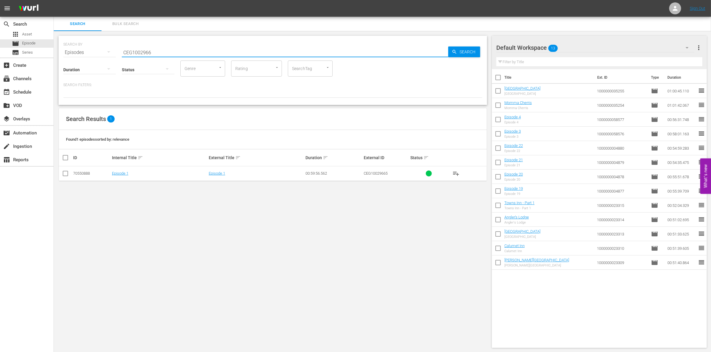
type input "CEG1002966"
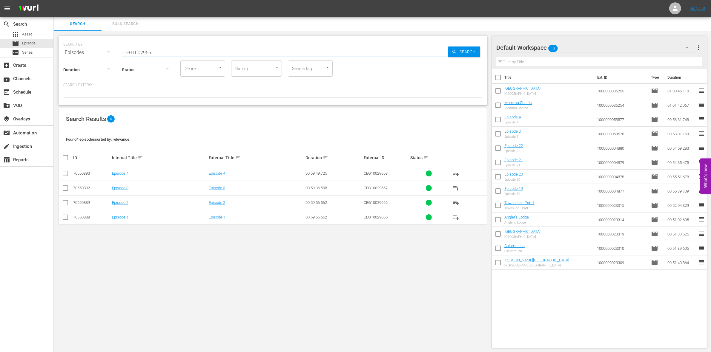
click at [64, 216] on input "checkbox" at bounding box center [65, 218] width 7 height 7
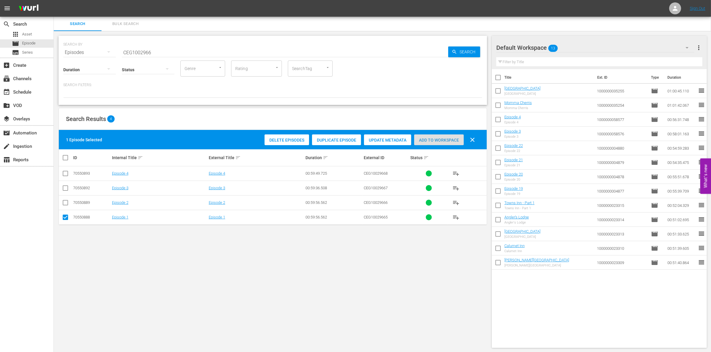
click at [437, 140] on span "Add to Workspace" at bounding box center [439, 140] width 50 height 5
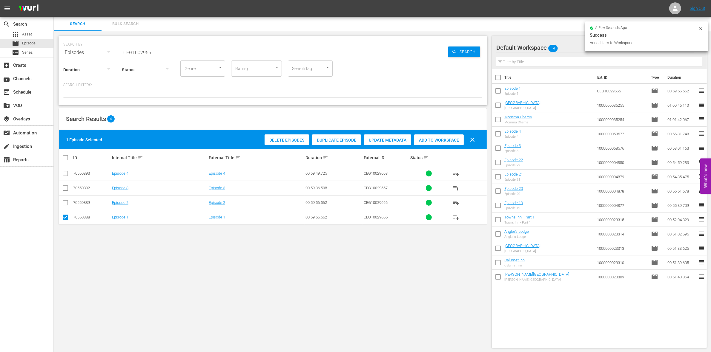
click at [66, 218] on input "checkbox" at bounding box center [65, 218] width 7 height 7
checkbox input "false"
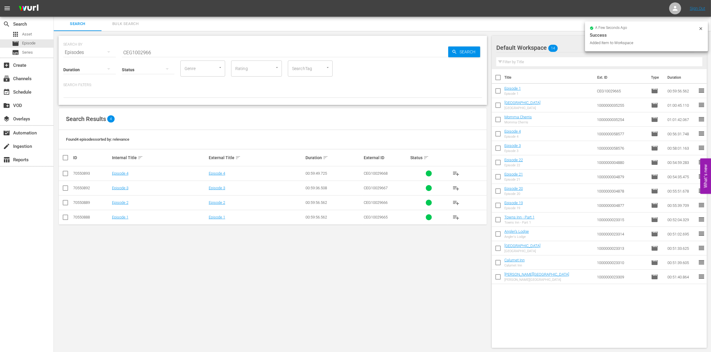
click at [64, 205] on input "checkbox" at bounding box center [65, 204] width 7 height 7
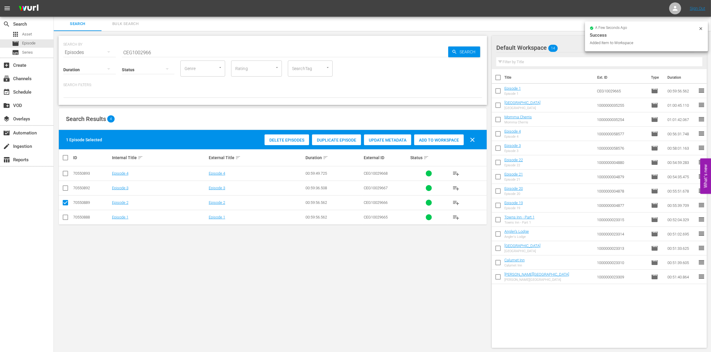
click at [420, 139] on span "Add to Workspace" at bounding box center [439, 140] width 50 height 5
click at [66, 202] on input "checkbox" at bounding box center [65, 204] width 7 height 7
checkbox input "false"
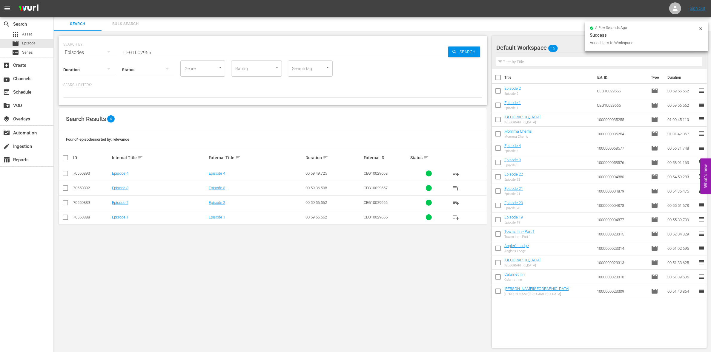
click at [65, 190] on input "checkbox" at bounding box center [65, 189] width 7 height 7
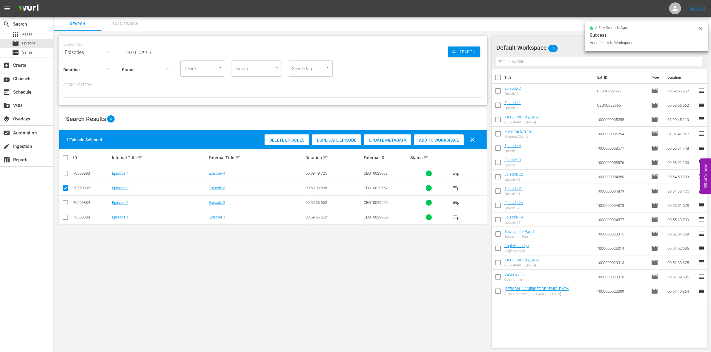
click at [444, 137] on div "Add to Workspace" at bounding box center [439, 140] width 50 height 11
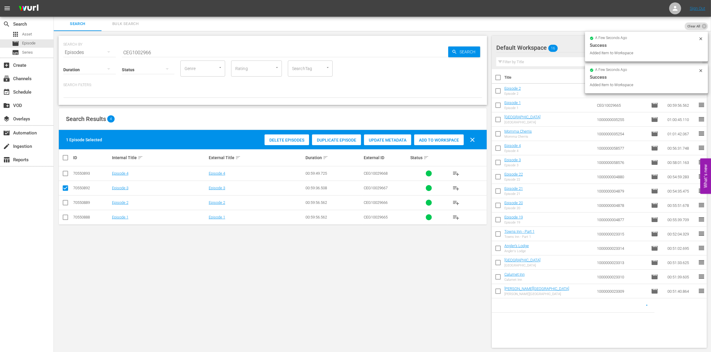
click at [67, 191] on input "checkbox" at bounding box center [65, 189] width 7 height 7
checkbox input "false"
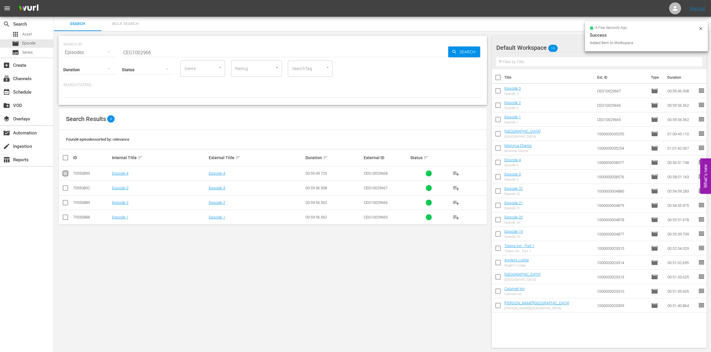
click at [66, 175] on input "checkbox" at bounding box center [65, 174] width 7 height 7
checkbox input "true"
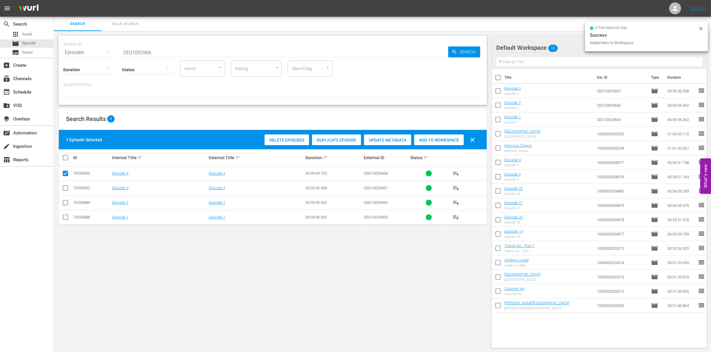
click at [444, 140] on span "Add to Workspace" at bounding box center [439, 140] width 50 height 5
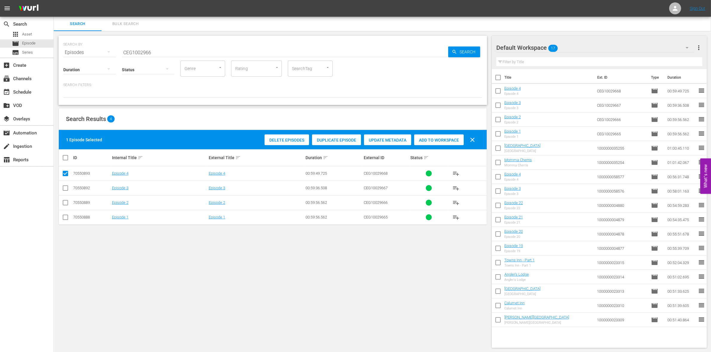
click at [138, 54] on input "CEG1002966" at bounding box center [285, 52] width 326 height 14
paste input "1000000003083"
type input "100000000308"
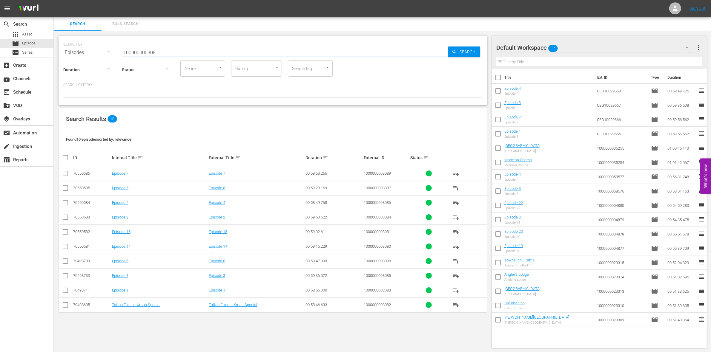
click at [65, 291] on input "checkbox" at bounding box center [65, 291] width 7 height 7
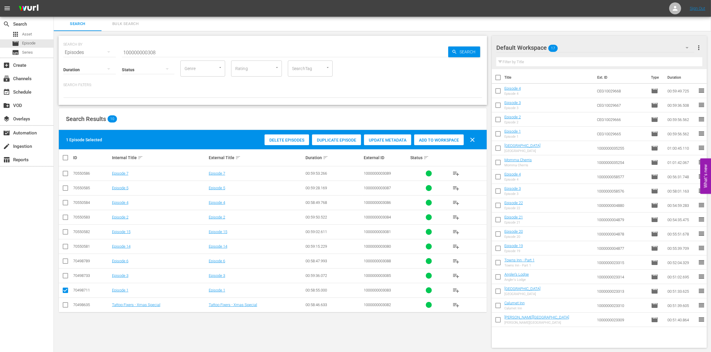
click at [441, 143] on div "Add to Workspace" at bounding box center [439, 140] width 50 height 11
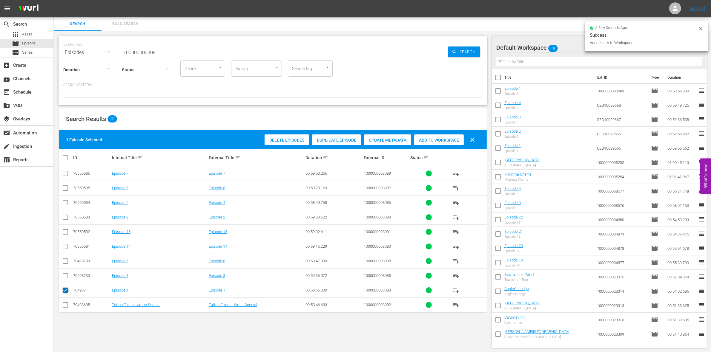
click at [64, 291] on input "checkbox" at bounding box center [65, 291] width 7 height 7
checkbox input "false"
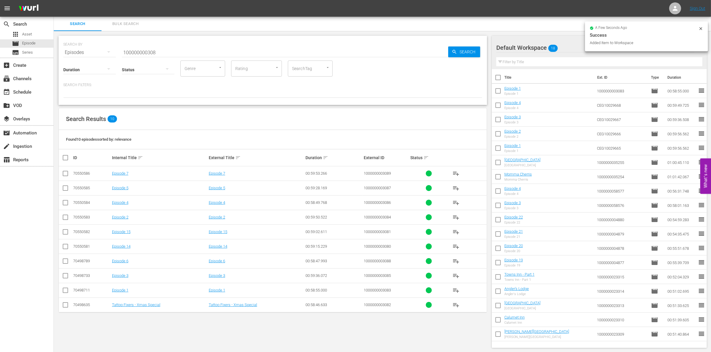
click at [64, 220] on input "checkbox" at bounding box center [65, 218] width 7 height 7
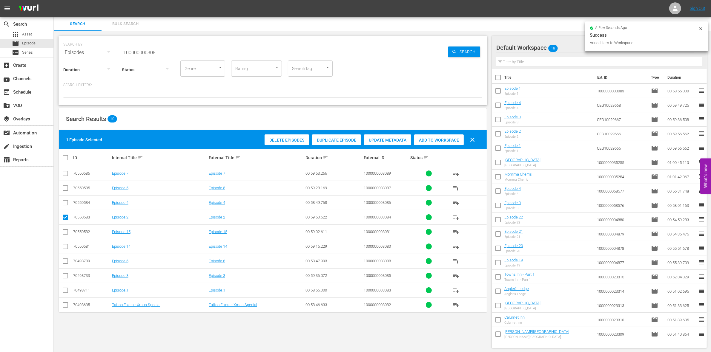
click at [434, 144] on div "Add to Workspace" at bounding box center [439, 140] width 50 height 11
click at [64, 218] on input "checkbox" at bounding box center [65, 218] width 7 height 7
checkbox input "false"
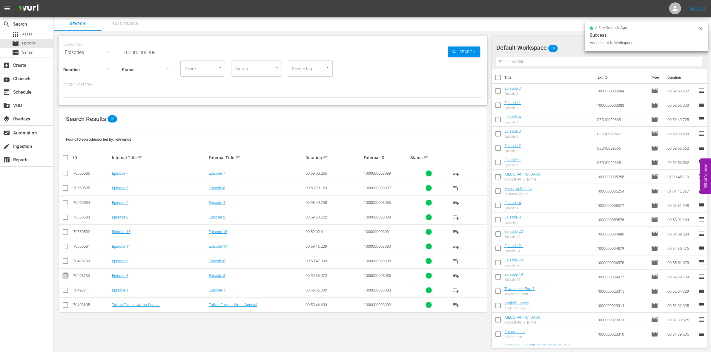
click at [64, 276] on input "checkbox" at bounding box center [65, 277] width 7 height 7
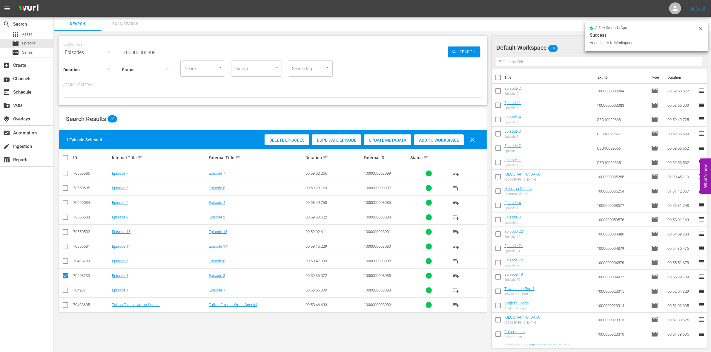
click at [442, 138] on span "Add to Workspace" at bounding box center [439, 140] width 50 height 5
click at [64, 276] on input "checkbox" at bounding box center [65, 277] width 7 height 7
checkbox input "false"
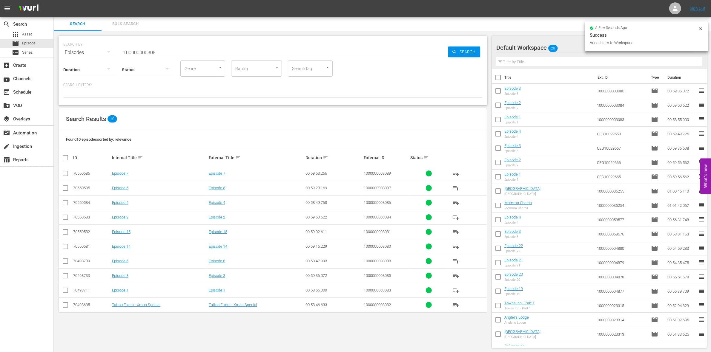
click at [64, 202] on input "checkbox" at bounding box center [65, 204] width 7 height 7
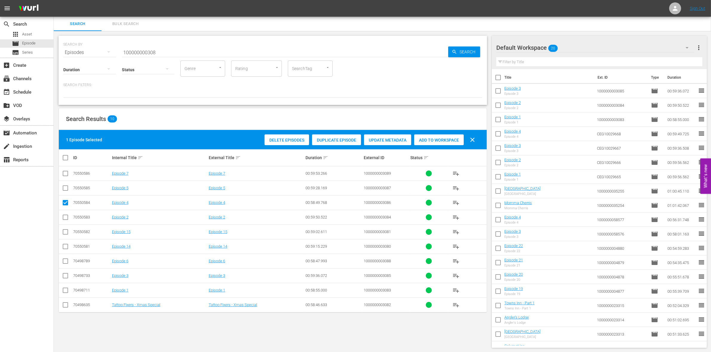
click at [447, 140] on span "Add to Workspace" at bounding box center [439, 140] width 50 height 5
click at [65, 204] on input "checkbox" at bounding box center [65, 204] width 7 height 7
checkbox input "false"
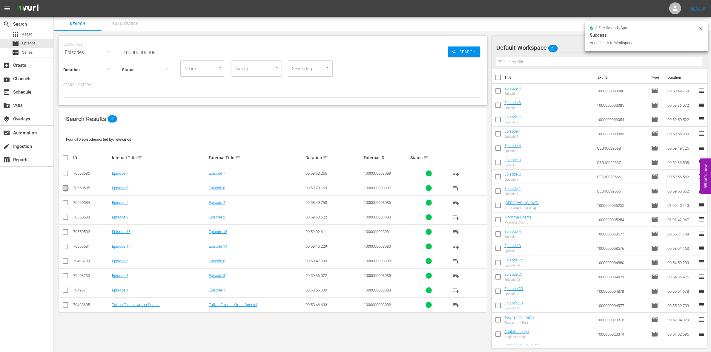
click at [65, 189] on input "checkbox" at bounding box center [65, 189] width 7 height 7
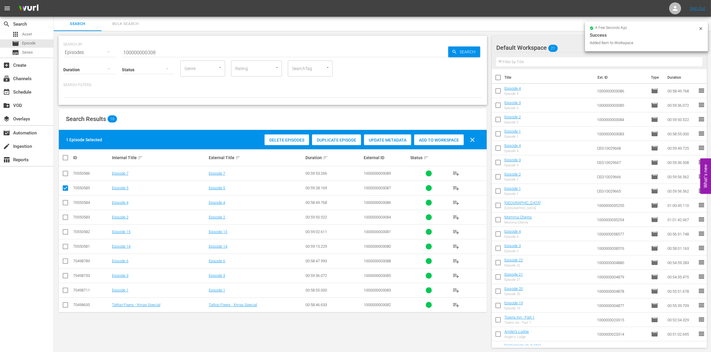
click at [441, 140] on span "Add to Workspace" at bounding box center [439, 140] width 50 height 5
click at [64, 187] on input "checkbox" at bounding box center [65, 189] width 7 height 7
checkbox input "false"
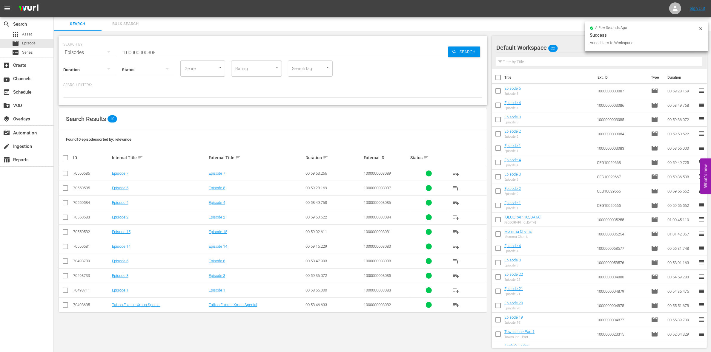
click at [62, 261] on input "checkbox" at bounding box center [65, 262] width 7 height 7
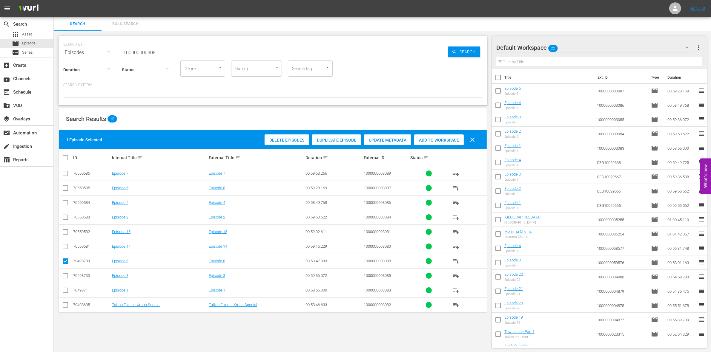
click at [438, 139] on span "Add to Workspace" at bounding box center [439, 140] width 50 height 5
click at [65, 262] on input "checkbox" at bounding box center [65, 262] width 7 height 7
checkbox input "false"
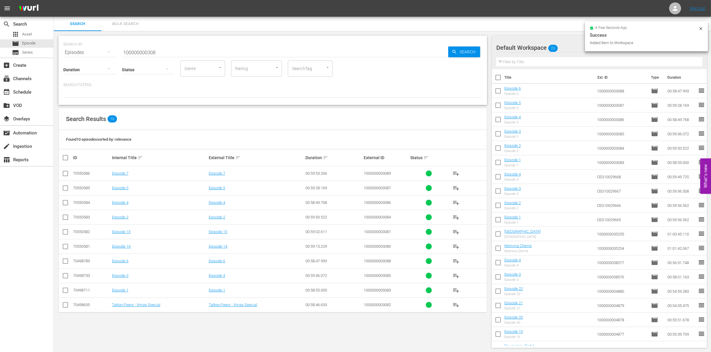
click at [64, 173] on input "checkbox" at bounding box center [65, 174] width 7 height 7
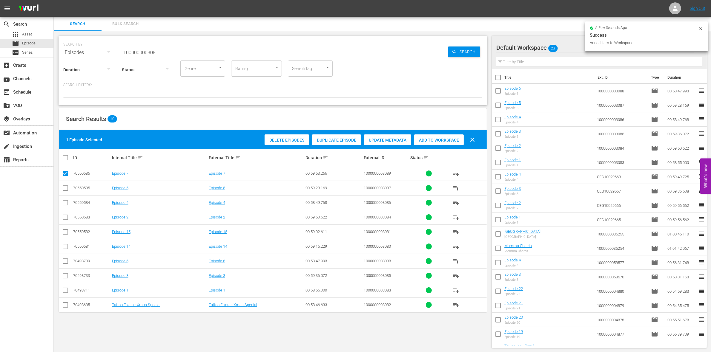
click at [442, 141] on span "Add to Workspace" at bounding box center [439, 140] width 50 height 5
click at [65, 173] on input "checkbox" at bounding box center [65, 174] width 7 height 7
checkbox input "false"
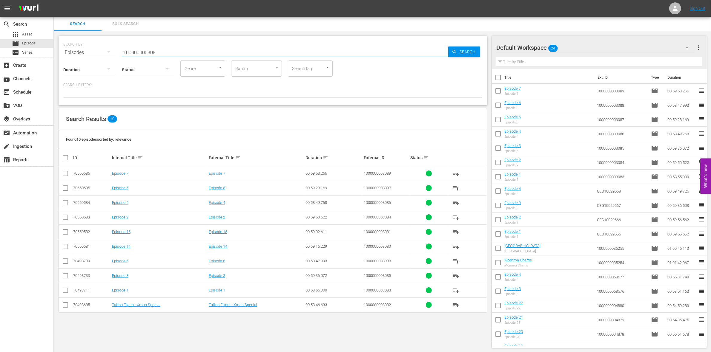
click at [183, 54] on input "100000000308" at bounding box center [285, 52] width 326 height 14
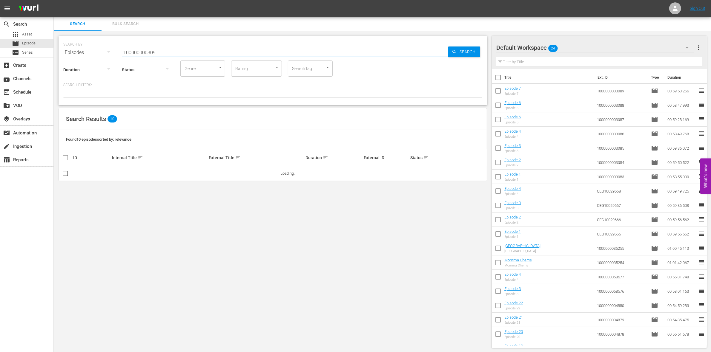
type input "100000000309"
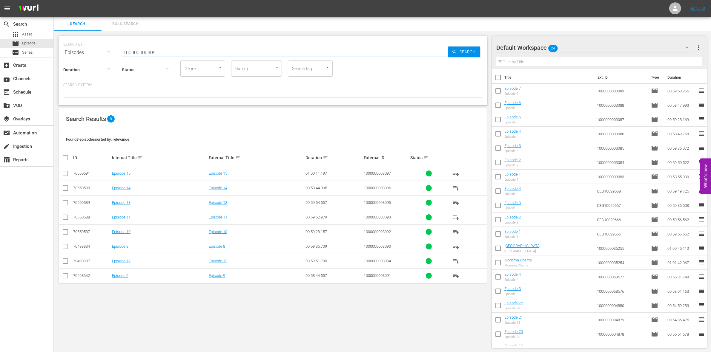
click at [64, 247] on input "checkbox" at bounding box center [65, 247] width 7 height 7
checkbox input "true"
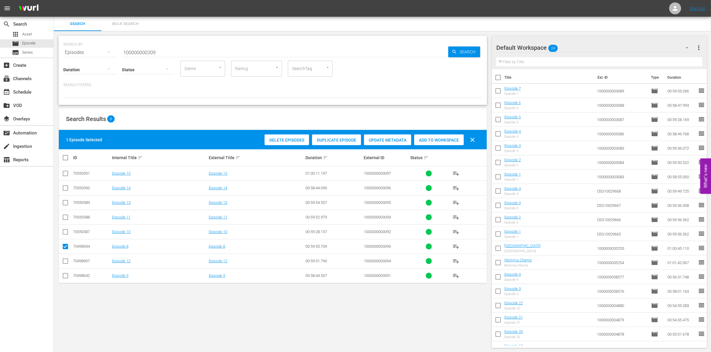
click at [441, 139] on span "Add to Workspace" at bounding box center [439, 140] width 50 height 5
click at [33, 90] on div "event_available Schedule" at bounding box center [16, 91] width 33 height 5
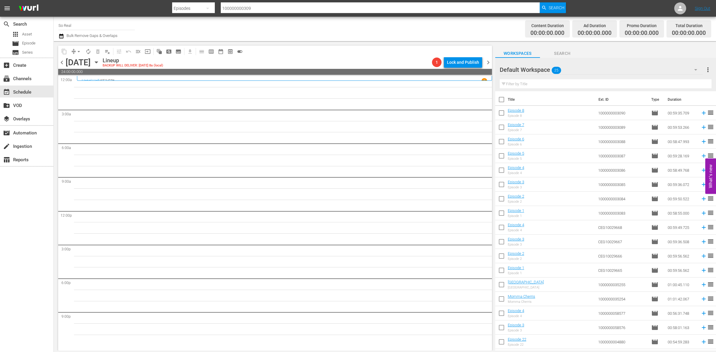
scroll to position [112, 0]
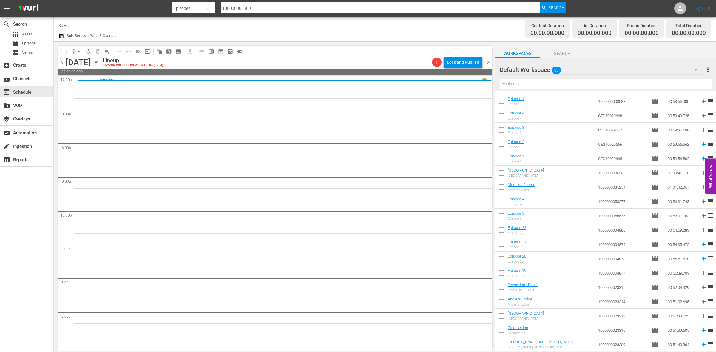
click at [504, 347] on input "checkbox" at bounding box center [501, 346] width 13 height 13
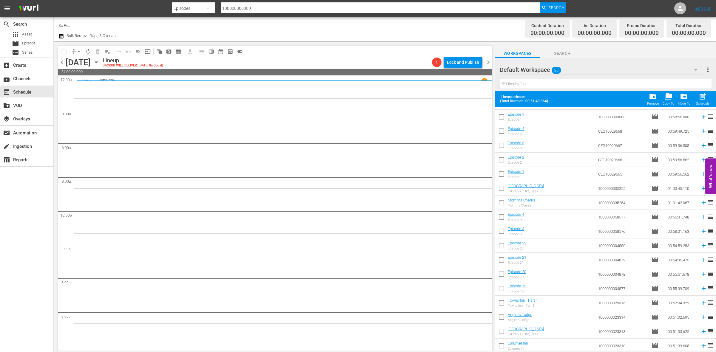
click at [699, 99] on span "post_add" at bounding box center [703, 97] width 8 height 8
checkbox input "false"
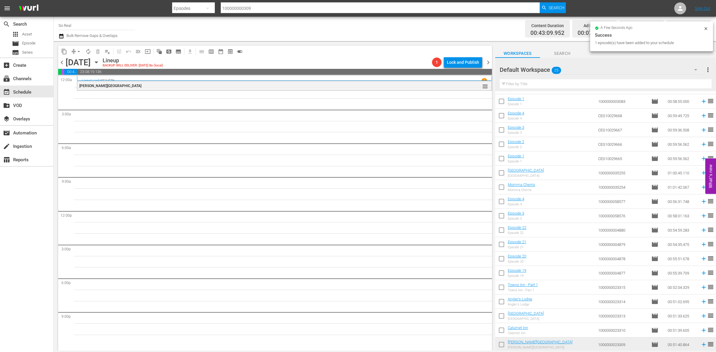
click at [501, 329] on input "checkbox" at bounding box center [501, 332] width 13 height 13
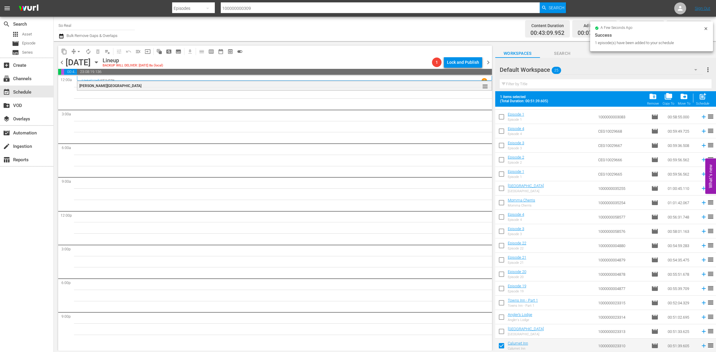
click at [698, 102] on div "post_add Schedule" at bounding box center [702, 99] width 13 height 13
checkbox input "false"
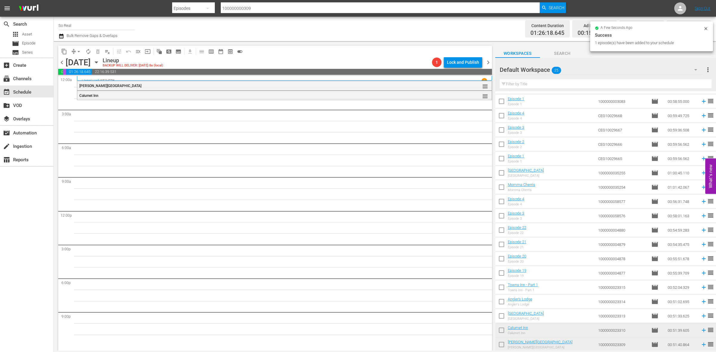
click at [501, 319] on input "checkbox" at bounding box center [501, 317] width 13 height 13
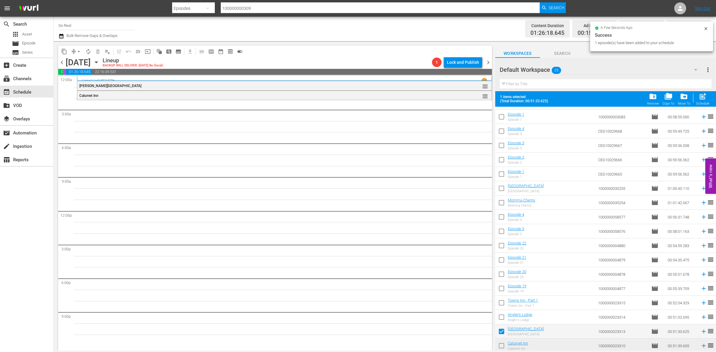
click at [703, 95] on span "post_add" at bounding box center [703, 97] width 8 height 8
checkbox input "false"
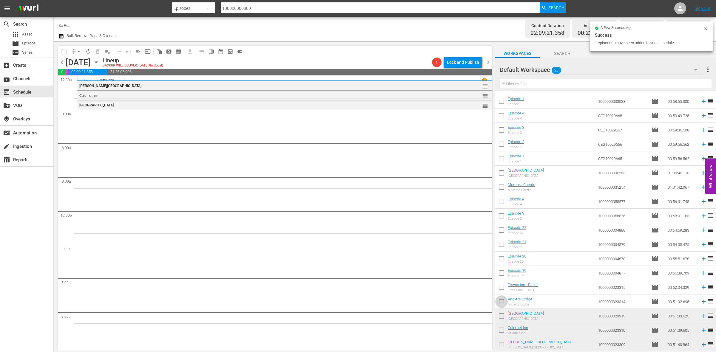
click at [500, 299] on input "checkbox" at bounding box center [501, 303] width 13 height 13
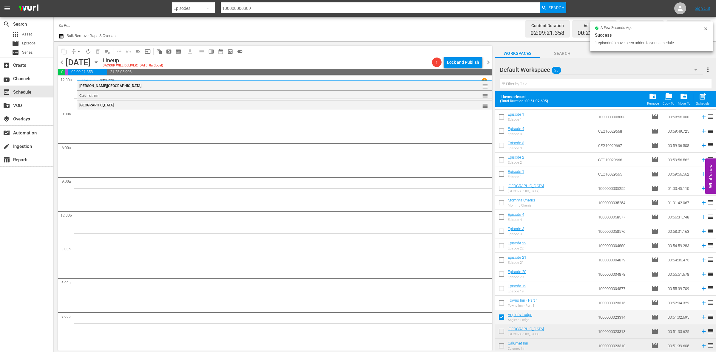
click at [705, 93] on span "post_add" at bounding box center [703, 97] width 8 height 8
checkbox input "false"
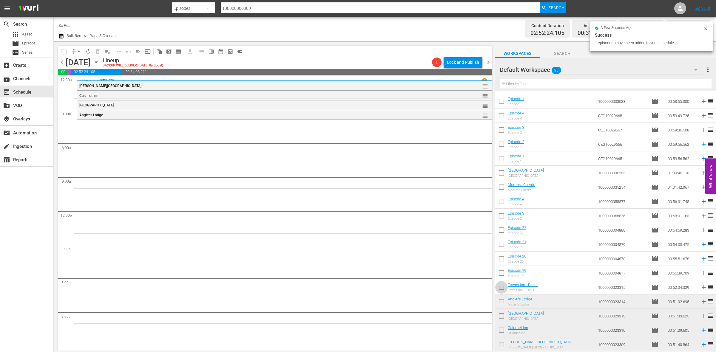
click at [502, 285] on input "checkbox" at bounding box center [501, 289] width 13 height 13
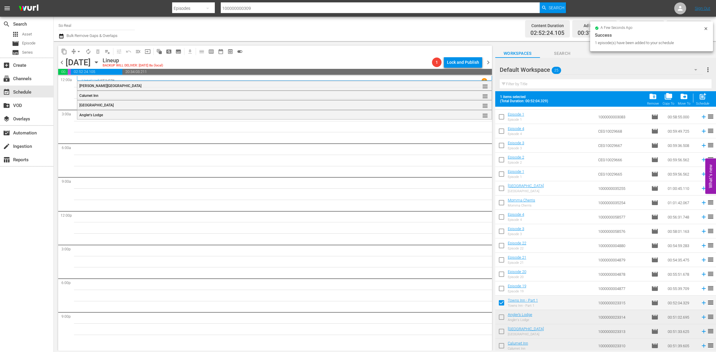
click at [701, 102] on div "post_add Schedule" at bounding box center [702, 99] width 13 height 13
checkbox input "false"
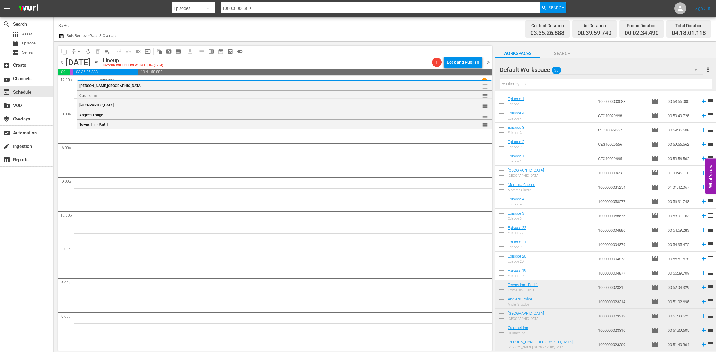
click at [505, 276] on input "checkbox" at bounding box center [501, 274] width 13 height 13
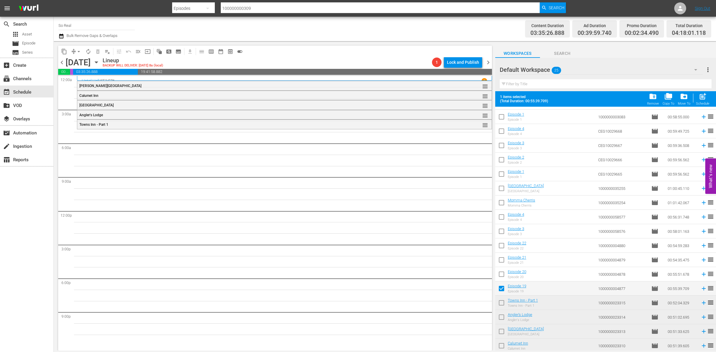
click at [698, 99] on div "post_add Schedule" at bounding box center [702, 99] width 13 height 13
checkbox input "false"
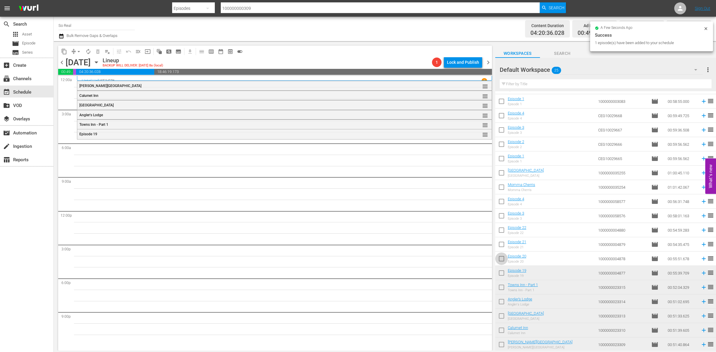
click at [503, 257] on input "checkbox" at bounding box center [501, 260] width 13 height 13
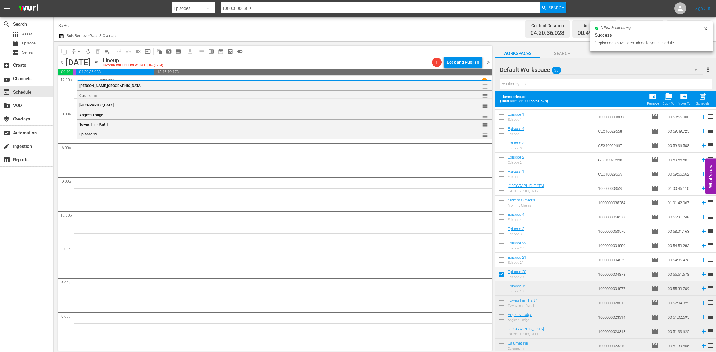
click at [706, 103] on div "Schedule" at bounding box center [702, 104] width 13 height 4
checkbox input "false"
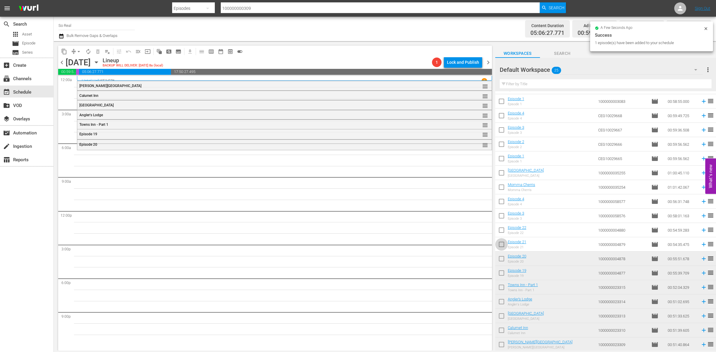
click at [499, 247] on input "checkbox" at bounding box center [501, 246] width 13 height 13
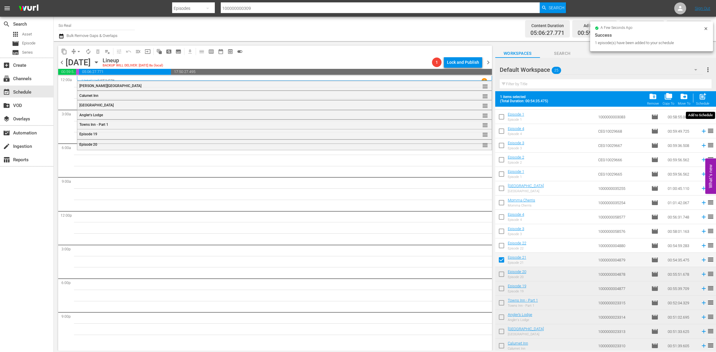
click at [703, 95] on span "post_add" at bounding box center [703, 97] width 8 height 8
checkbox input "false"
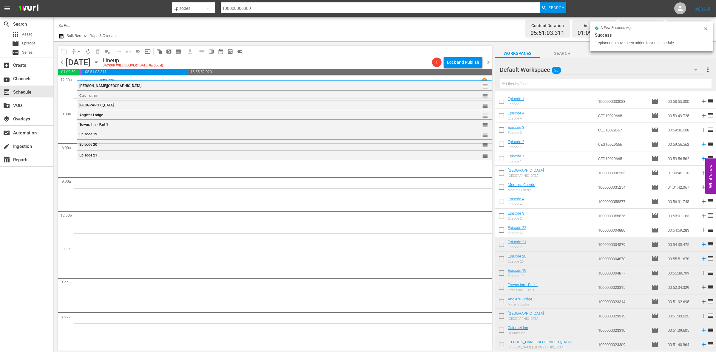
click at [501, 235] on input "checkbox" at bounding box center [501, 231] width 13 height 13
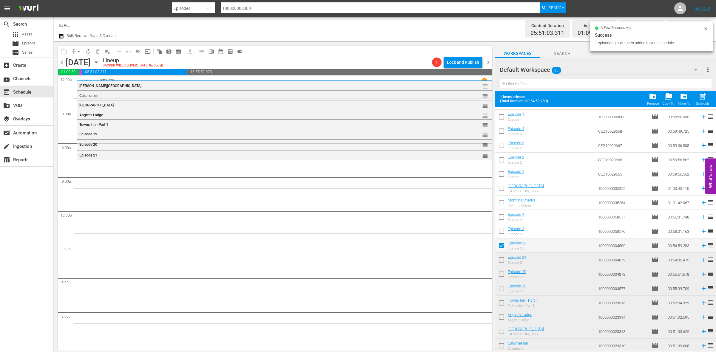
click at [705, 100] on span "post_add" at bounding box center [703, 97] width 8 height 8
checkbox input "false"
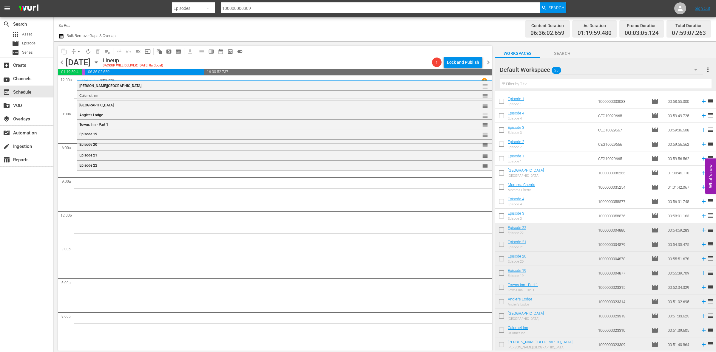
click at [500, 214] on input "checkbox" at bounding box center [501, 217] width 13 height 13
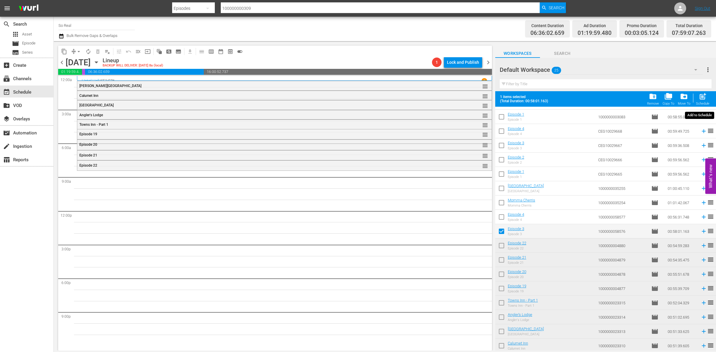
click at [701, 97] on span "post_add" at bounding box center [703, 97] width 8 height 8
checkbox input "false"
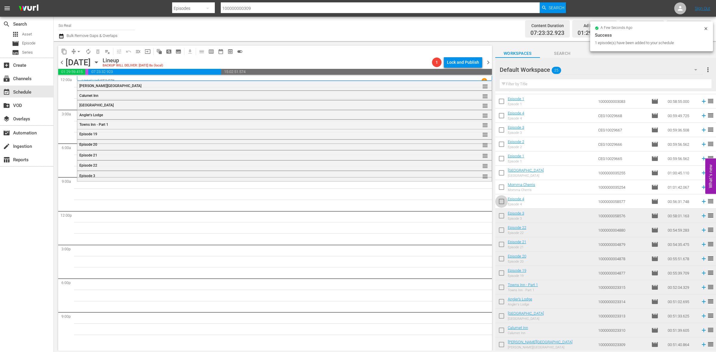
click at [502, 202] on input "checkbox" at bounding box center [501, 203] width 13 height 13
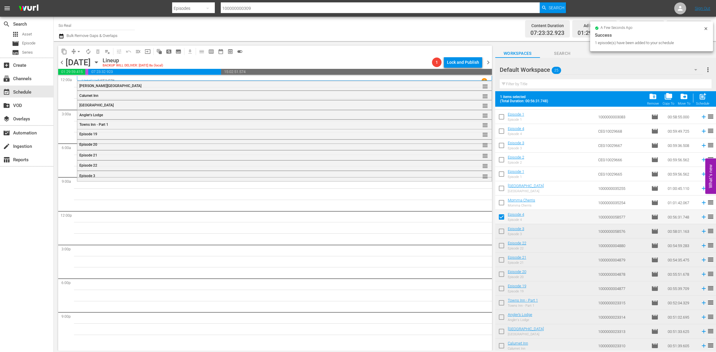
click at [700, 100] on span "post_add" at bounding box center [703, 97] width 8 height 8
checkbox input "false"
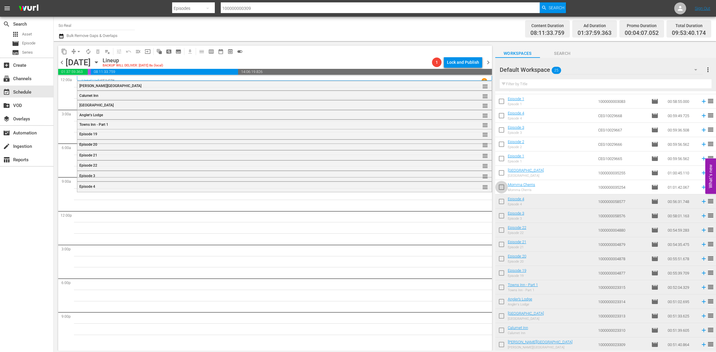
click at [501, 188] on input "checkbox" at bounding box center [501, 188] width 13 height 13
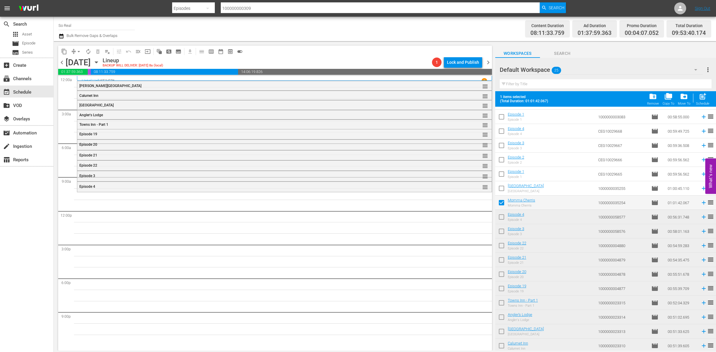
click at [699, 99] on span "post_add" at bounding box center [703, 97] width 8 height 8
checkbox input "false"
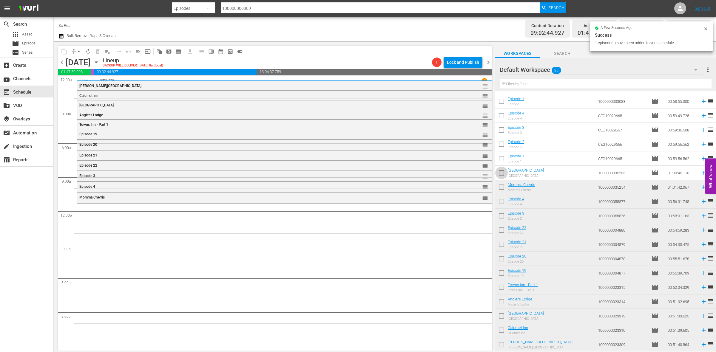
click at [502, 173] on input "checkbox" at bounding box center [501, 174] width 13 height 13
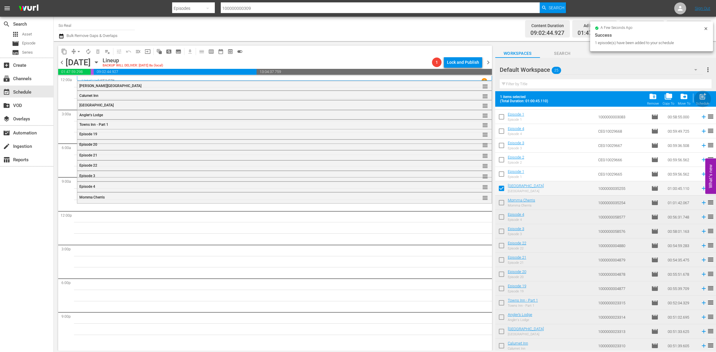
click at [704, 100] on span "post_add" at bounding box center [703, 97] width 8 height 8
checkbox input "false"
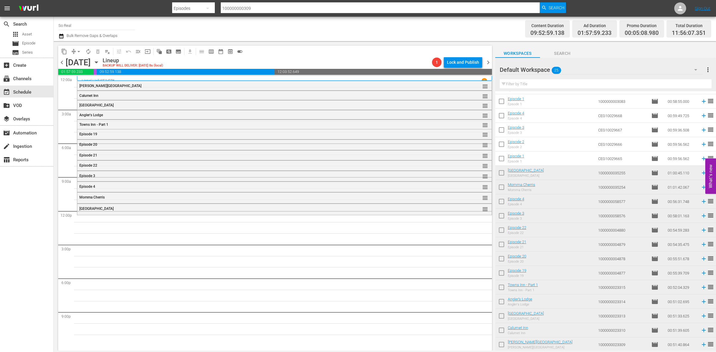
click at [501, 158] on input "checkbox" at bounding box center [501, 160] width 13 height 13
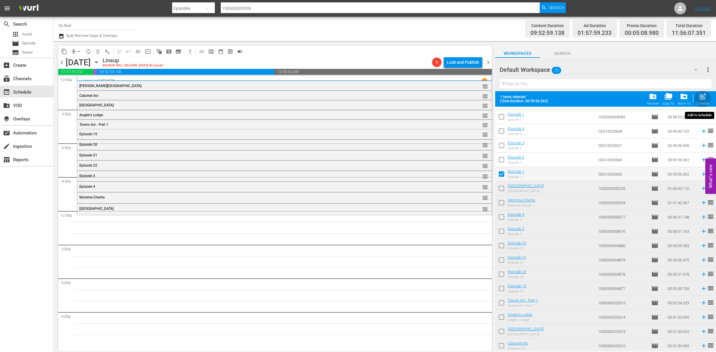
click at [701, 102] on div "post_add Schedule" at bounding box center [702, 99] width 13 height 13
checkbox input "false"
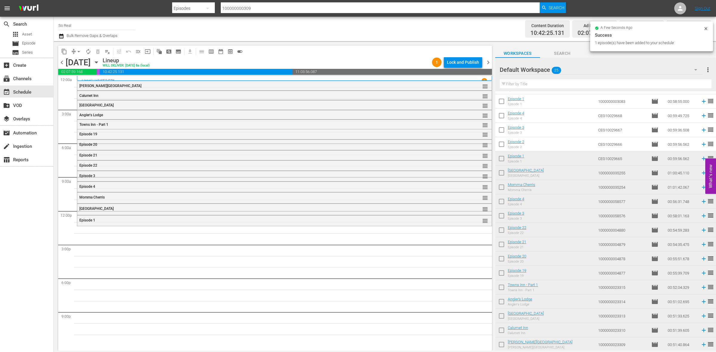
click at [504, 145] on input "checkbox" at bounding box center [501, 145] width 13 height 13
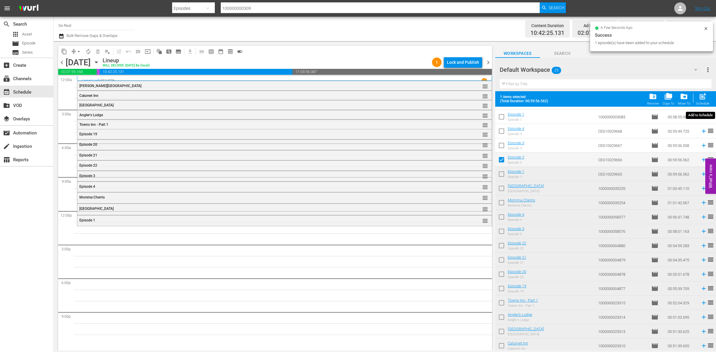
click at [706, 99] on span "post_add" at bounding box center [703, 97] width 8 height 8
checkbox input "false"
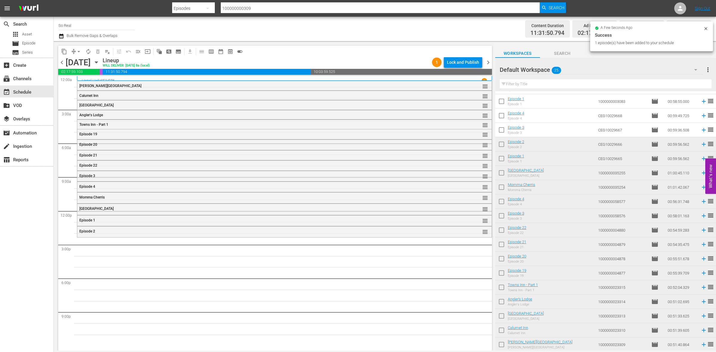
click at [502, 134] on input "checkbox" at bounding box center [501, 131] width 13 height 13
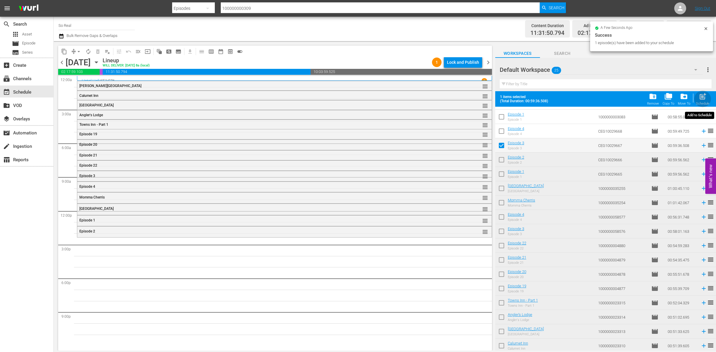
click at [703, 101] on div "post_add Schedule" at bounding box center [702, 99] width 13 height 13
checkbox input "false"
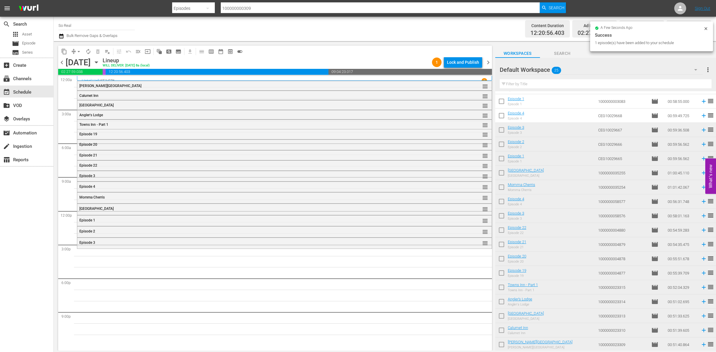
click at [502, 114] on input "checkbox" at bounding box center [501, 117] width 13 height 13
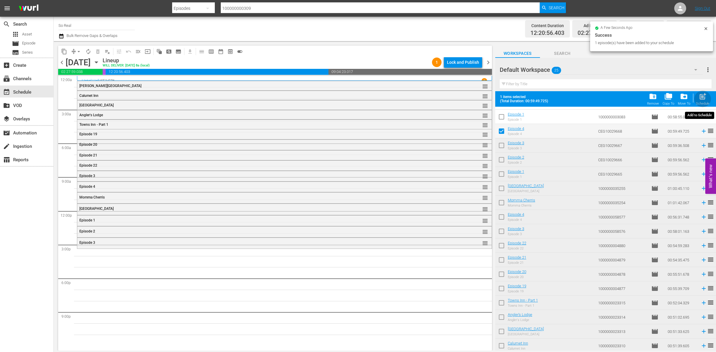
click at [706, 101] on div "post_add Schedule" at bounding box center [702, 99] width 13 height 13
checkbox input "false"
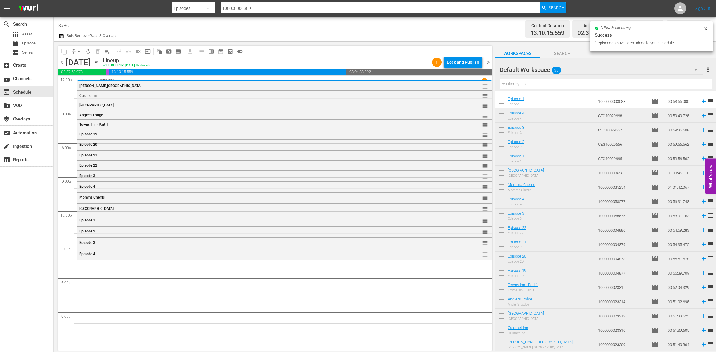
scroll to position [0, 0]
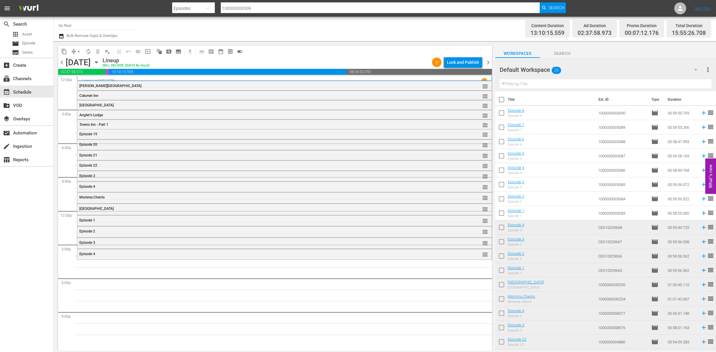
click at [500, 212] on input "checkbox" at bounding box center [501, 214] width 13 height 13
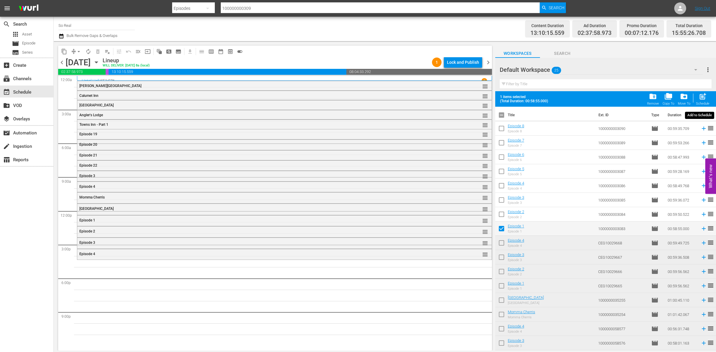
click at [697, 93] on div "post_add Schedule" at bounding box center [702, 99] width 13 height 13
checkbox input "false"
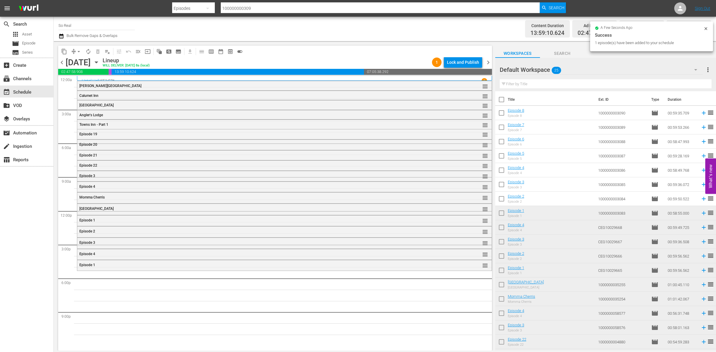
click at [502, 200] on input "checkbox" at bounding box center [501, 200] width 13 height 13
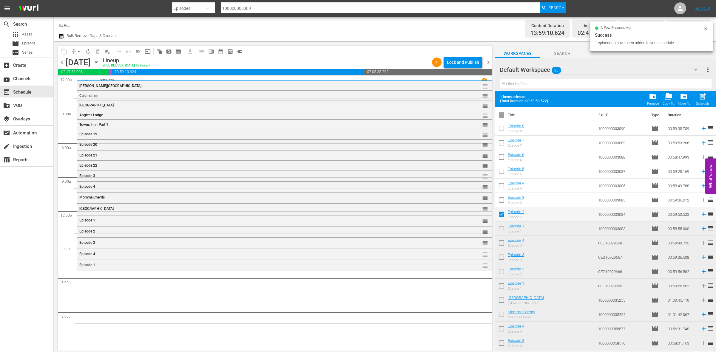
click at [702, 91] on div "Filter by Title" at bounding box center [606, 84] width 212 height 14
click at [702, 99] on span "post_add" at bounding box center [703, 97] width 8 height 8
checkbox input "false"
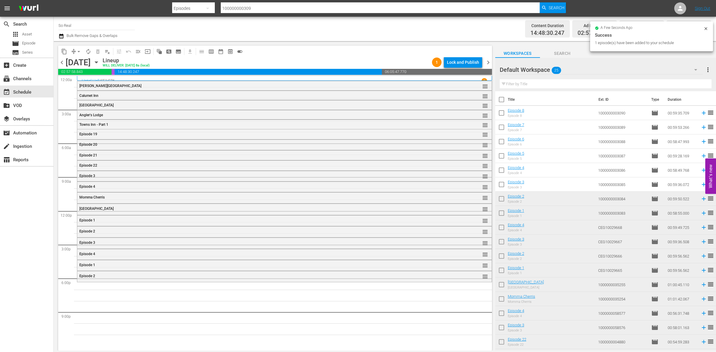
click at [502, 187] on input "checkbox" at bounding box center [501, 186] width 13 height 13
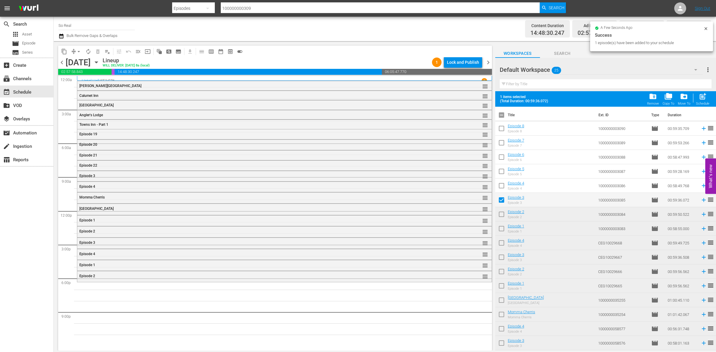
click at [699, 98] on span "post_add" at bounding box center [703, 97] width 8 height 8
checkbox input "false"
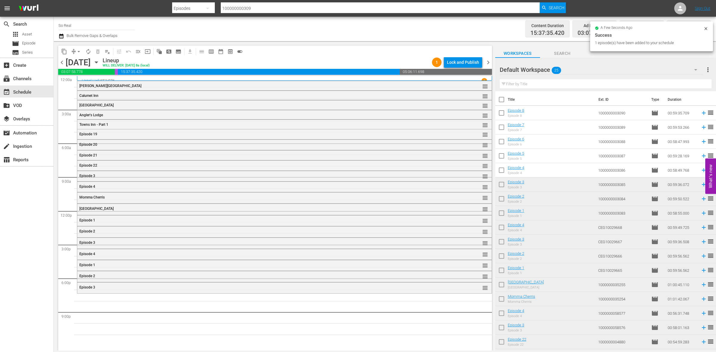
click at [503, 174] on input "checkbox" at bounding box center [501, 171] width 13 height 13
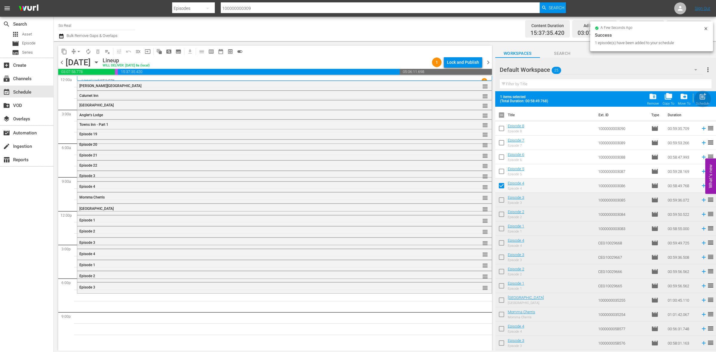
click at [700, 99] on span "post_add" at bounding box center [703, 97] width 8 height 8
checkbox input "false"
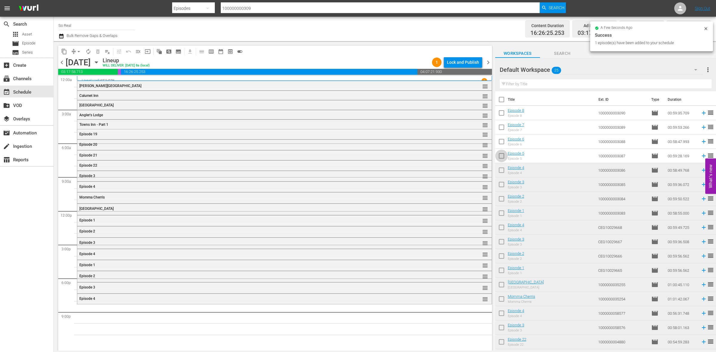
click at [501, 158] on input "checkbox" at bounding box center [501, 157] width 13 height 13
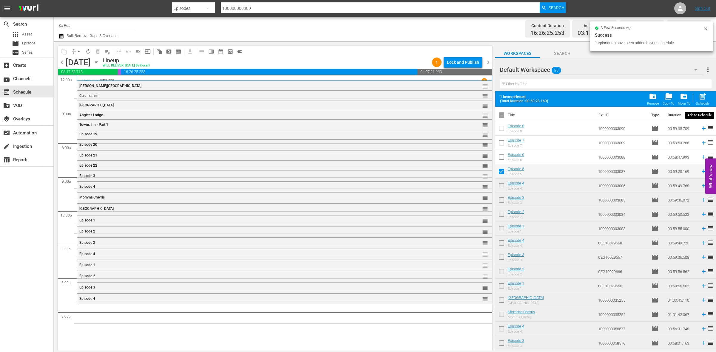
click at [697, 99] on div "post_add Schedule" at bounding box center [702, 99] width 13 height 13
checkbox input "false"
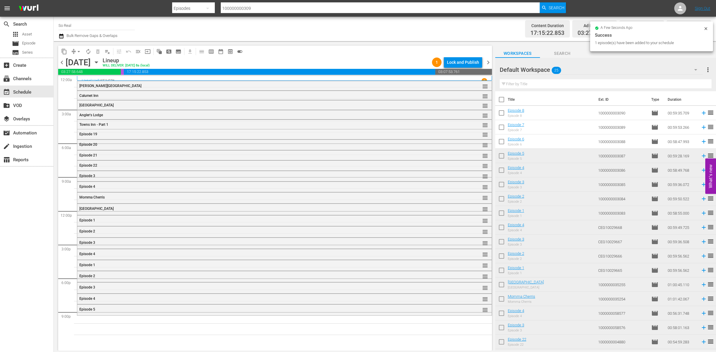
click at [502, 140] on input "checkbox" at bounding box center [501, 143] width 13 height 13
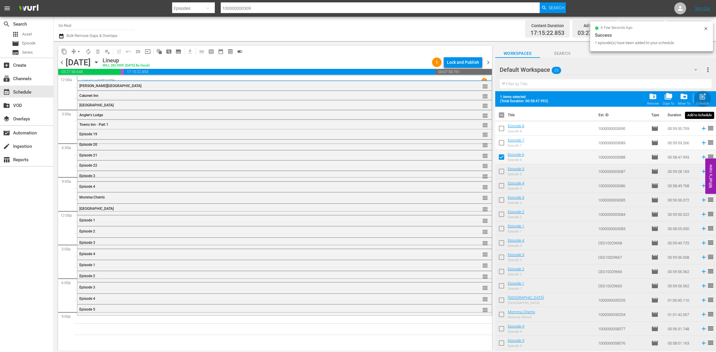
click at [700, 92] on button "post_add Schedule" at bounding box center [703, 99] width 17 height 17
checkbox input "false"
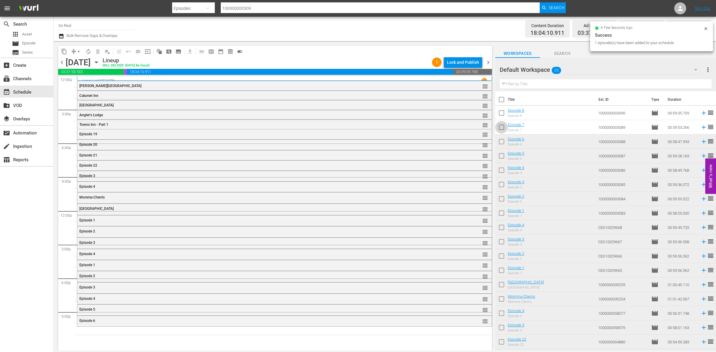
click at [504, 126] on input "checkbox" at bounding box center [501, 128] width 13 height 13
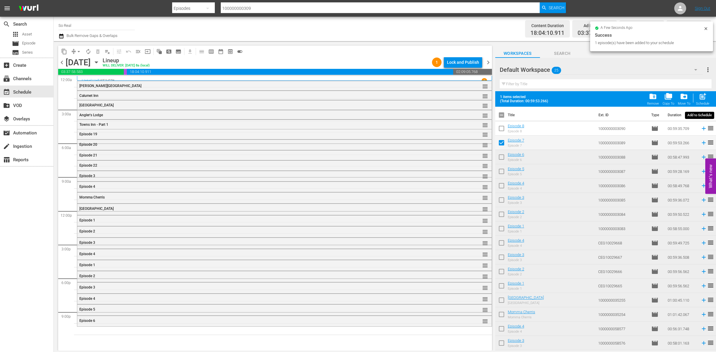
click at [703, 101] on div "post_add Schedule" at bounding box center [702, 99] width 13 height 13
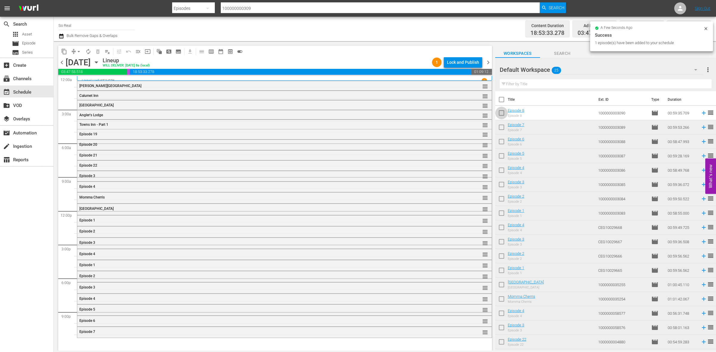
click at [501, 112] on input "checkbox" at bounding box center [501, 114] width 13 height 13
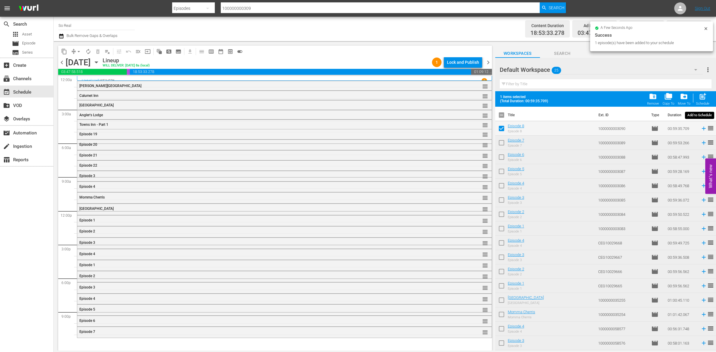
click at [703, 96] on span "post_add" at bounding box center [703, 97] width 8 height 8
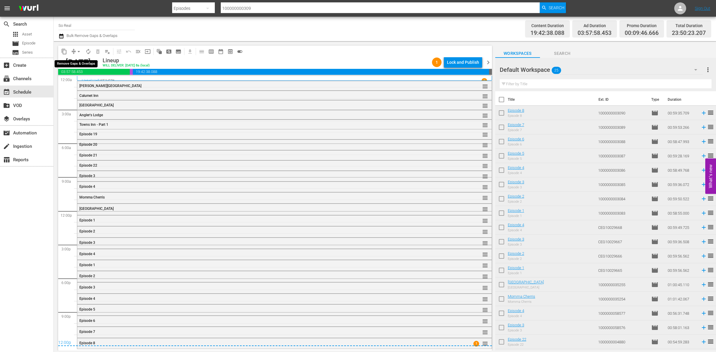
click at [78, 51] on span "arrow_drop_down" at bounding box center [79, 52] width 6 height 6
click at [98, 86] on li "Align to End of Previous Day" at bounding box center [79, 83] width 63 height 10
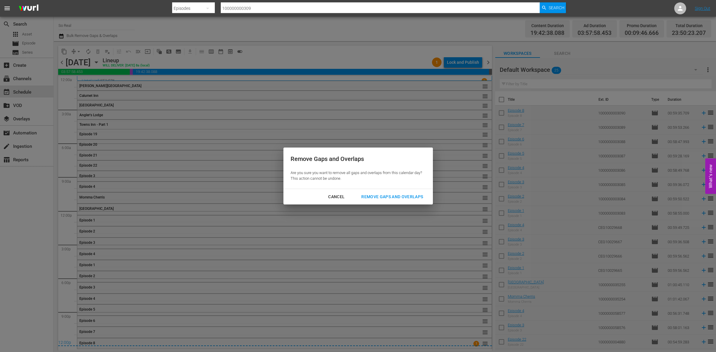
click at [408, 192] on button "Remove Gaps and Overlaps" at bounding box center [392, 197] width 76 height 11
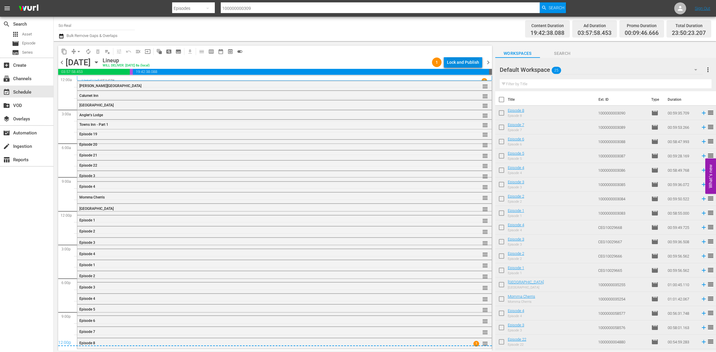
click at [460, 60] on div "Lock and Publish" at bounding box center [463, 62] width 32 height 11
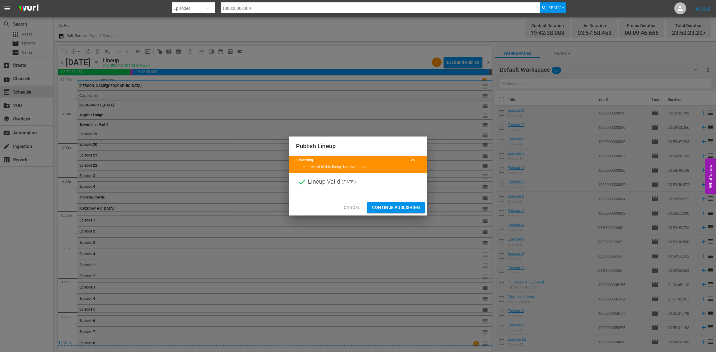
click at [398, 205] on span "Continue Publishing" at bounding box center [396, 207] width 48 height 7
